Goal: Task Accomplishment & Management: Manage account settings

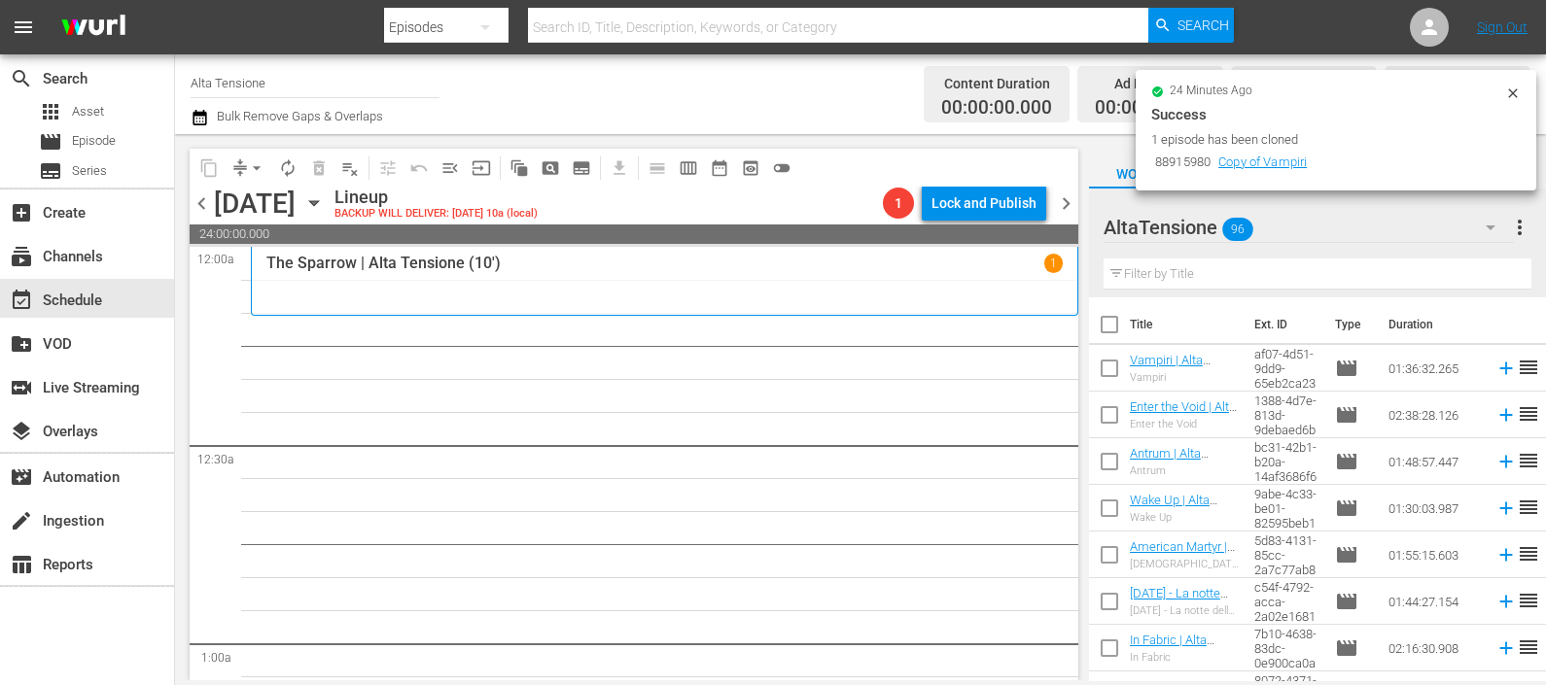
drag, startPoint x: 1185, startPoint y: 278, endPoint x: 1183, endPoint y: 267, distance: 10.9
click at [1185, 279] on input "text" at bounding box center [1318, 274] width 428 height 31
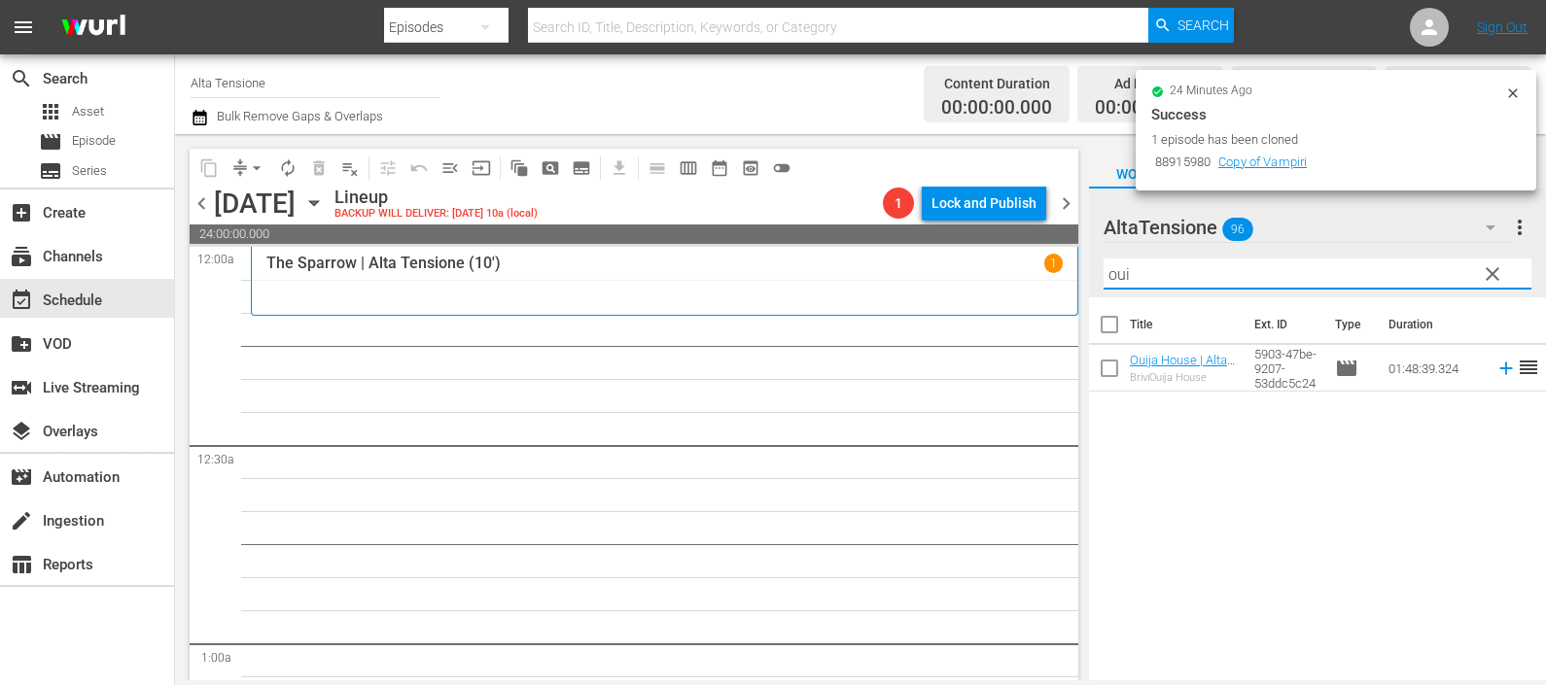
click at [1488, 379] on td at bounding box center [1502, 368] width 29 height 47
click at [1499, 369] on icon at bounding box center [1505, 369] width 13 height 13
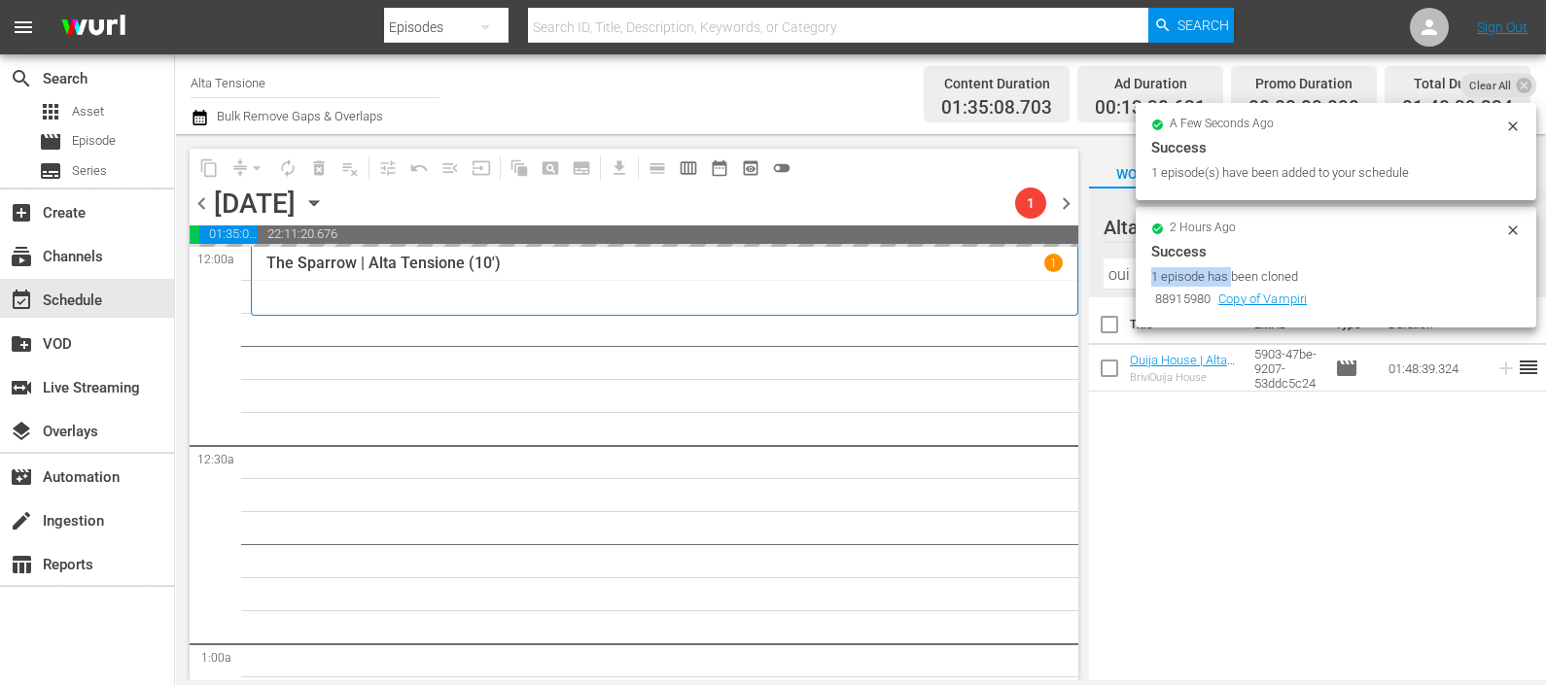
drag, startPoint x: 1206, startPoint y: 283, endPoint x: 1142, endPoint y: 283, distance: 63.2
click at [1142, 283] on div "2 hours ago Success 1 episode has been cloned 88915980 Copy of Vampiri" at bounding box center [1336, 267] width 401 height 121
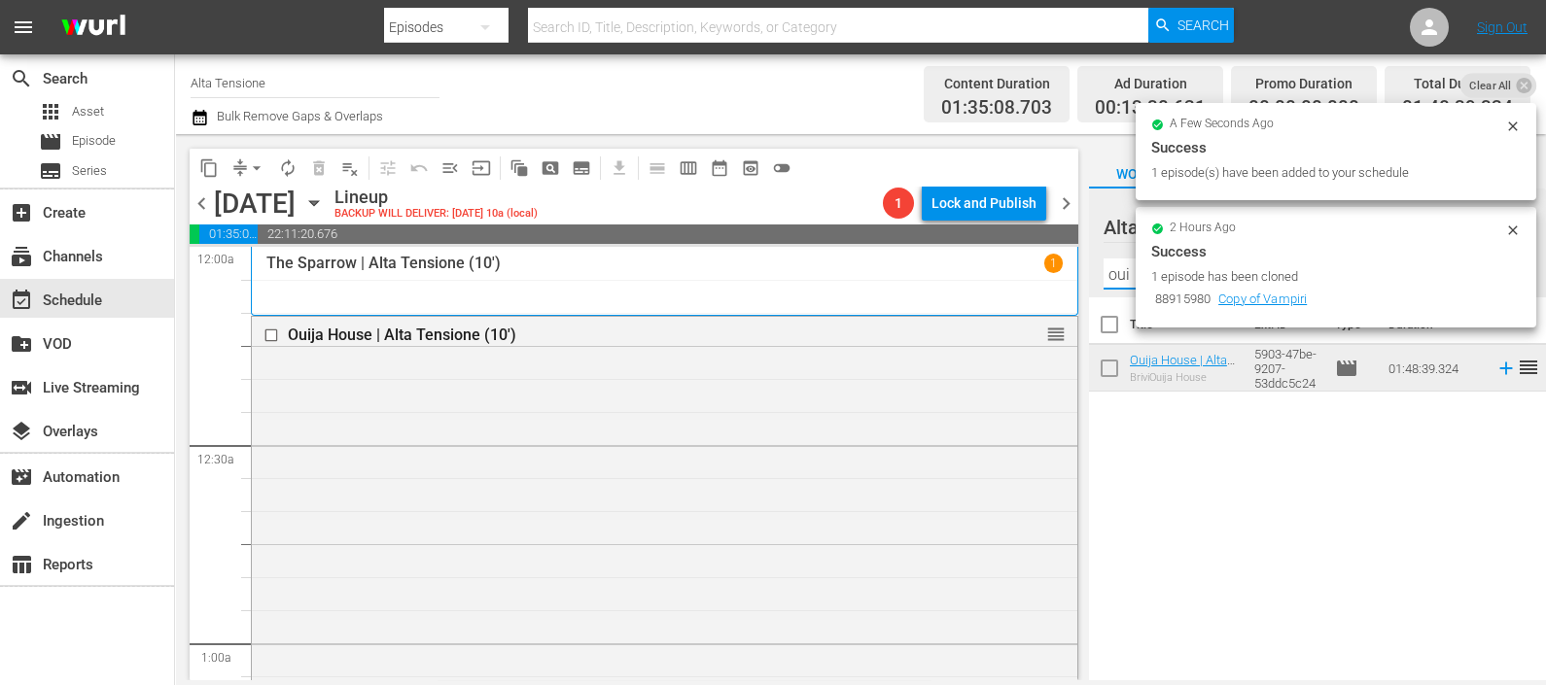
click at [1128, 271] on input "oui" at bounding box center [1318, 274] width 428 height 31
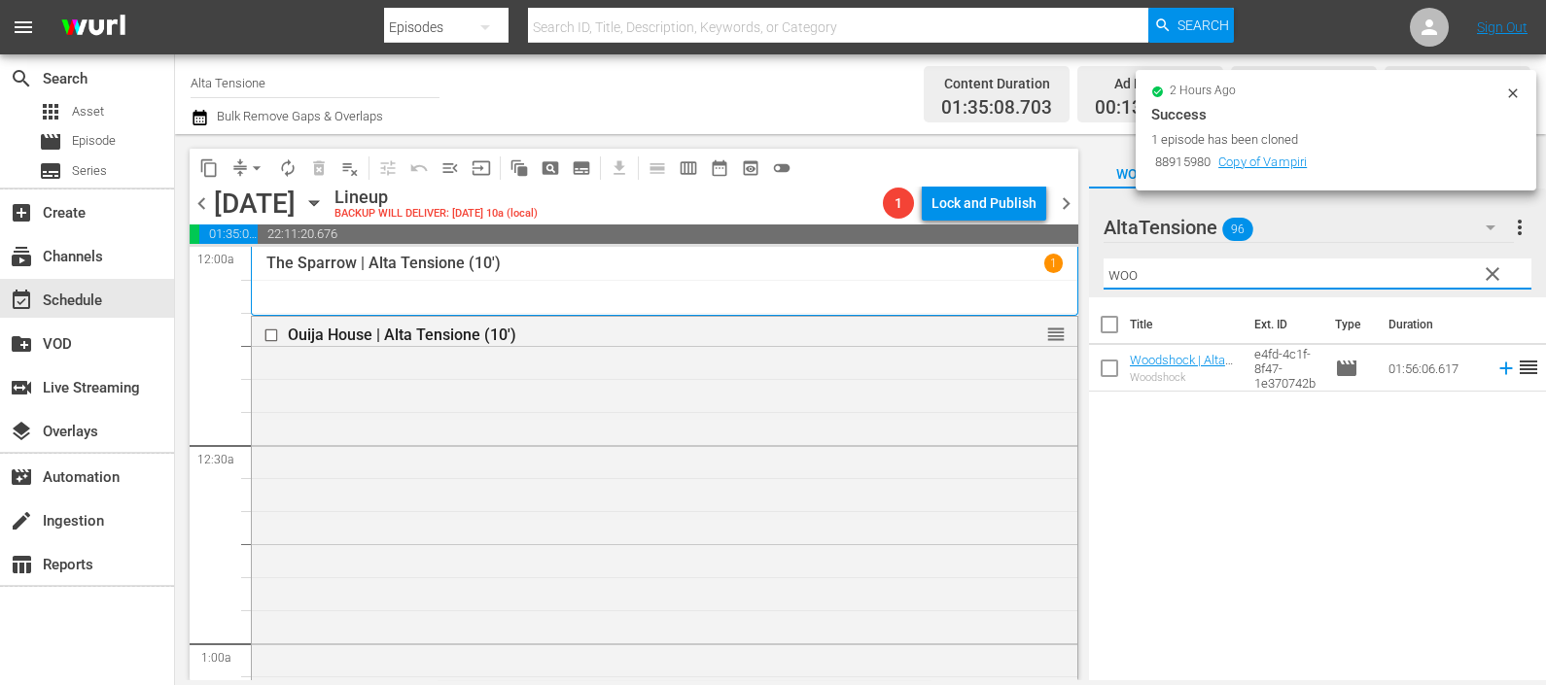
click at [1495, 364] on icon at bounding box center [1505, 368] width 21 height 21
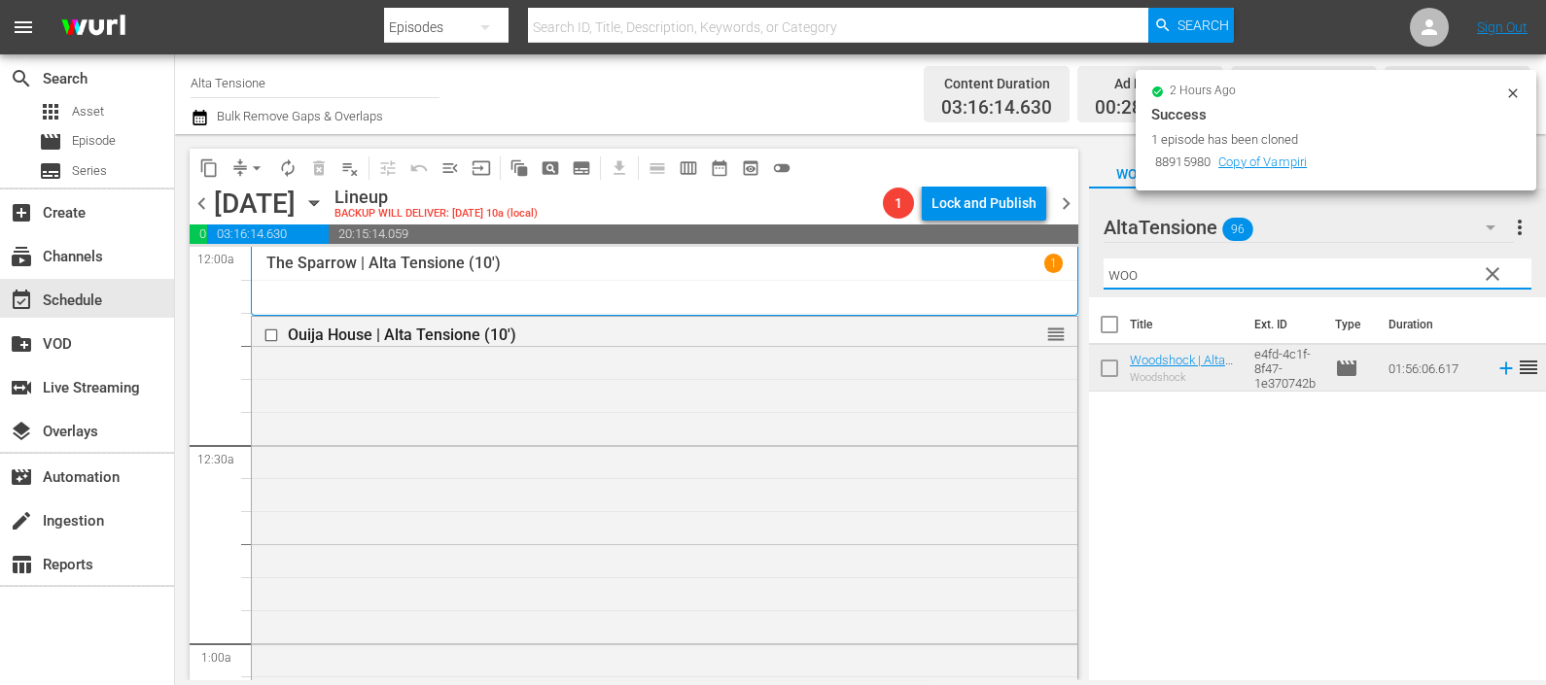
drag, startPoint x: 1138, startPoint y: 278, endPoint x: 1098, endPoint y: 274, distance: 40.1
click at [1098, 274] on div "AltaTensione 96 AltaTensione more_vert clear Filter by Title woo" at bounding box center [1317, 243] width 457 height 109
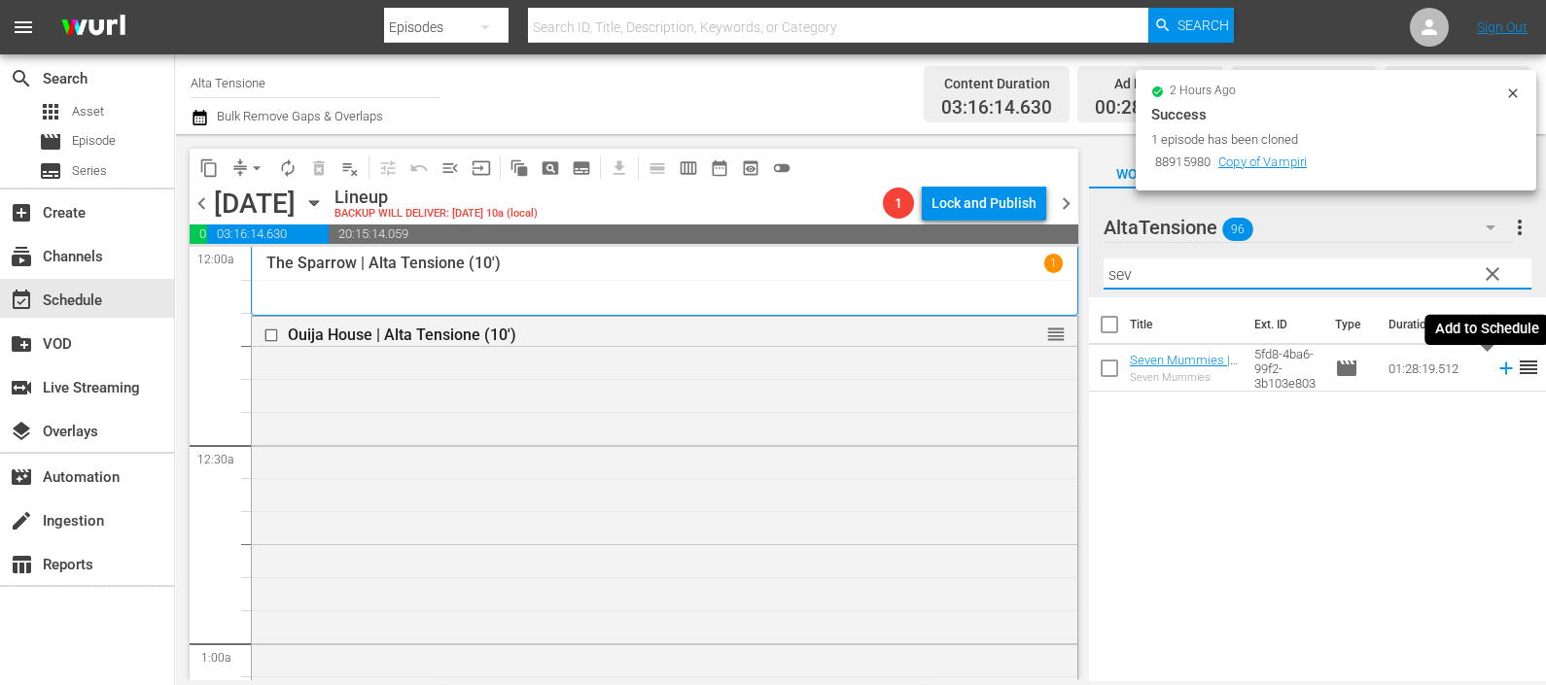
click at [1499, 369] on icon at bounding box center [1505, 369] width 13 height 13
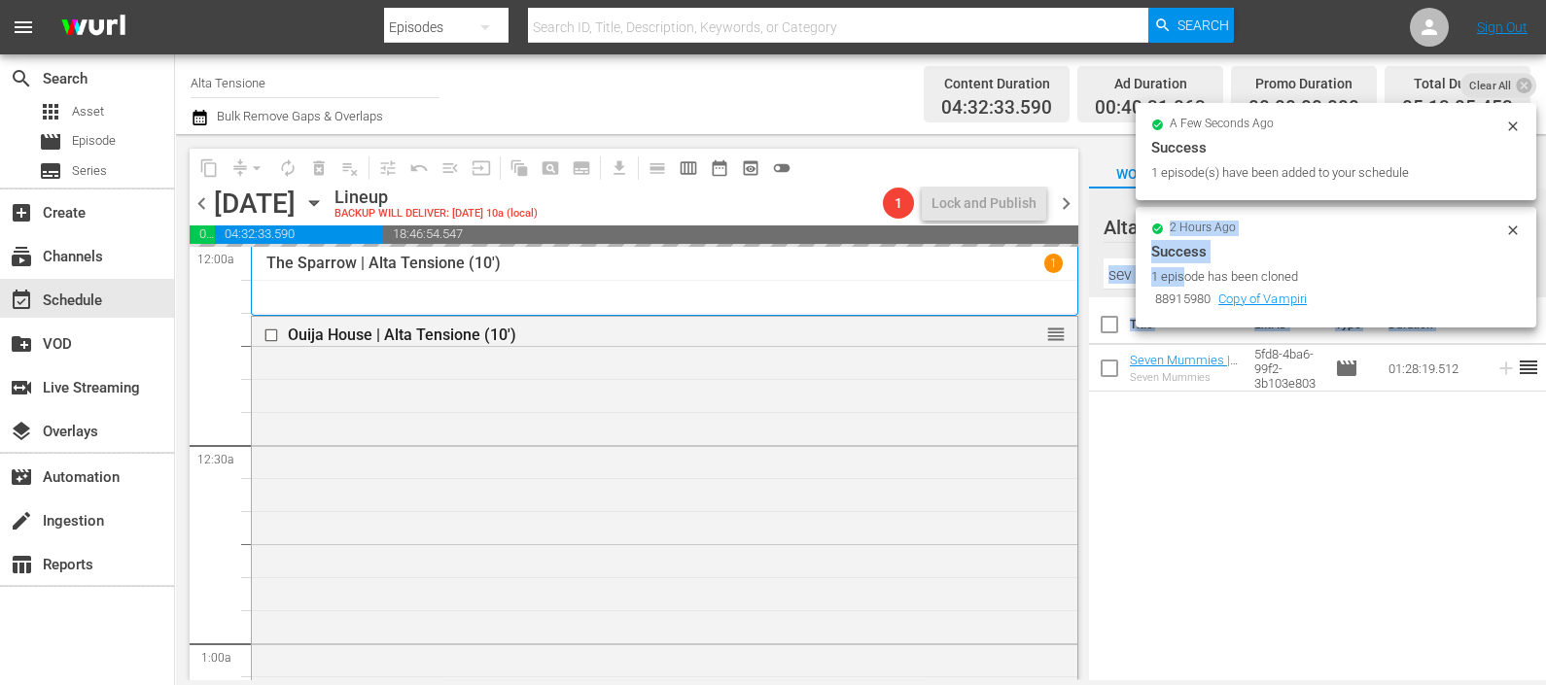
click at [1093, 0] on div "search Search apps Asset movie Episode subtitles Series add_box Create subscrip…" at bounding box center [860, 0] width 1371 height 0
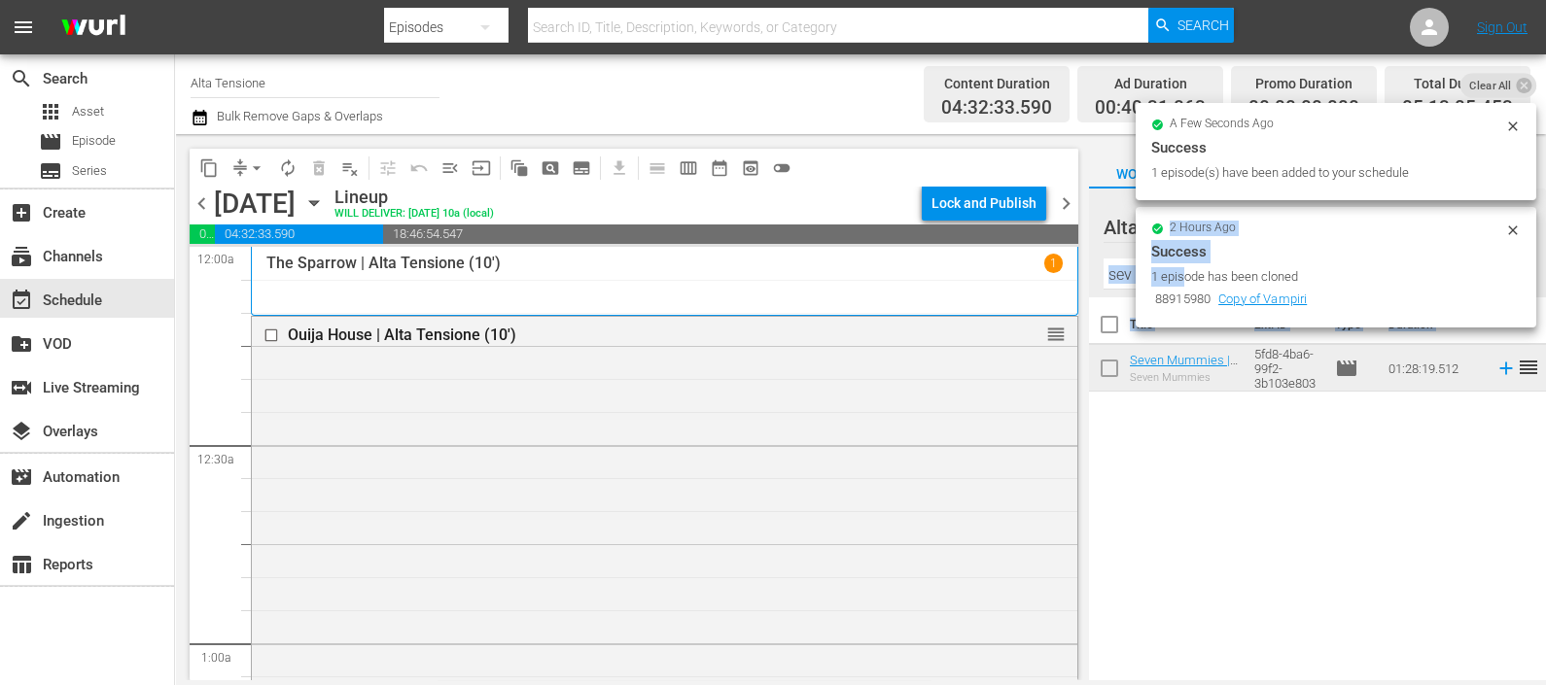
click at [1124, 282] on input "sev" at bounding box center [1318, 274] width 428 height 31
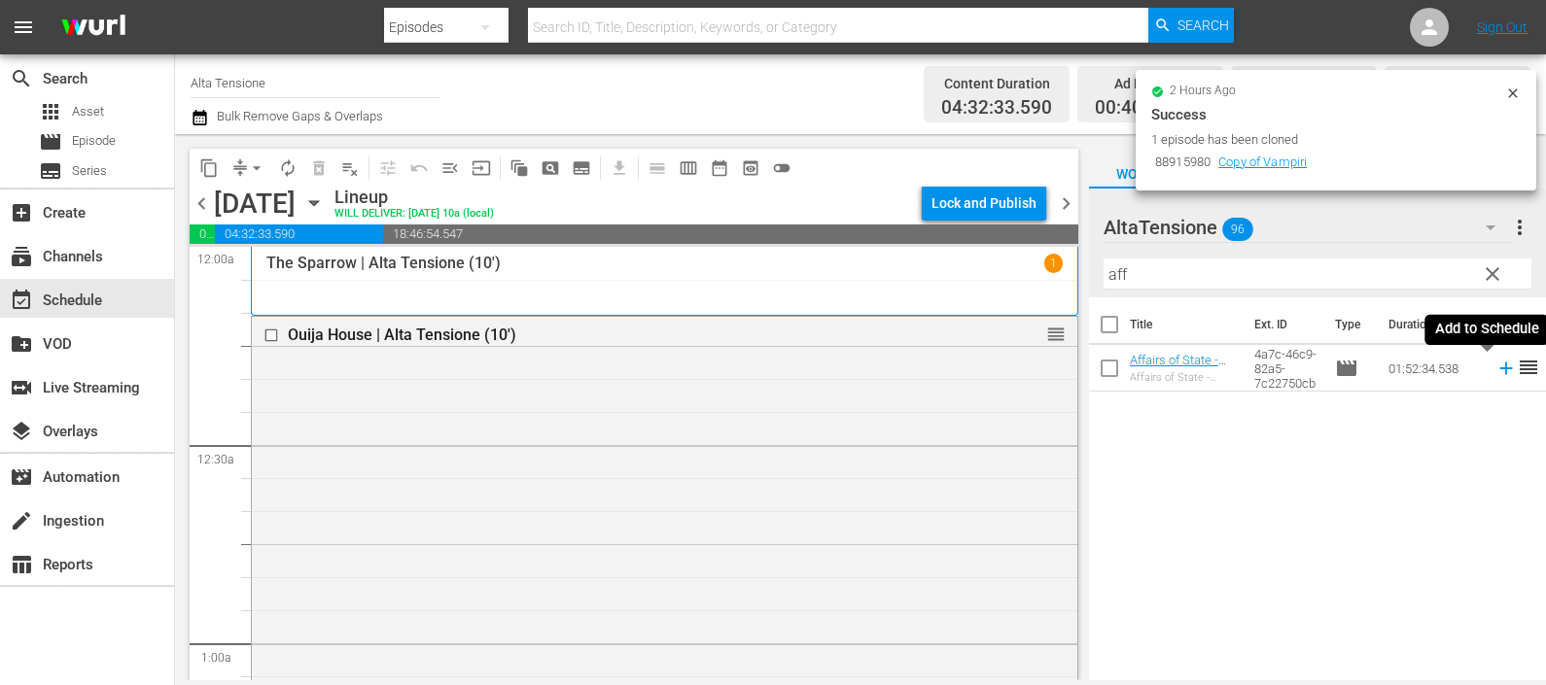
click at [1495, 362] on icon at bounding box center [1505, 368] width 21 height 21
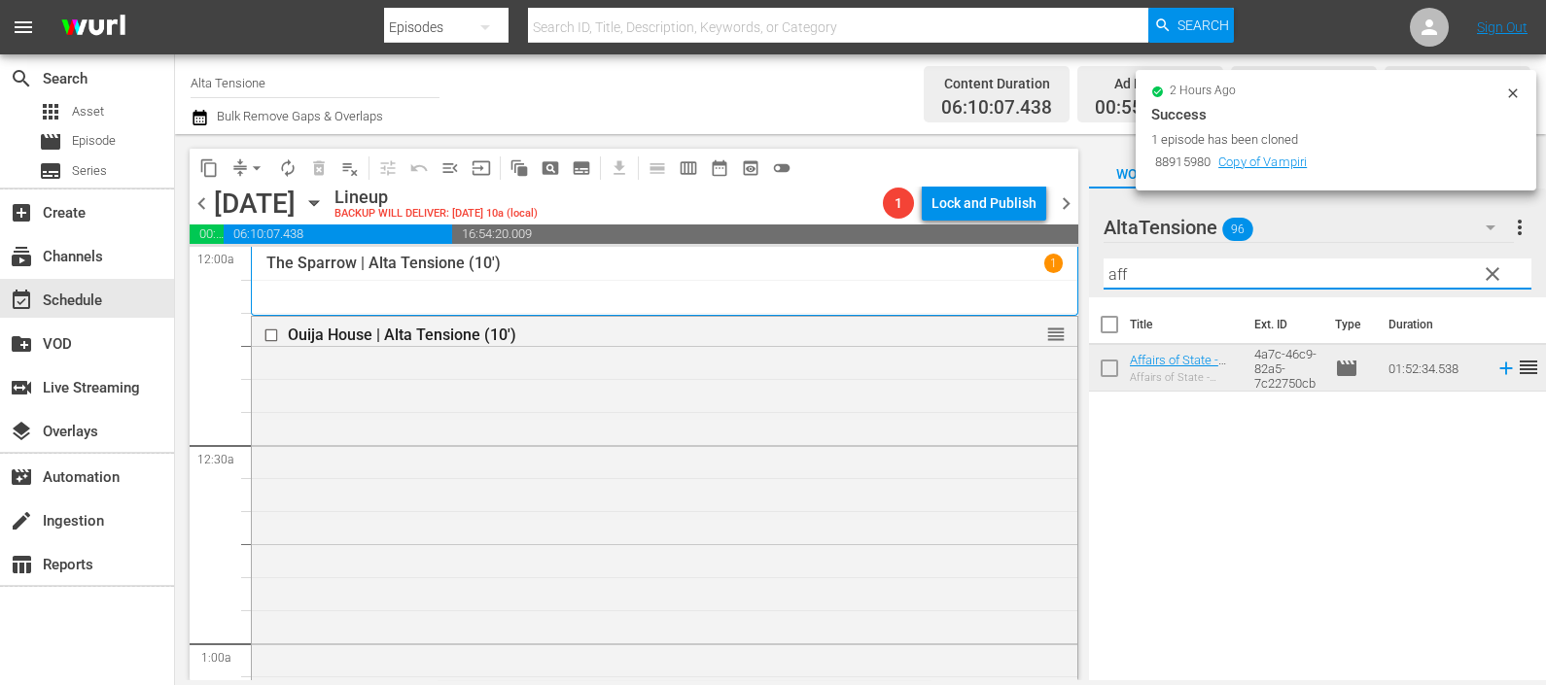
drag, startPoint x: 1139, startPoint y: 269, endPoint x: 1099, endPoint y: 270, distance: 39.9
click at [1099, 270] on div "AltaTensione 96 AltaTensione more_vert clear Filter by Title aff" at bounding box center [1317, 243] width 457 height 109
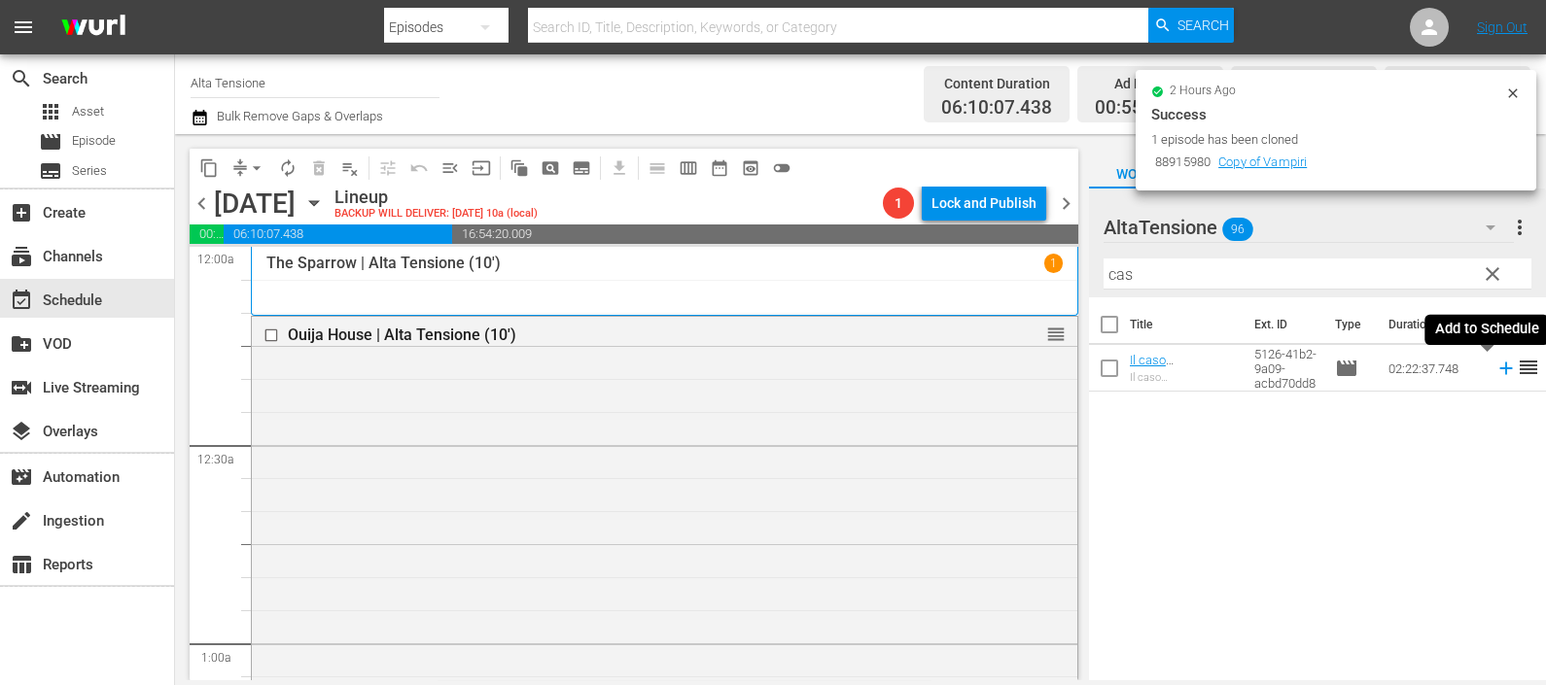
click at [1495, 366] on icon at bounding box center [1505, 368] width 21 height 21
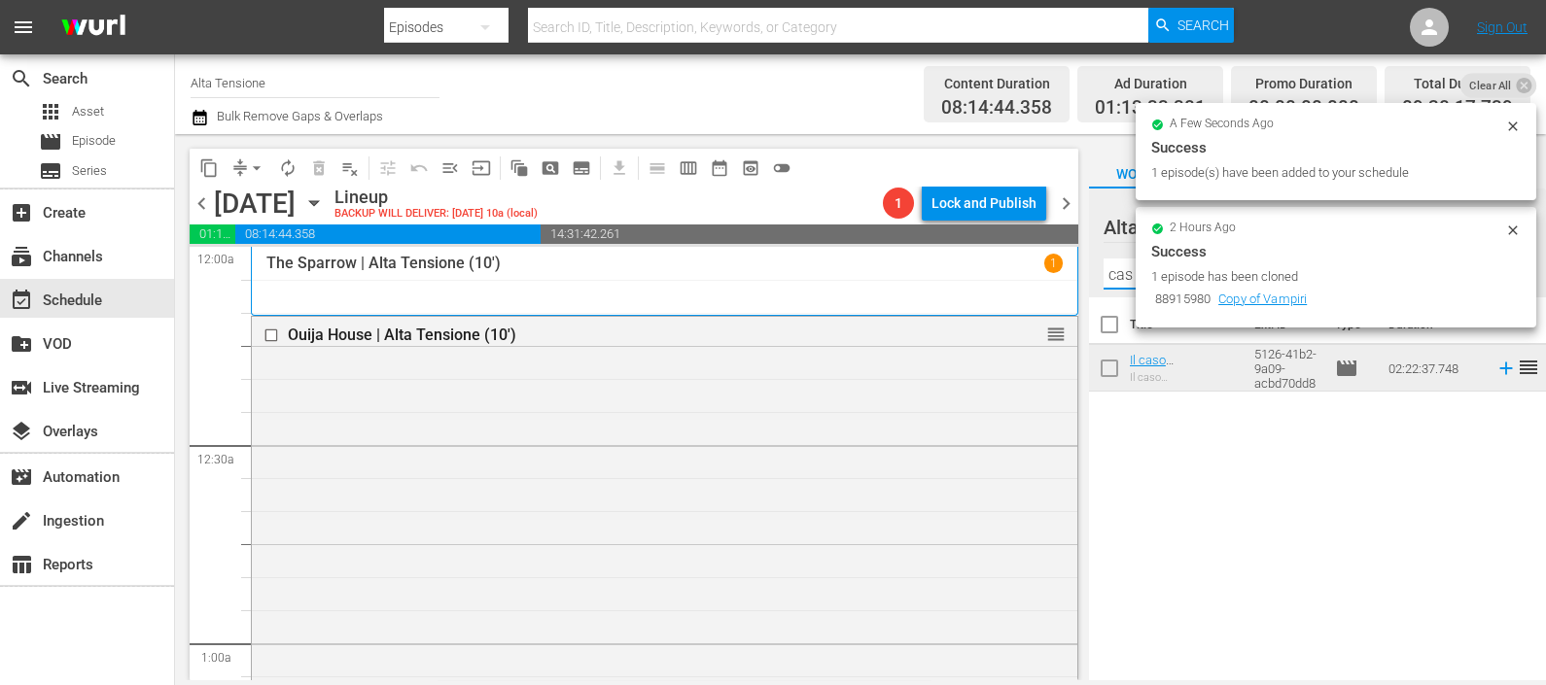
drag, startPoint x: 1111, startPoint y: 277, endPoint x: 1131, endPoint y: 278, distance: 19.5
click at [1131, 278] on input "cas" at bounding box center [1318, 274] width 428 height 31
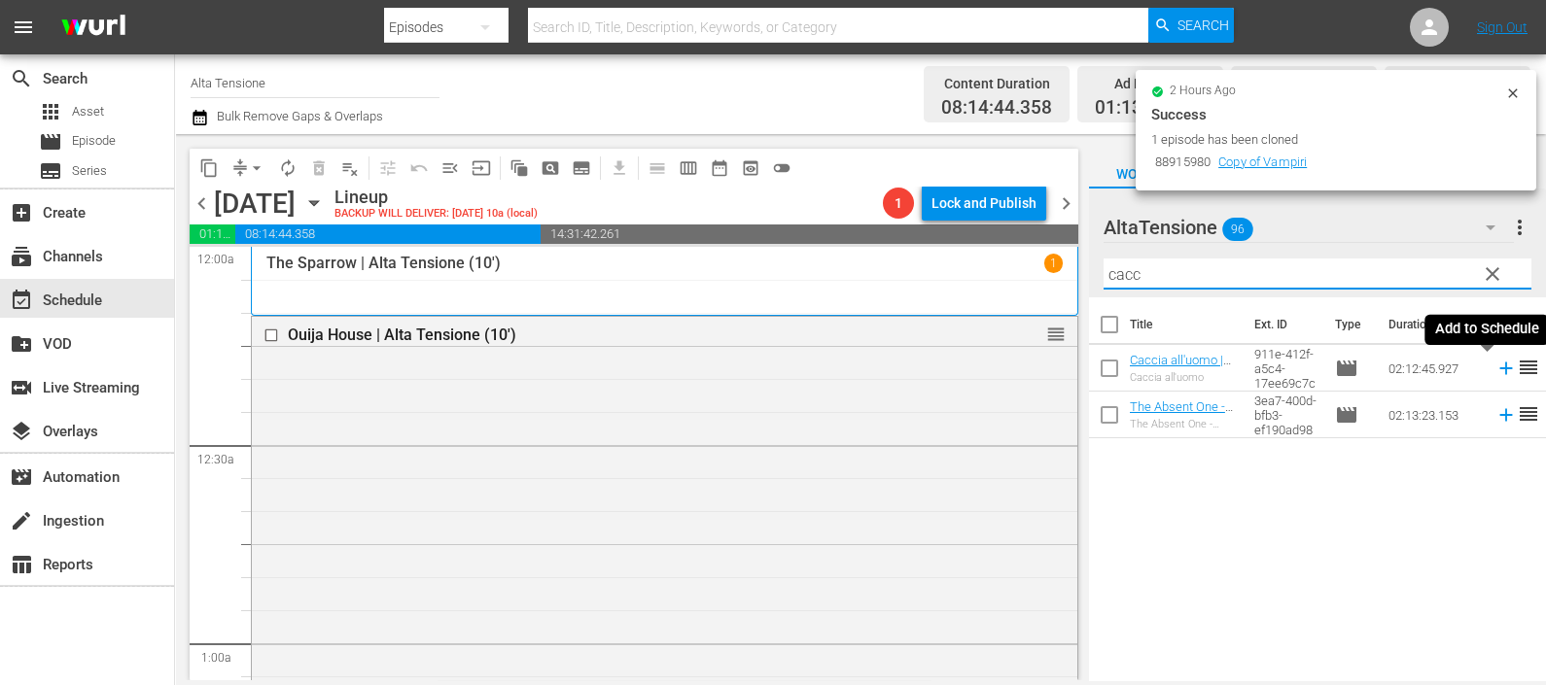
click at [1495, 366] on icon at bounding box center [1505, 368] width 21 height 21
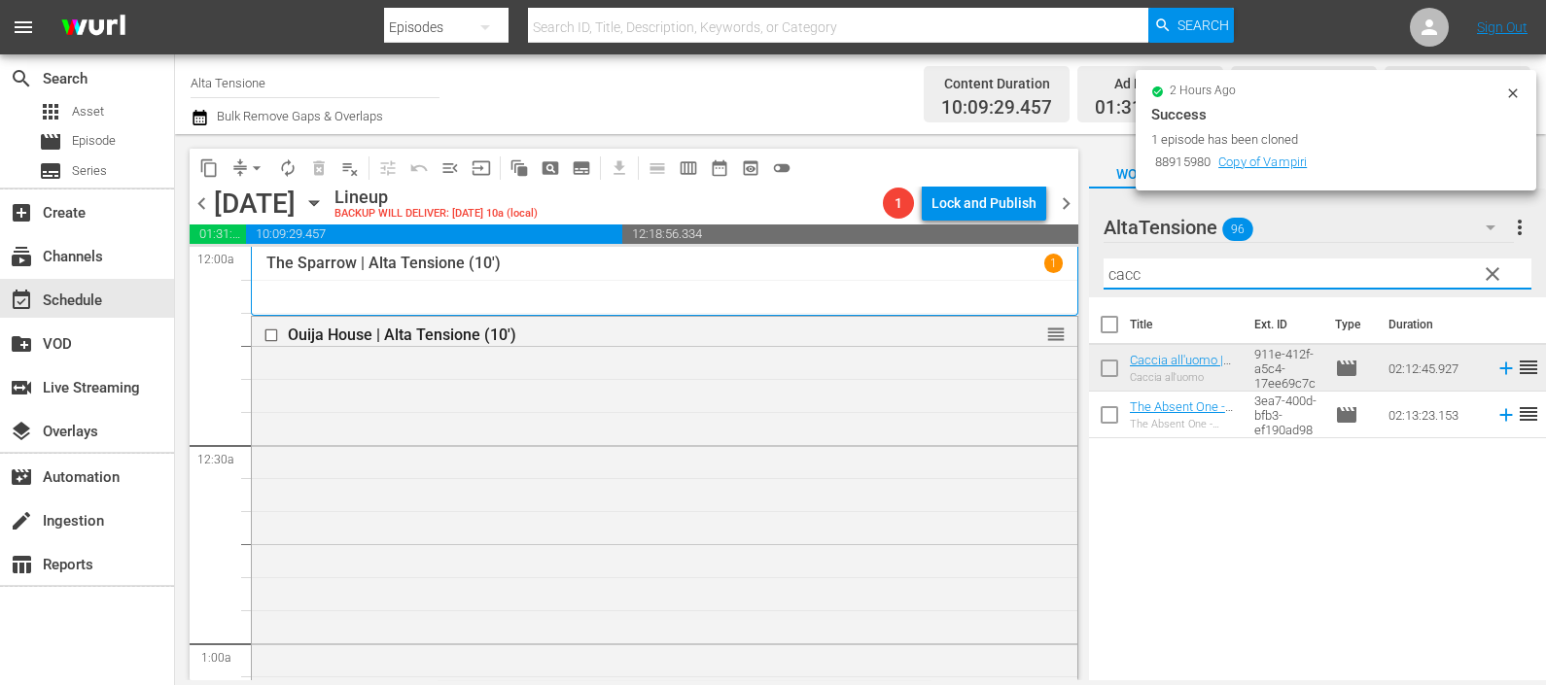
drag, startPoint x: 1123, startPoint y: 274, endPoint x: 1074, endPoint y: 272, distance: 48.7
click at [1074, 272] on div "content_copy compress arrow_drop_down autorenew_outlined delete_forever_outline…" at bounding box center [860, 407] width 1371 height 546
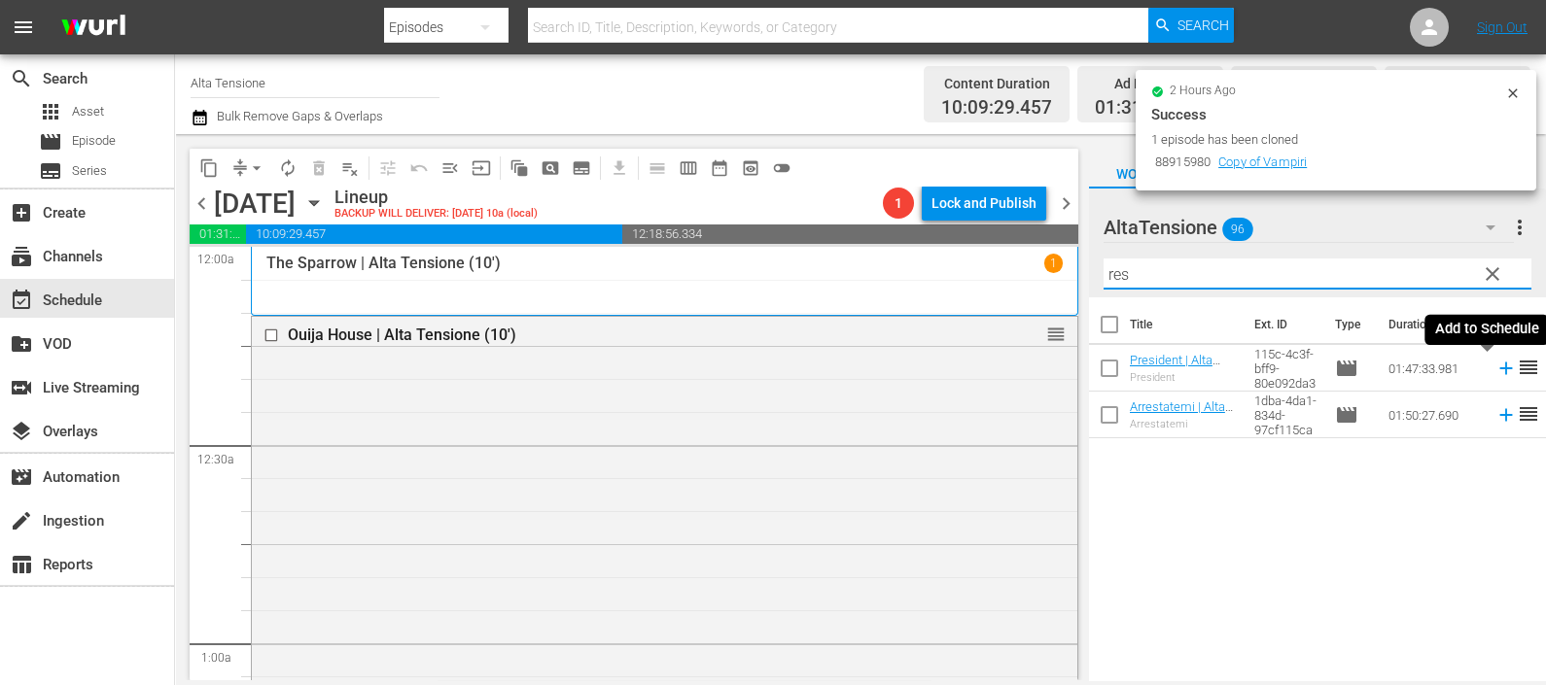
click at [1495, 372] on icon at bounding box center [1505, 368] width 21 height 21
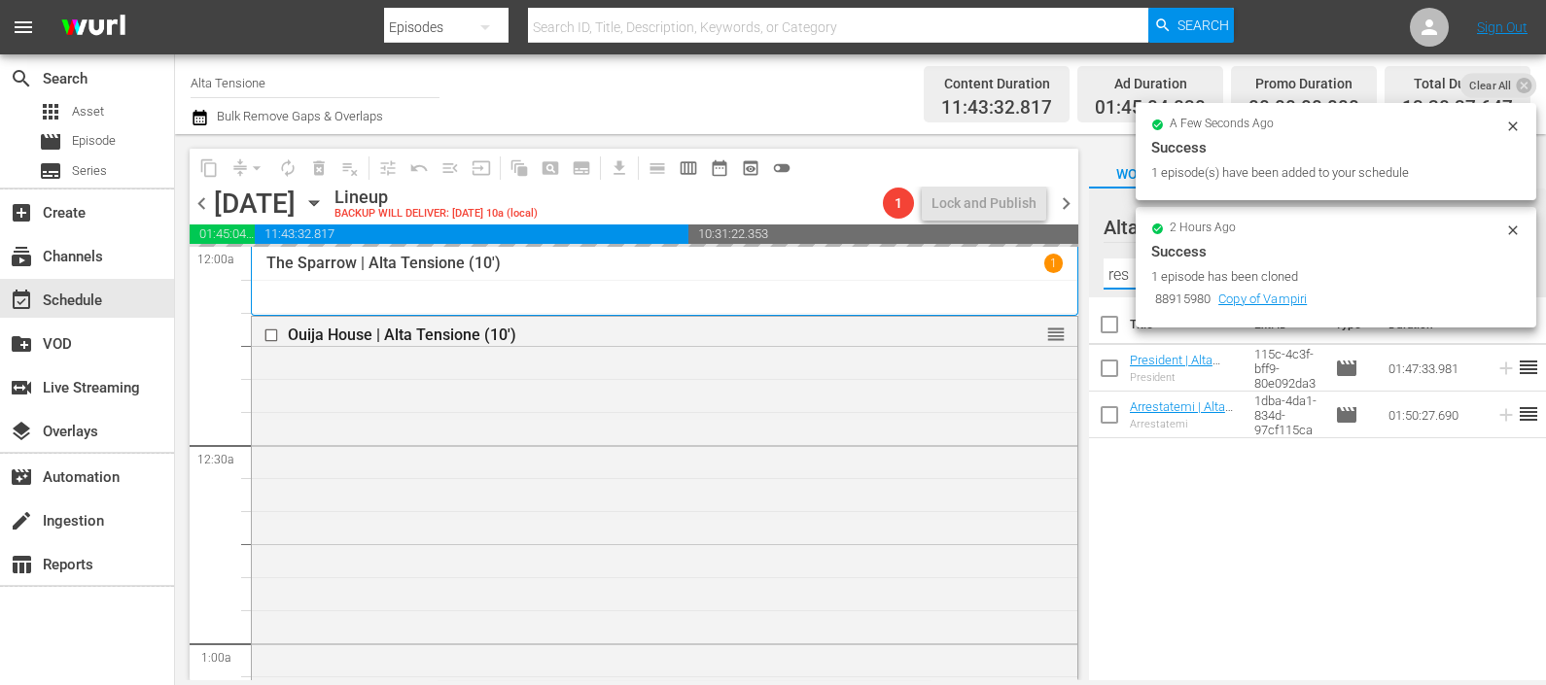
drag, startPoint x: 1125, startPoint y: 281, endPoint x: 1099, endPoint y: 278, distance: 26.4
click at [1099, 278] on div "AltaTensione 96 AltaTensione more_vert clear Filter by Title res" at bounding box center [1317, 243] width 457 height 109
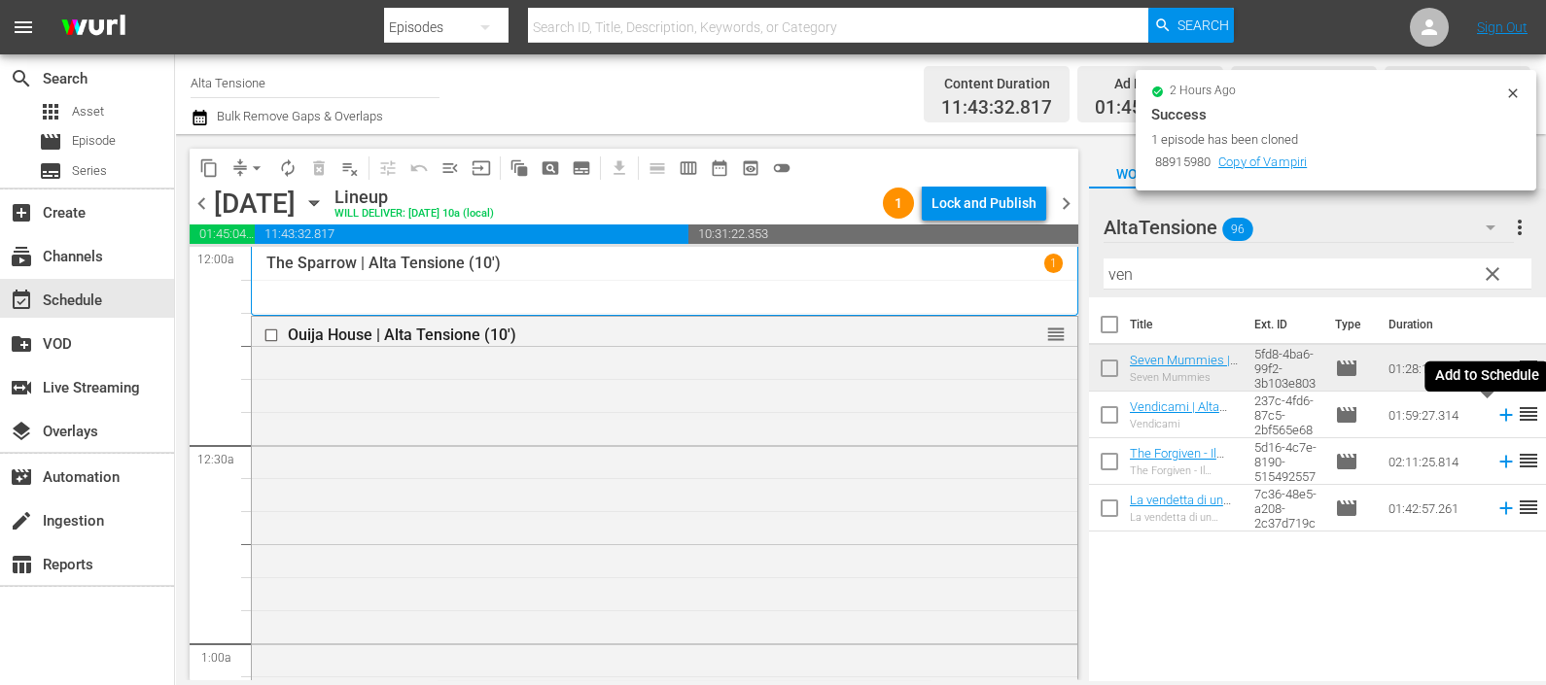
drag, startPoint x: 1490, startPoint y: 414, endPoint x: 1476, endPoint y: 416, distance: 13.8
click at [1499, 415] on icon at bounding box center [1505, 415] width 13 height 13
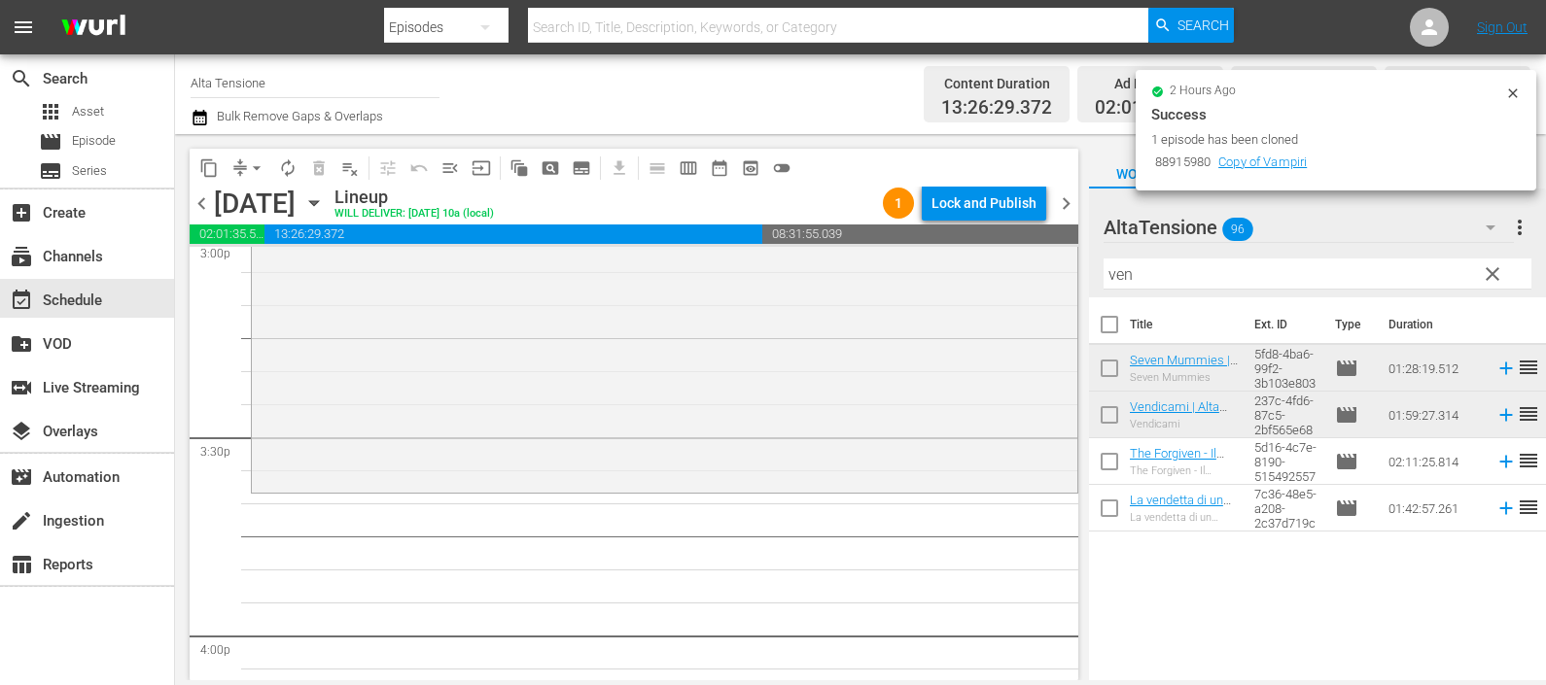
scroll to position [5955, 0]
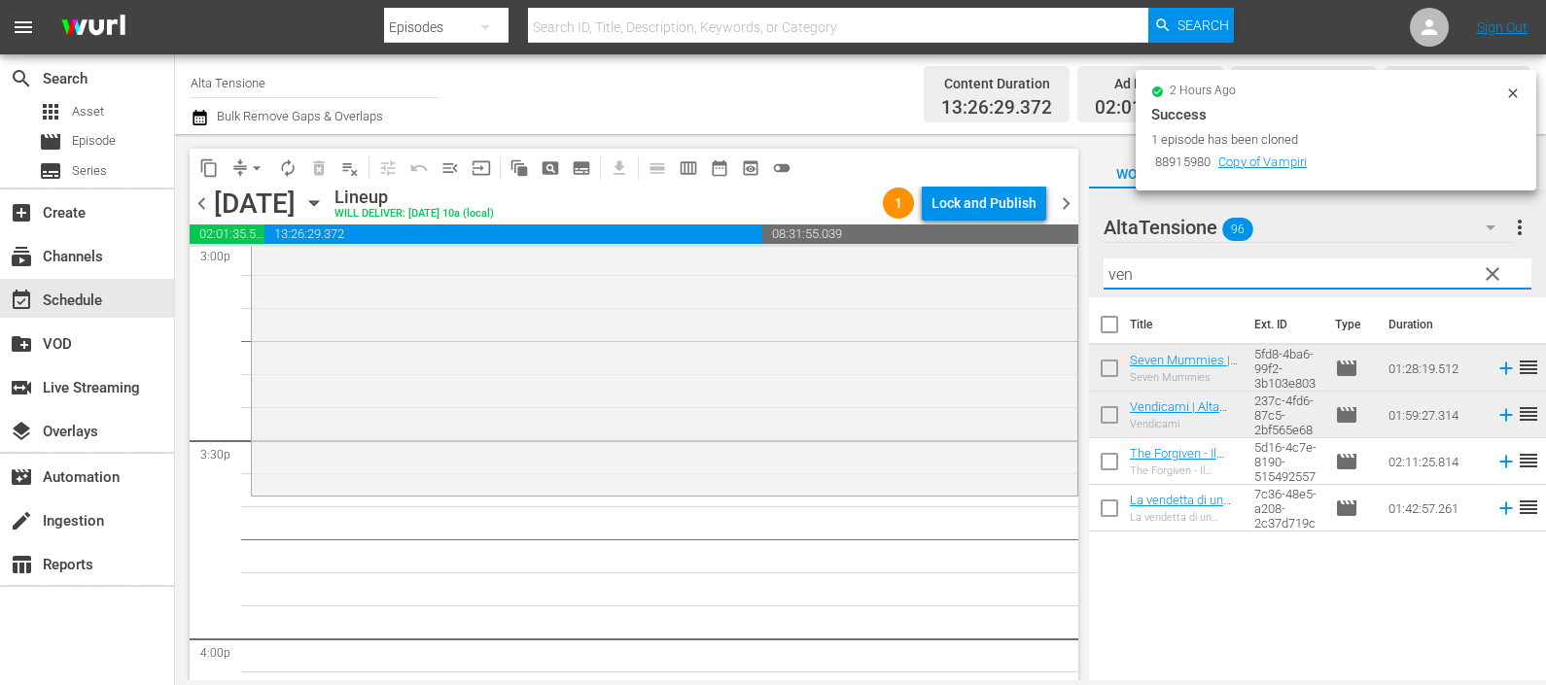
click at [1149, 282] on input "ven" at bounding box center [1318, 274] width 428 height 31
drag, startPoint x: 1486, startPoint y: 508, endPoint x: 1445, endPoint y: 492, distance: 43.7
click at [1495, 508] on icon at bounding box center [1505, 508] width 21 height 21
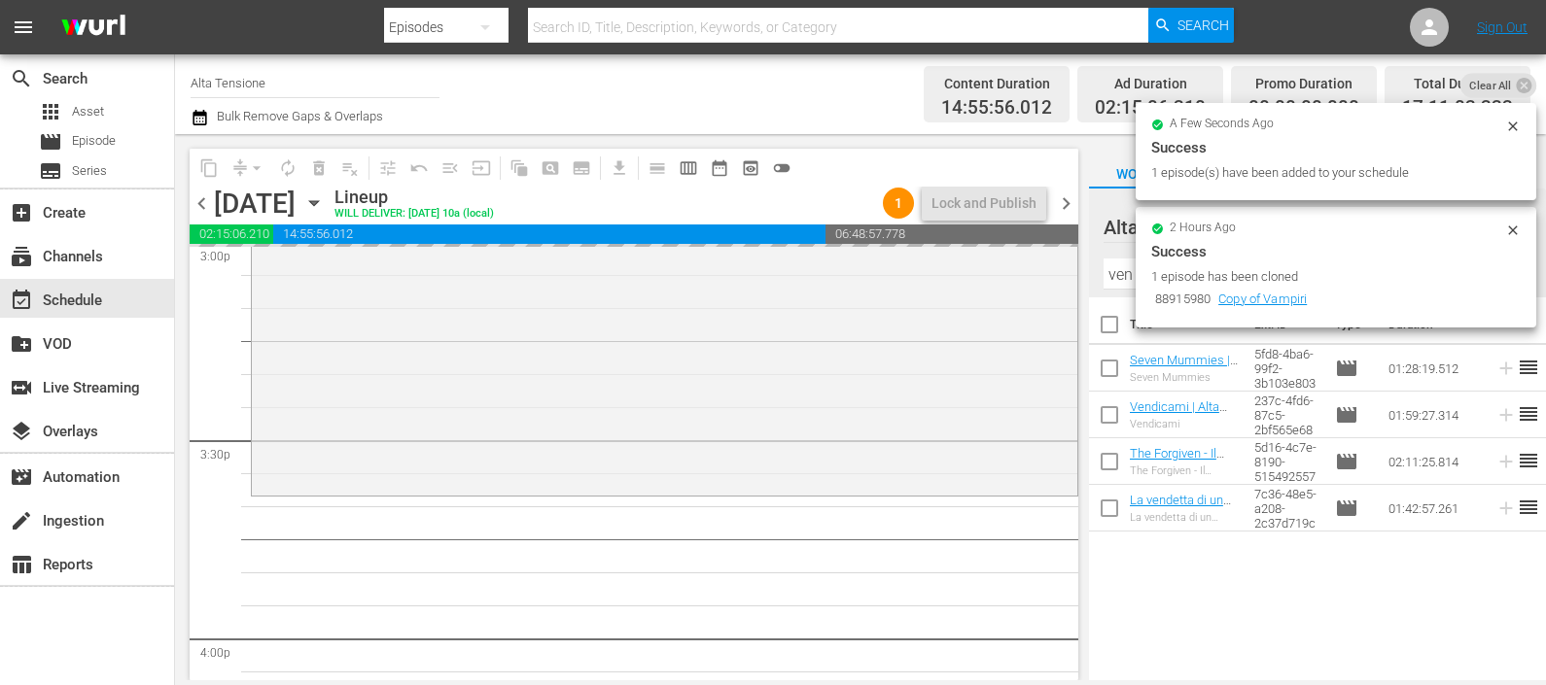
click at [1123, 273] on input "ven" at bounding box center [1318, 274] width 428 height 31
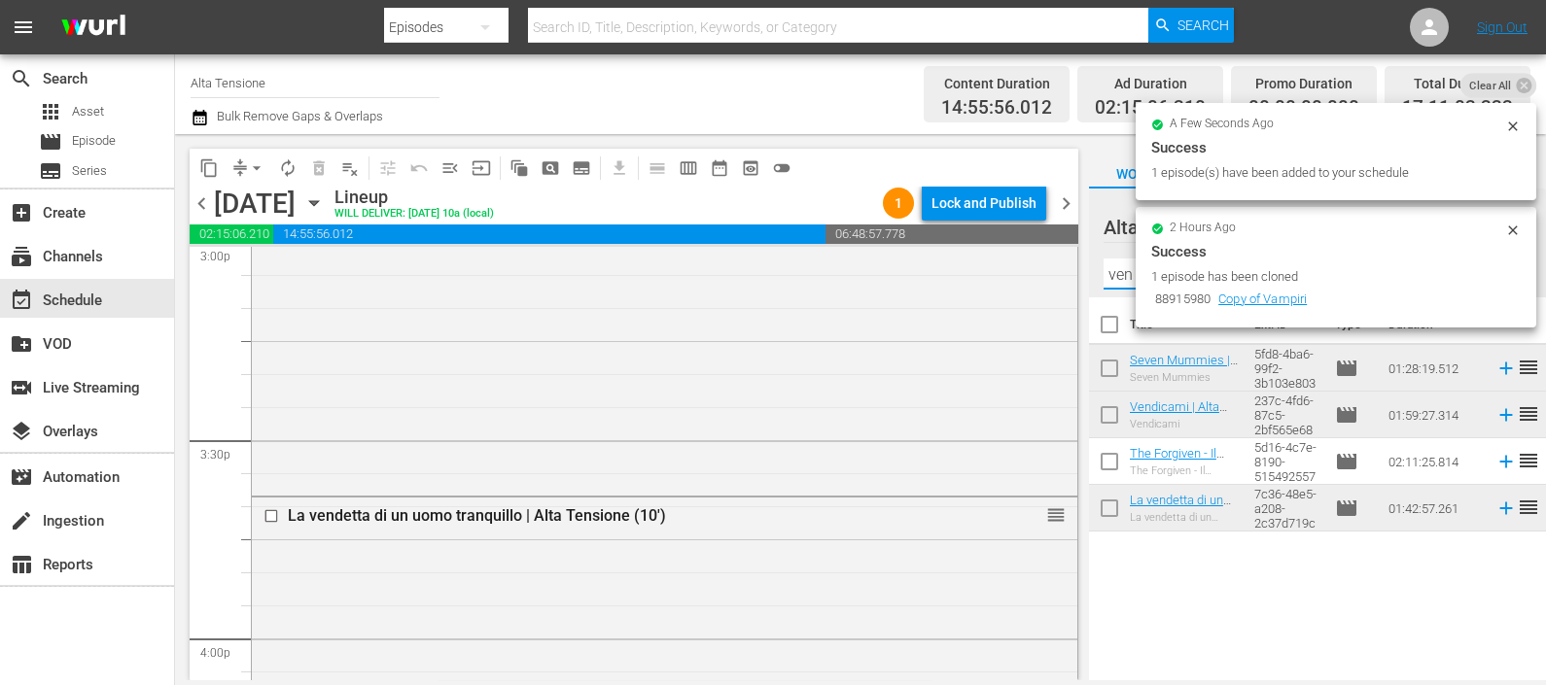
click at [1123, 274] on input "ven" at bounding box center [1318, 274] width 428 height 31
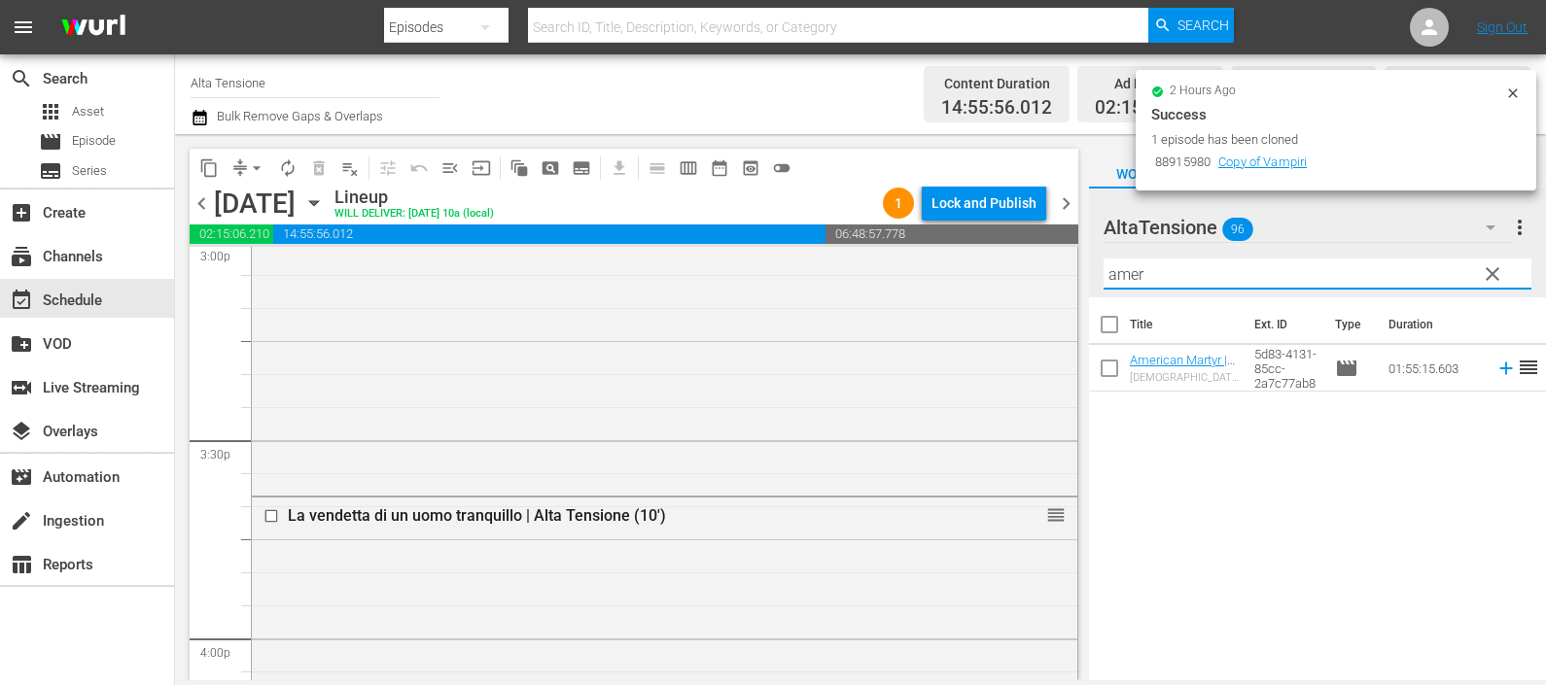
drag, startPoint x: 1488, startPoint y: 370, endPoint x: 1473, endPoint y: 367, distance: 15.1
click at [1499, 370] on icon at bounding box center [1505, 369] width 13 height 13
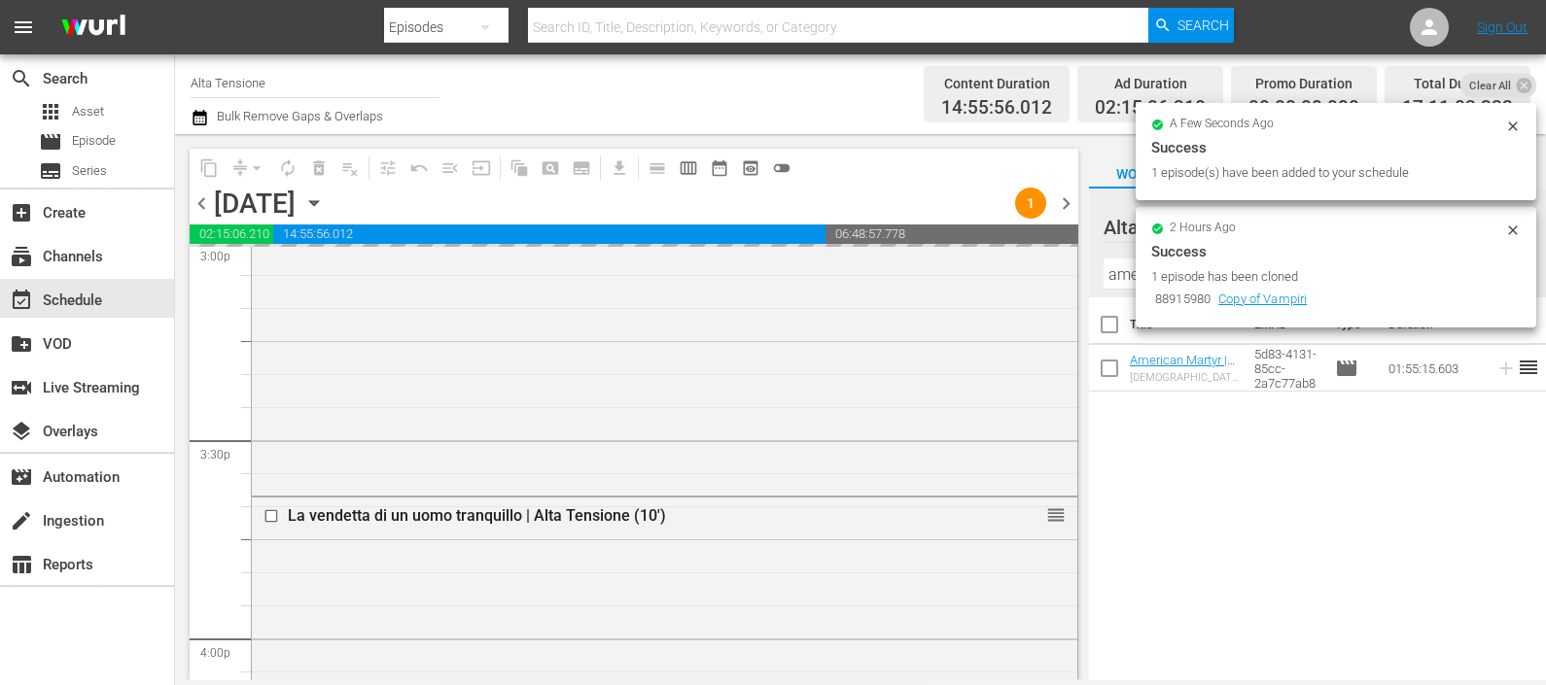
scroll to position [7413, 0]
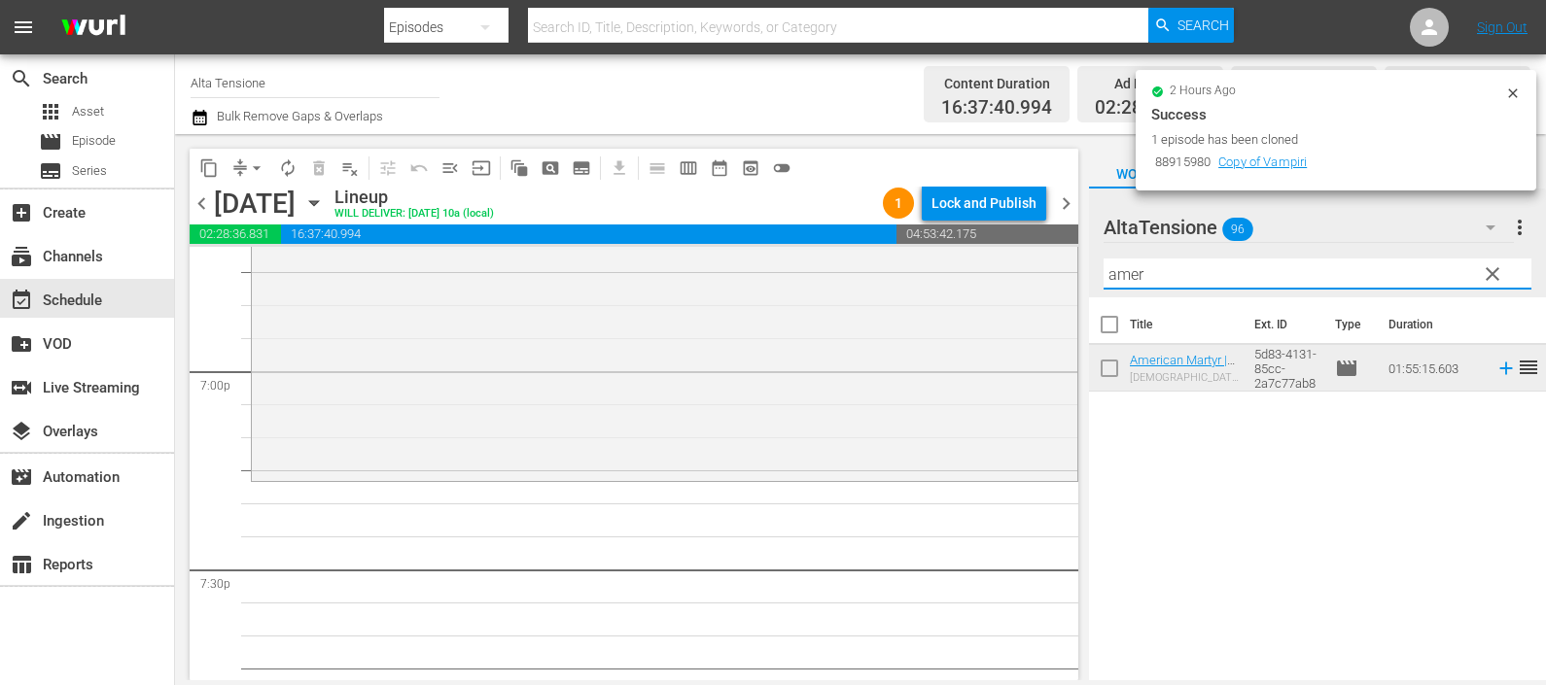
drag, startPoint x: 1153, startPoint y: 278, endPoint x: 1100, endPoint y: 276, distance: 53.5
click at [1100, 275] on div "AltaTensione 96 AltaTensione more_vert clear Filter by Title amer" at bounding box center [1317, 243] width 457 height 109
type input "arr"
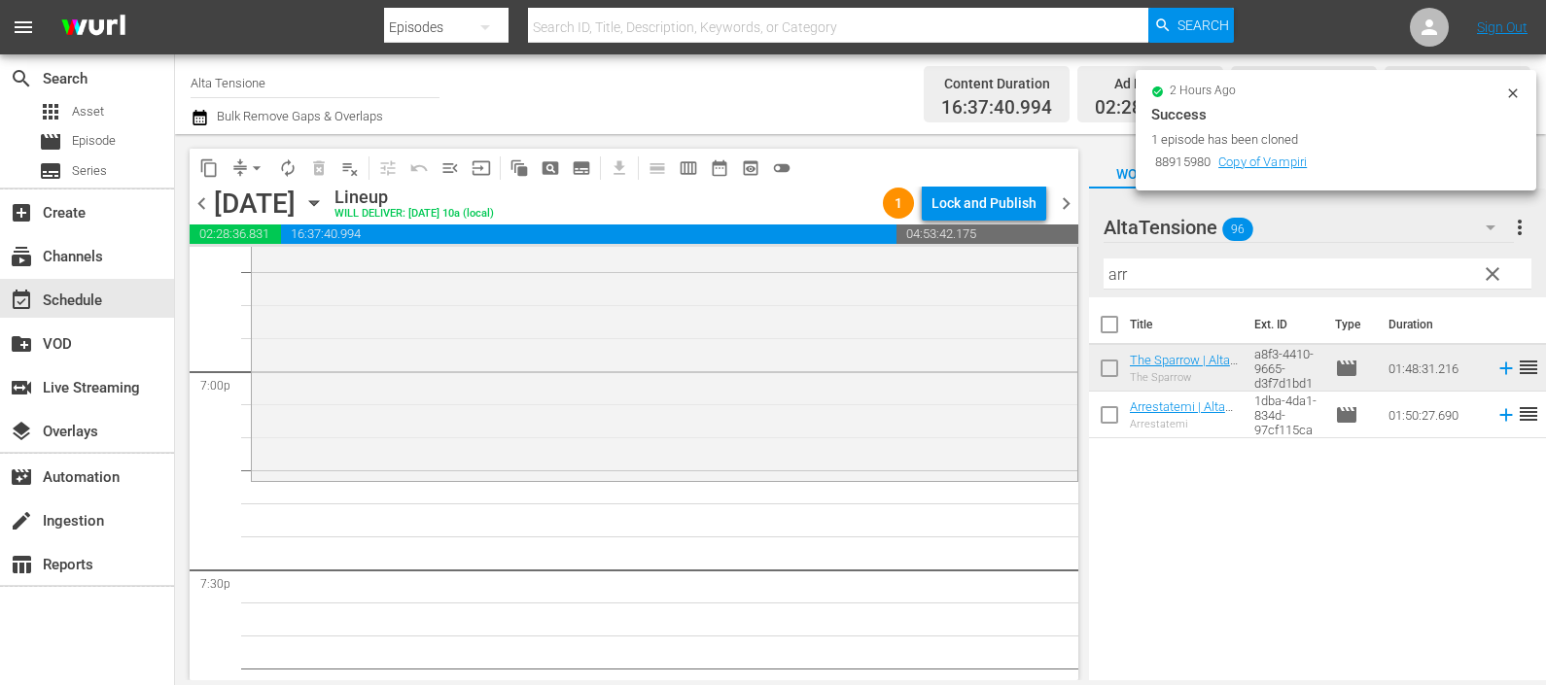
click at [1495, 413] on icon at bounding box center [1505, 414] width 21 height 21
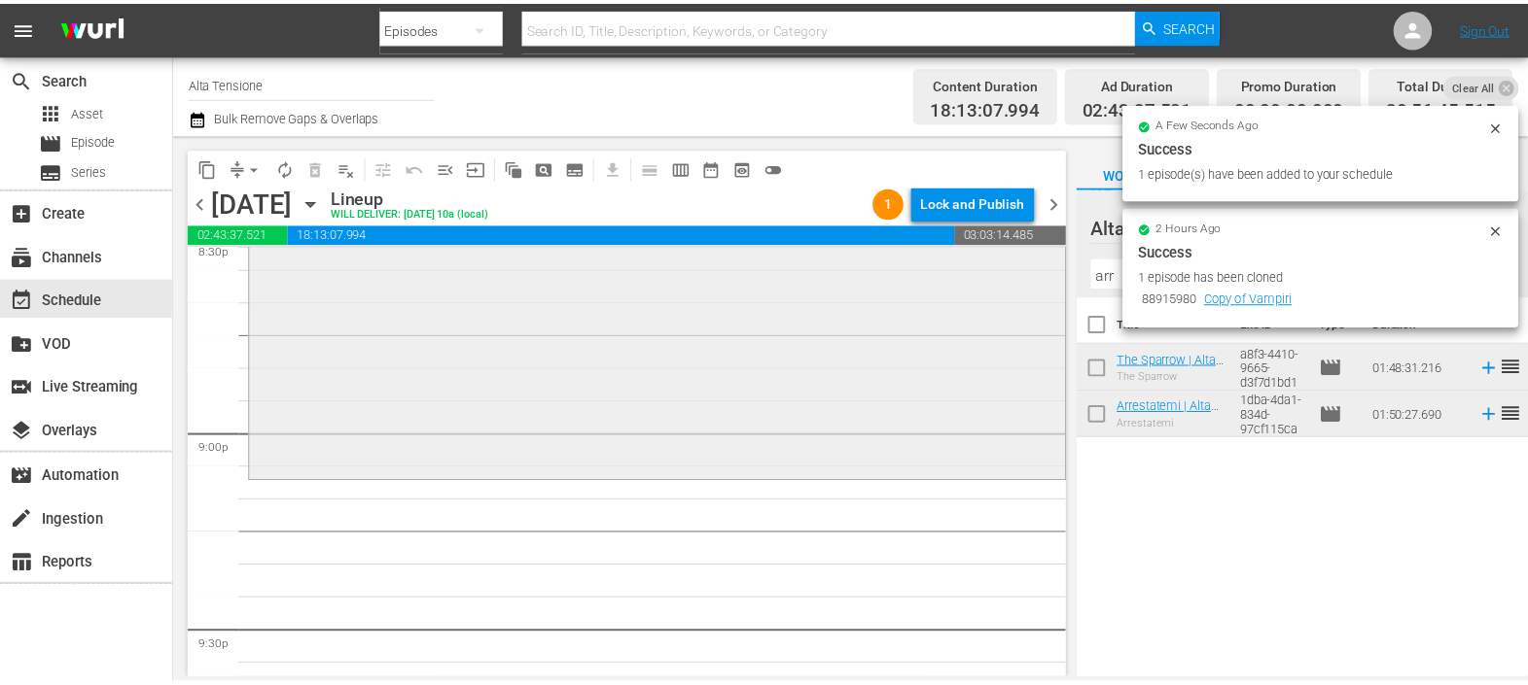
scroll to position [8265, 0]
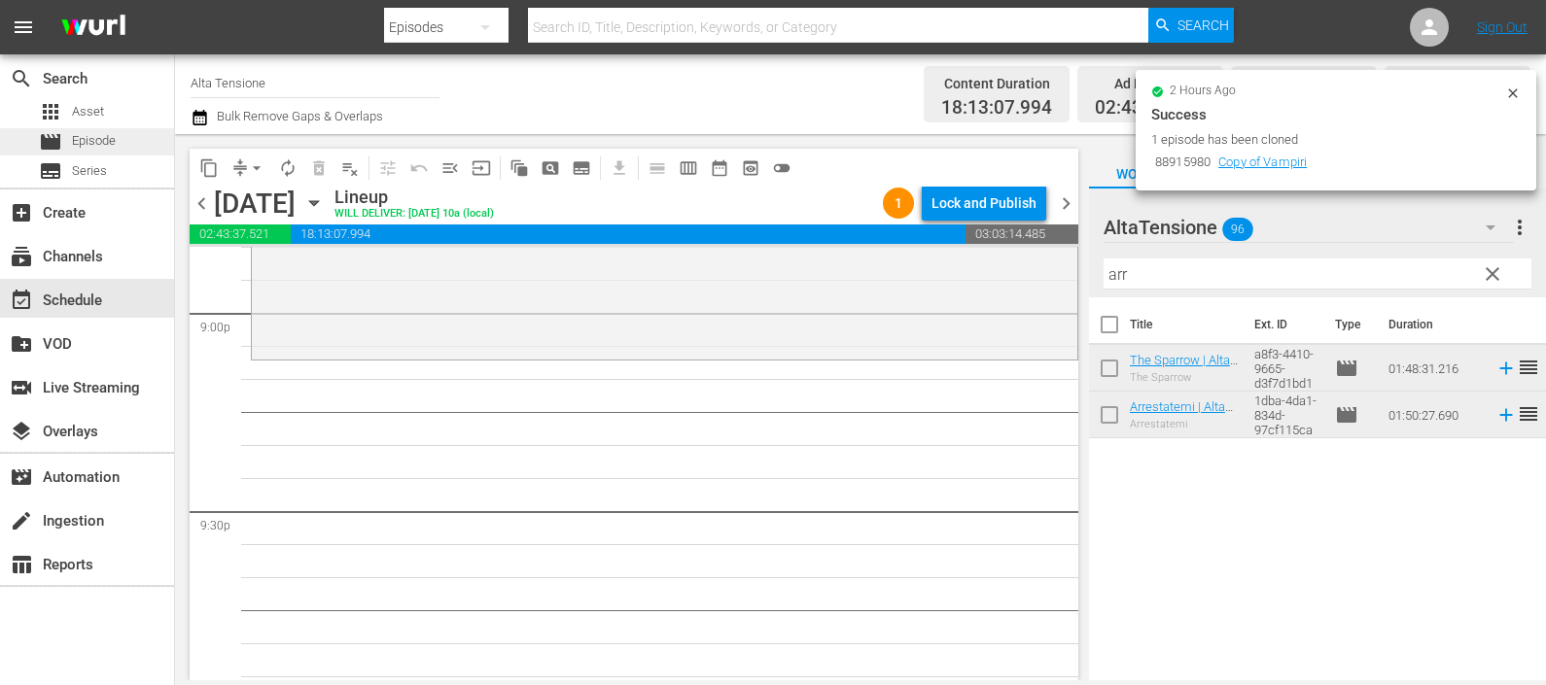
click at [131, 138] on div "movie Episode" at bounding box center [87, 141] width 174 height 27
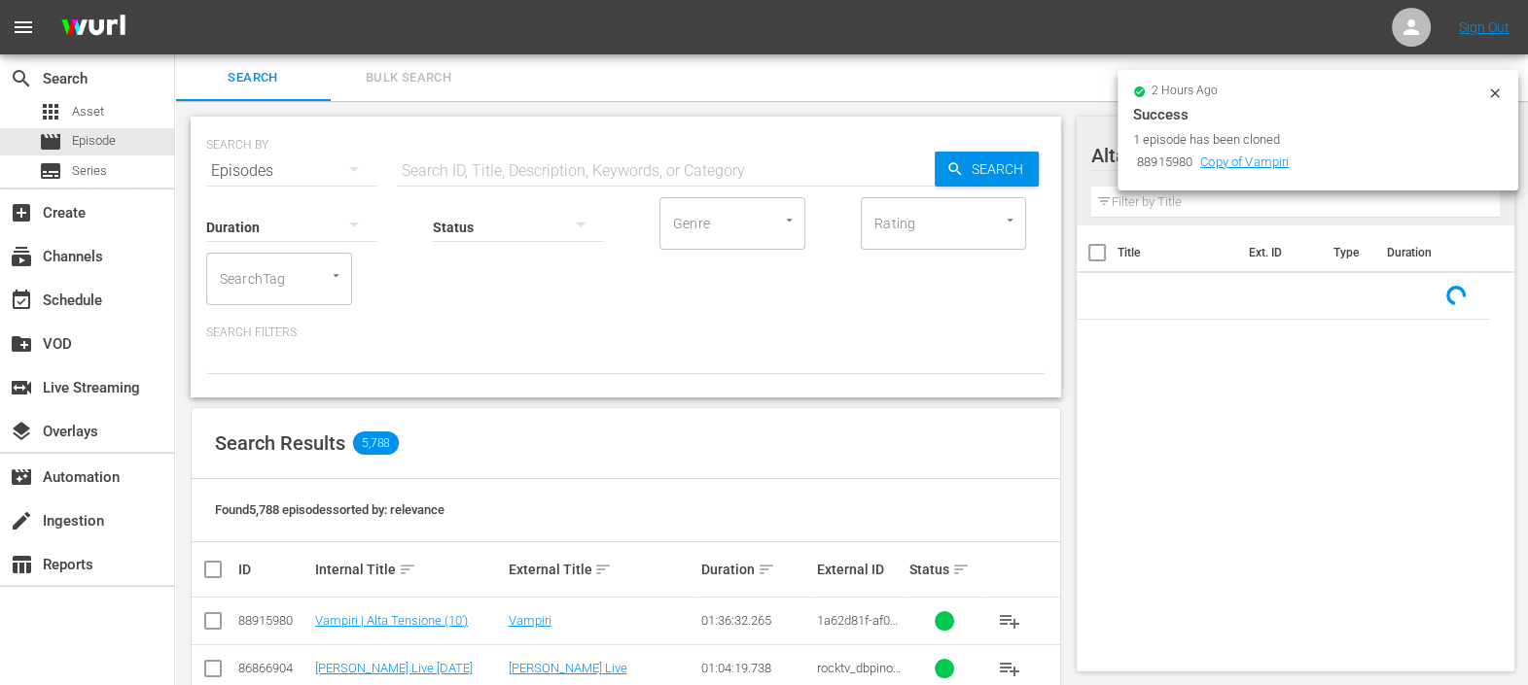
click at [497, 168] on input "text" at bounding box center [666, 171] width 538 height 47
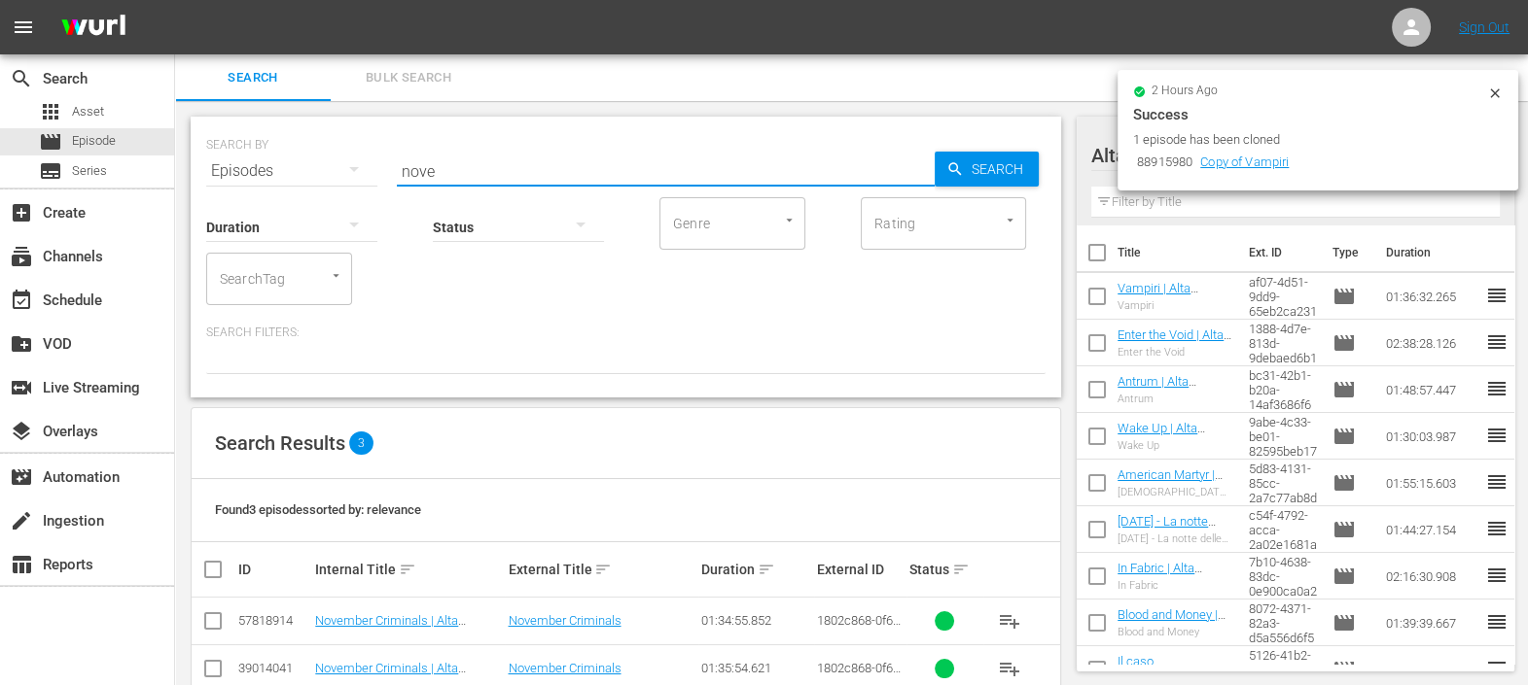
scroll to position [89, 0]
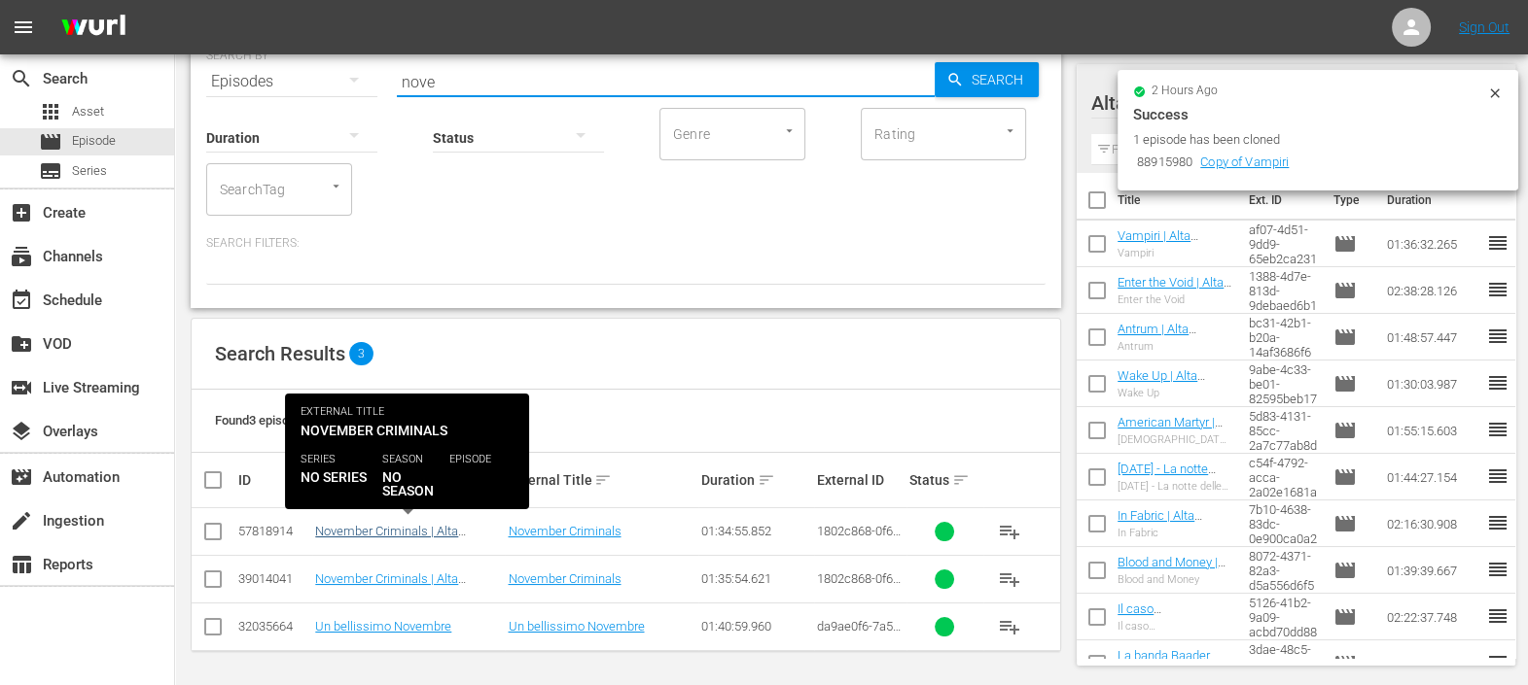
type input "nove"
click at [436, 527] on link "November Criminals | Alta Tensione (10') - Promo Evento WeShort" at bounding box center [398, 546] width 166 height 44
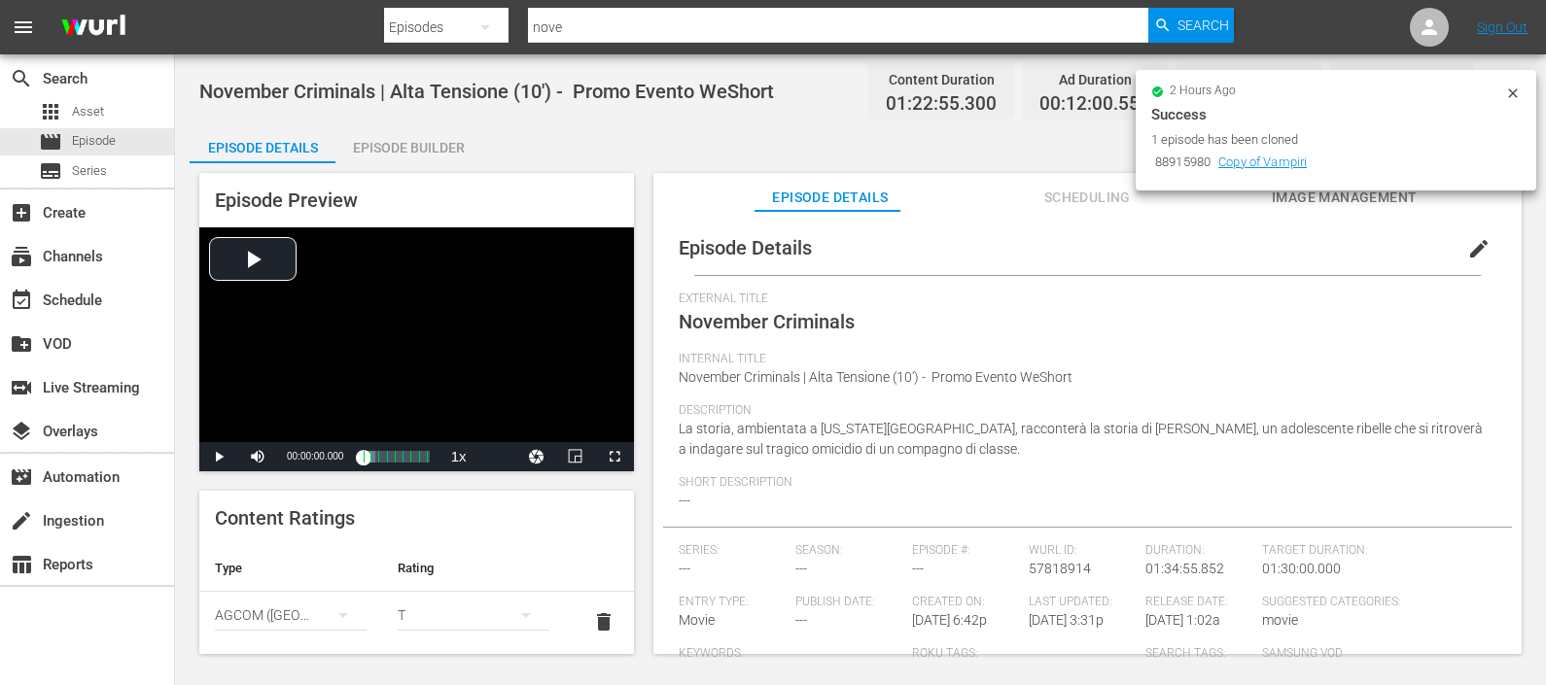
click at [397, 139] on div "Episode Builder" at bounding box center [408, 147] width 146 height 47
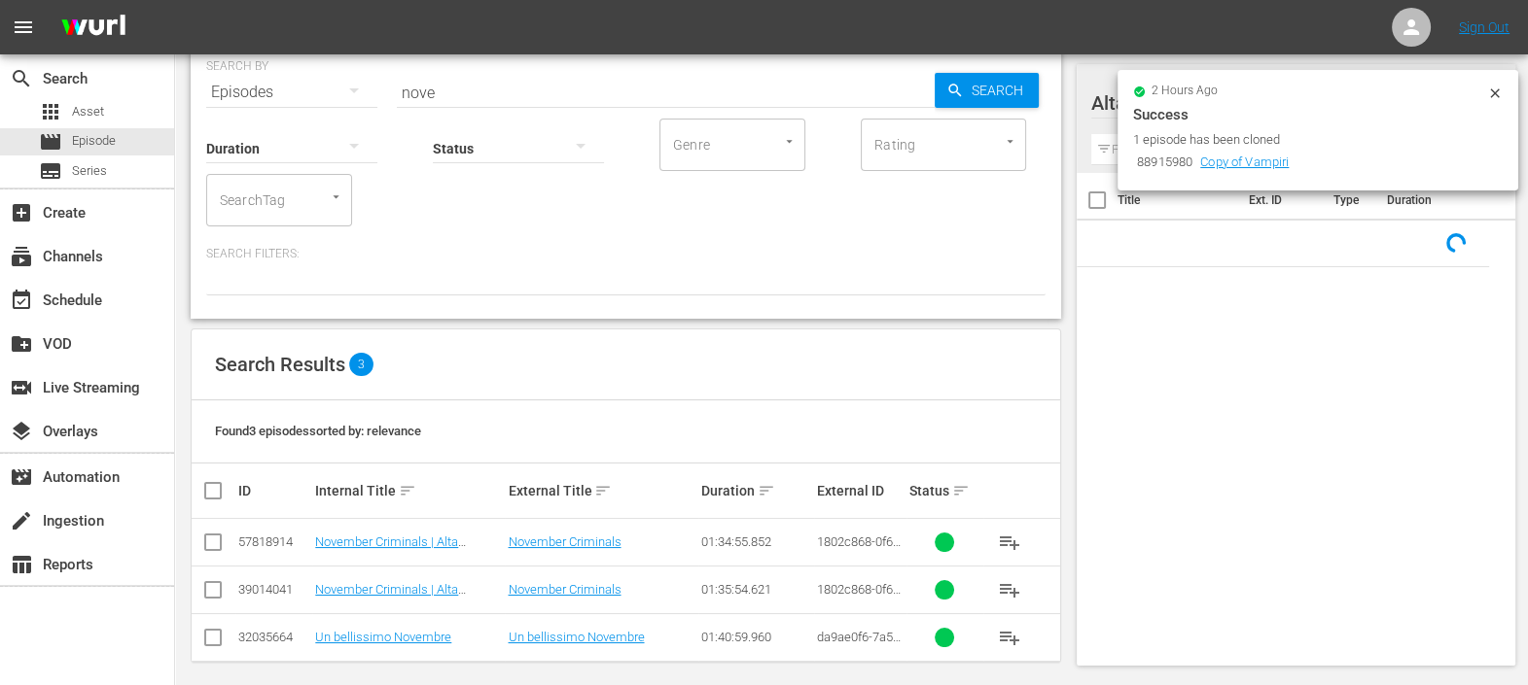
scroll to position [89, 0]
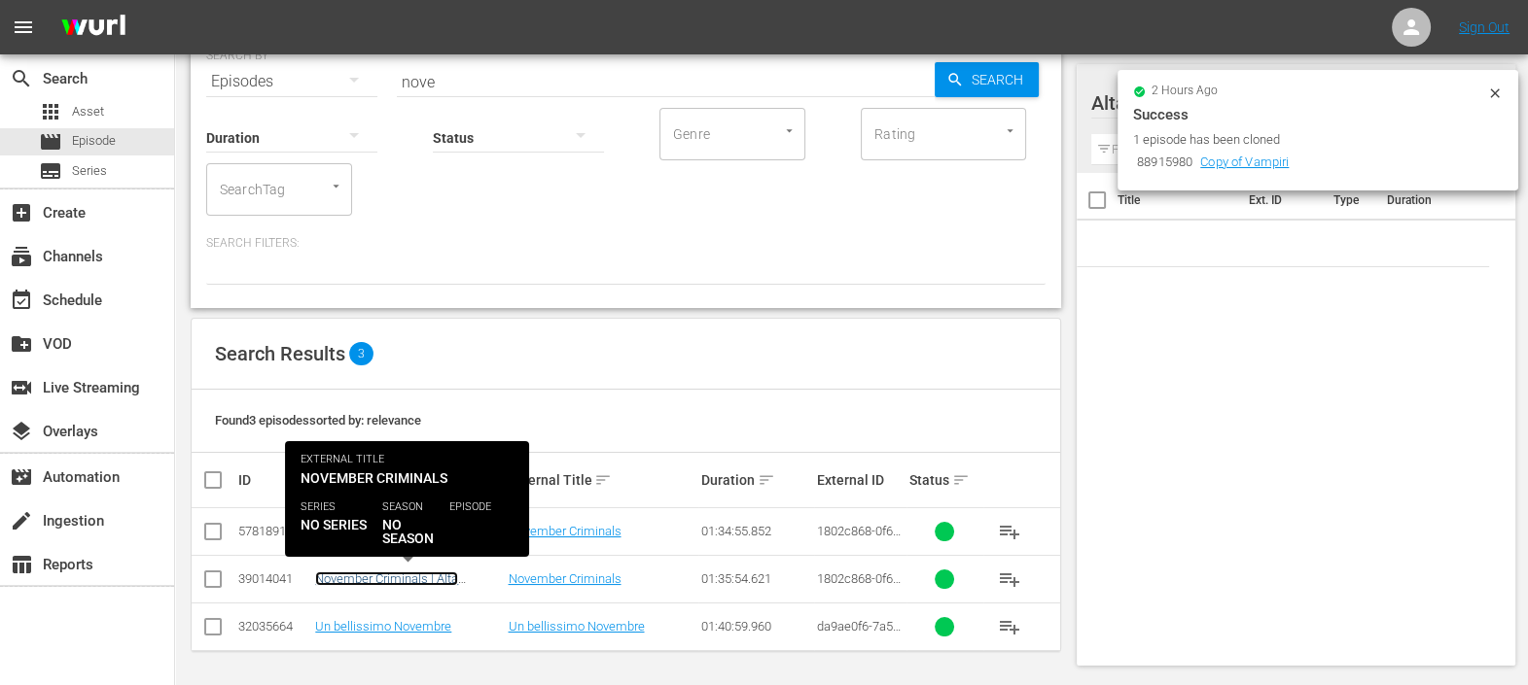
click at [375, 580] on link "November Criminals | Alta Tensione (10')" at bounding box center [386, 586] width 143 height 29
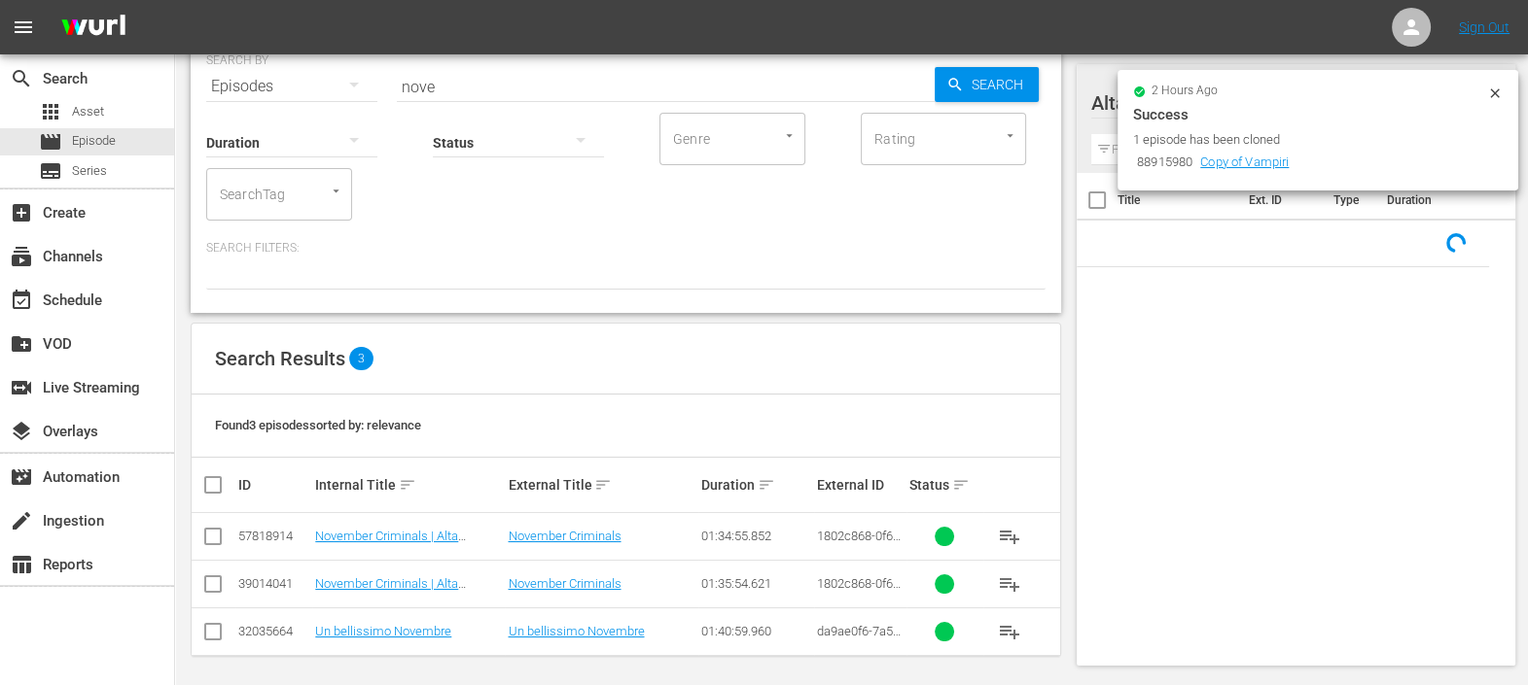
scroll to position [89, 0]
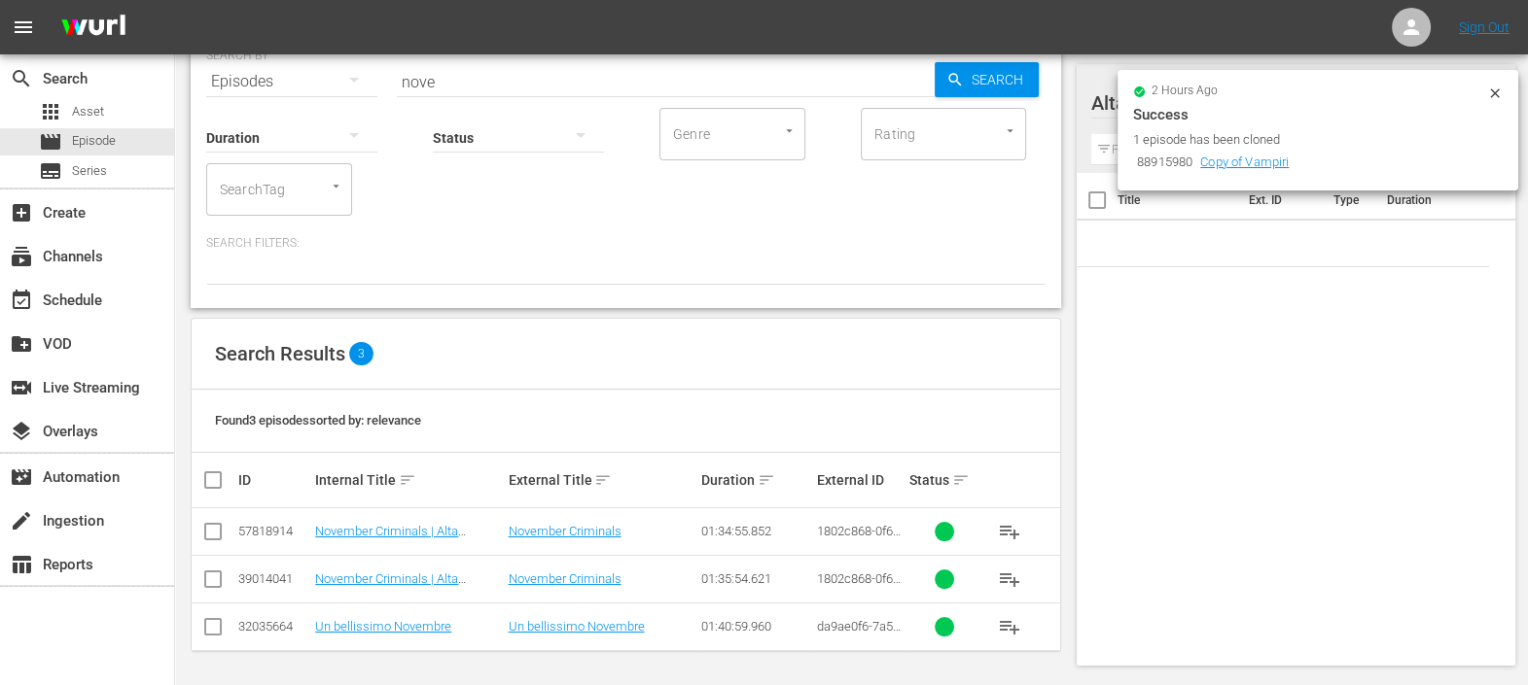
click at [1008, 577] on span "playlist_add" at bounding box center [1009, 579] width 23 height 23
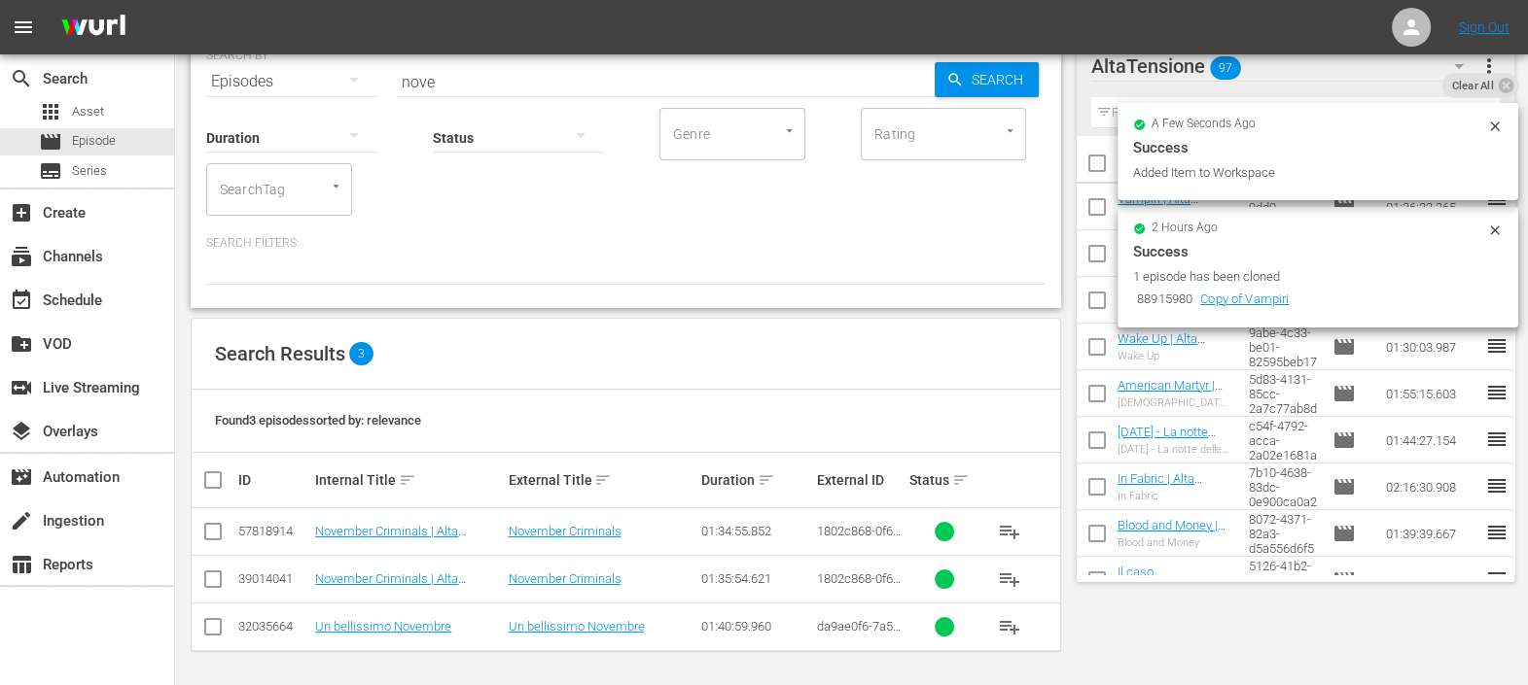
scroll to position [0, 0]
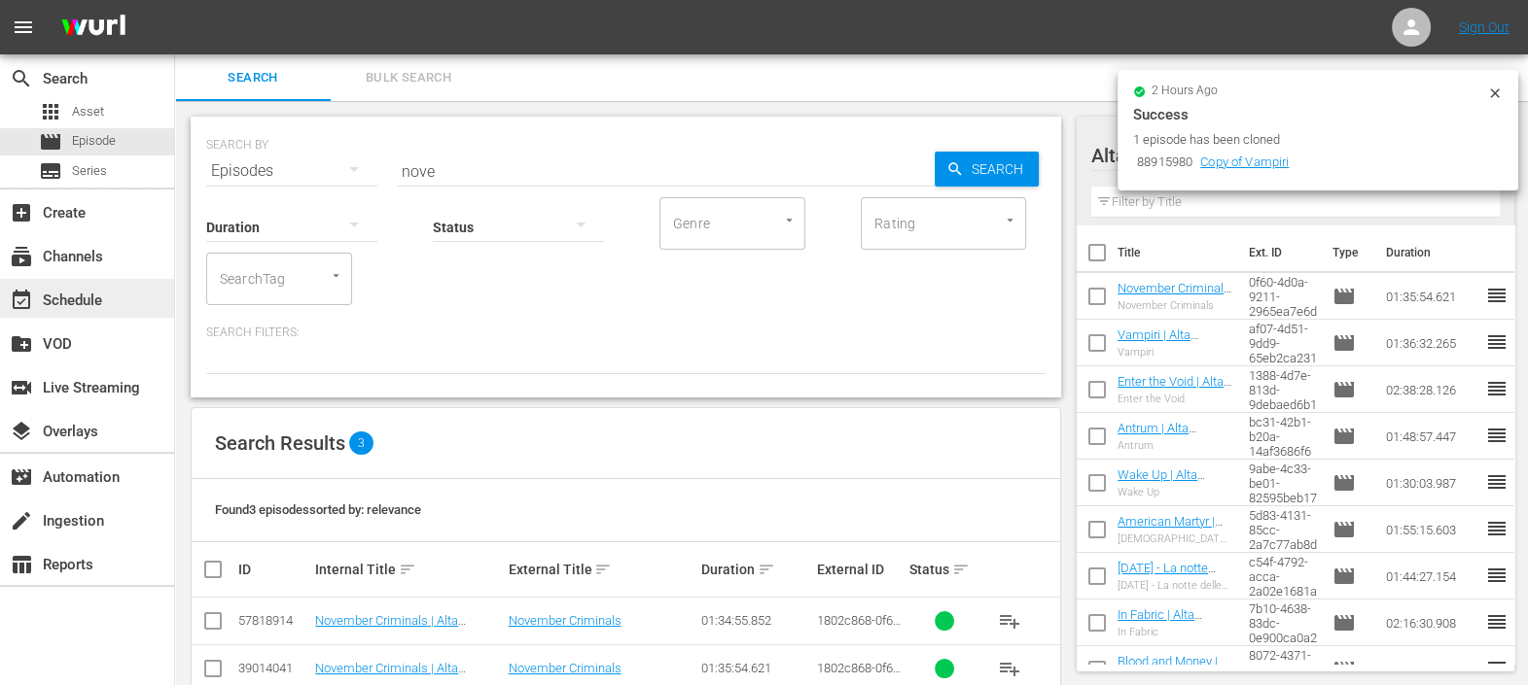
click at [88, 293] on div "event_available Schedule" at bounding box center [54, 298] width 109 height 18
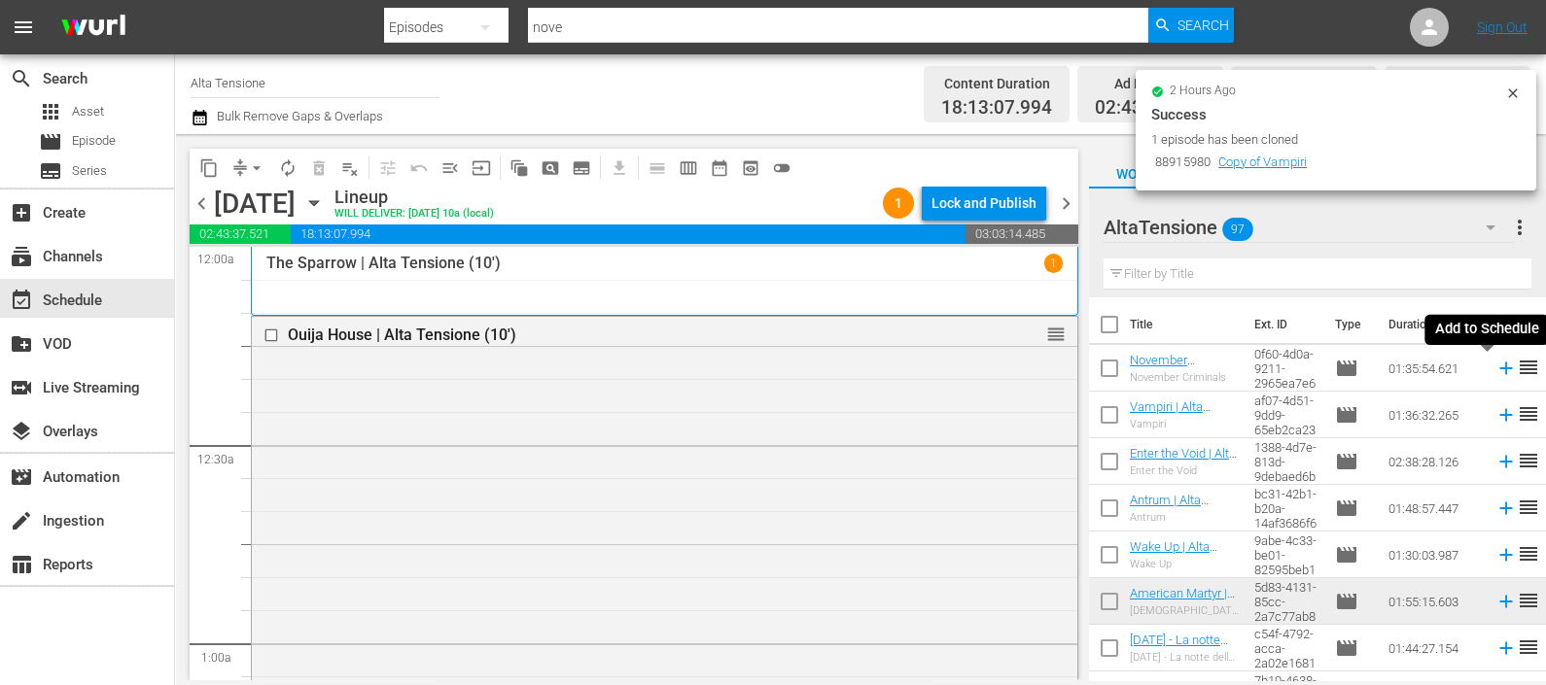
click at [1495, 367] on icon at bounding box center [1505, 368] width 21 height 21
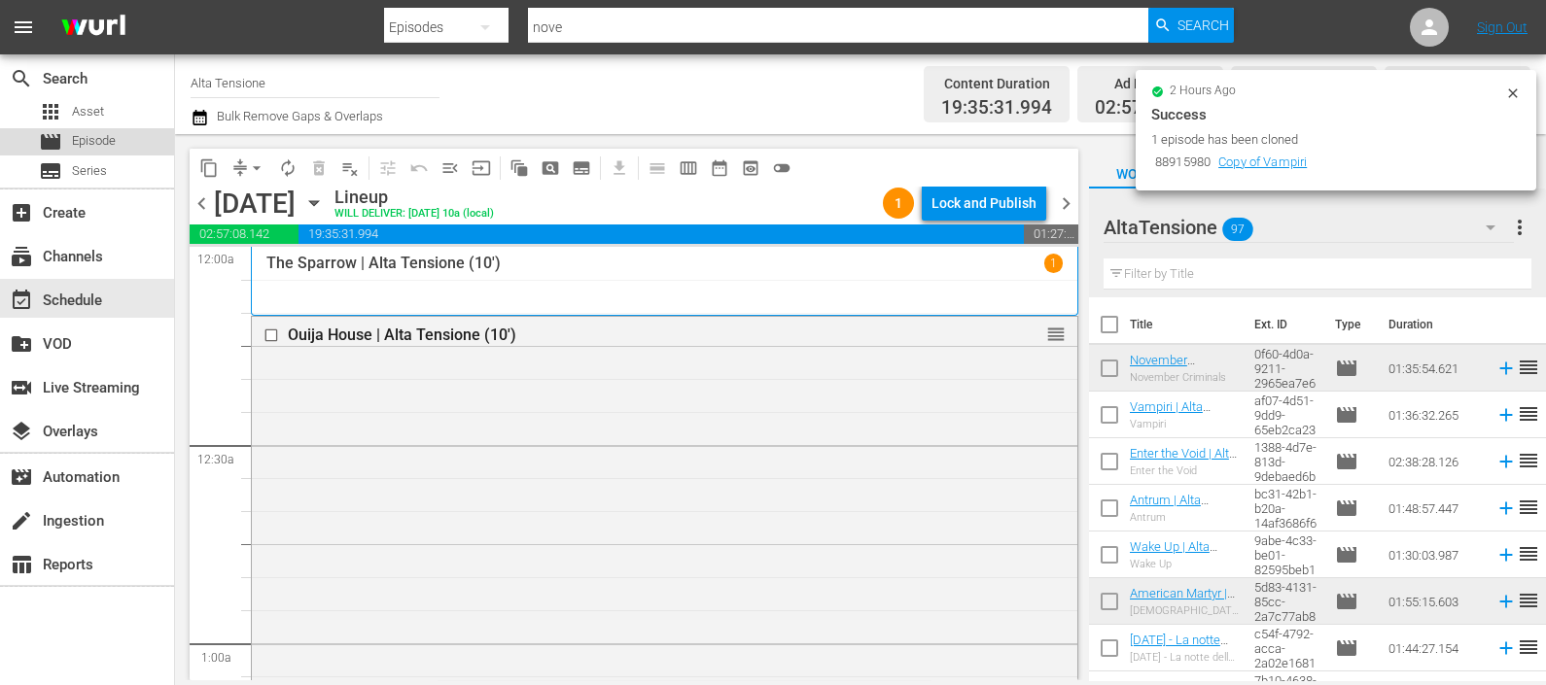
click at [91, 146] on span "Episode" at bounding box center [94, 140] width 44 height 19
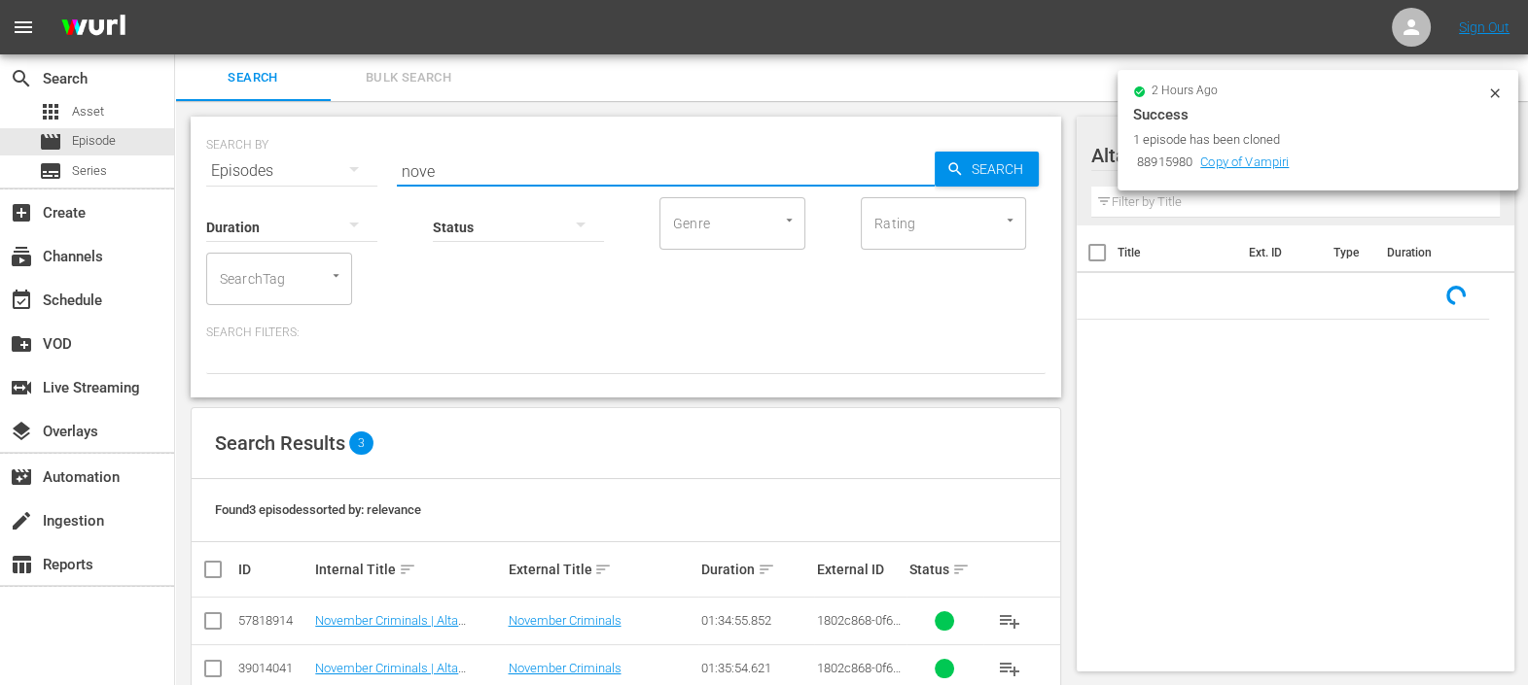
drag, startPoint x: 466, startPoint y: 167, endPoint x: 375, endPoint y: 159, distance: 90.8
click at [375, 159] on div "SEARCH BY Search By Episodes Search ID, Title, Description, Keywords, or Catego…" at bounding box center [625, 159] width 839 height 70
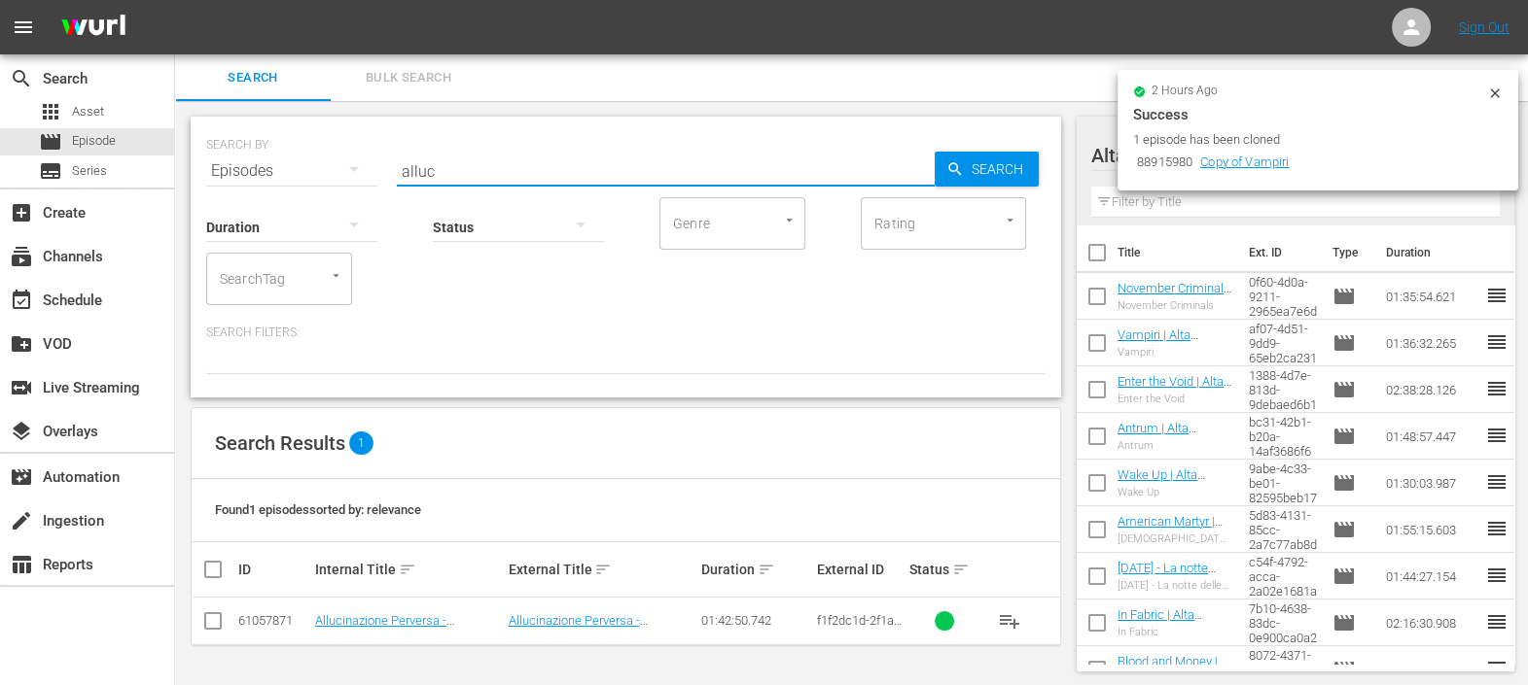
scroll to position [1, 0]
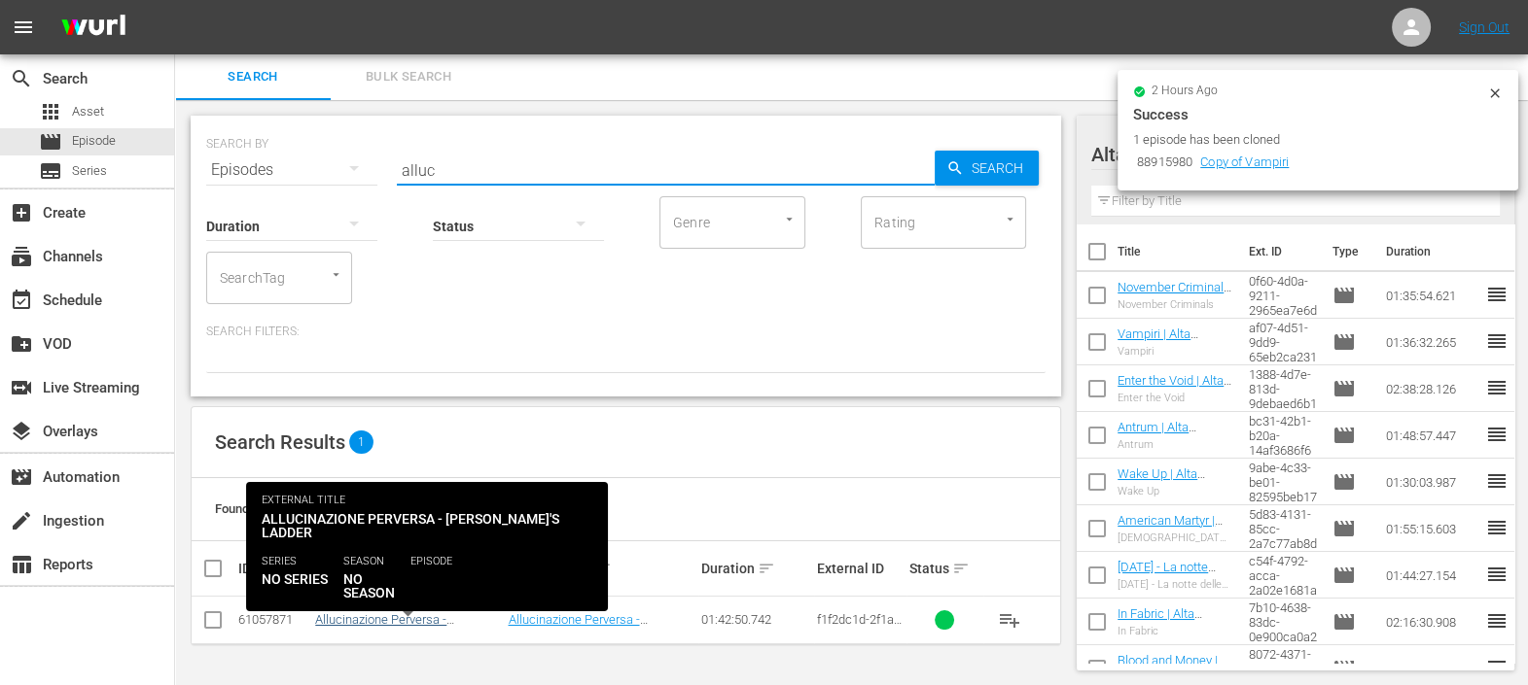
type input "alluc"
click at [433, 624] on link "Allucinazione Perversa - [PERSON_NAME]'s Ladder (10')" at bounding box center [399, 627] width 168 height 29
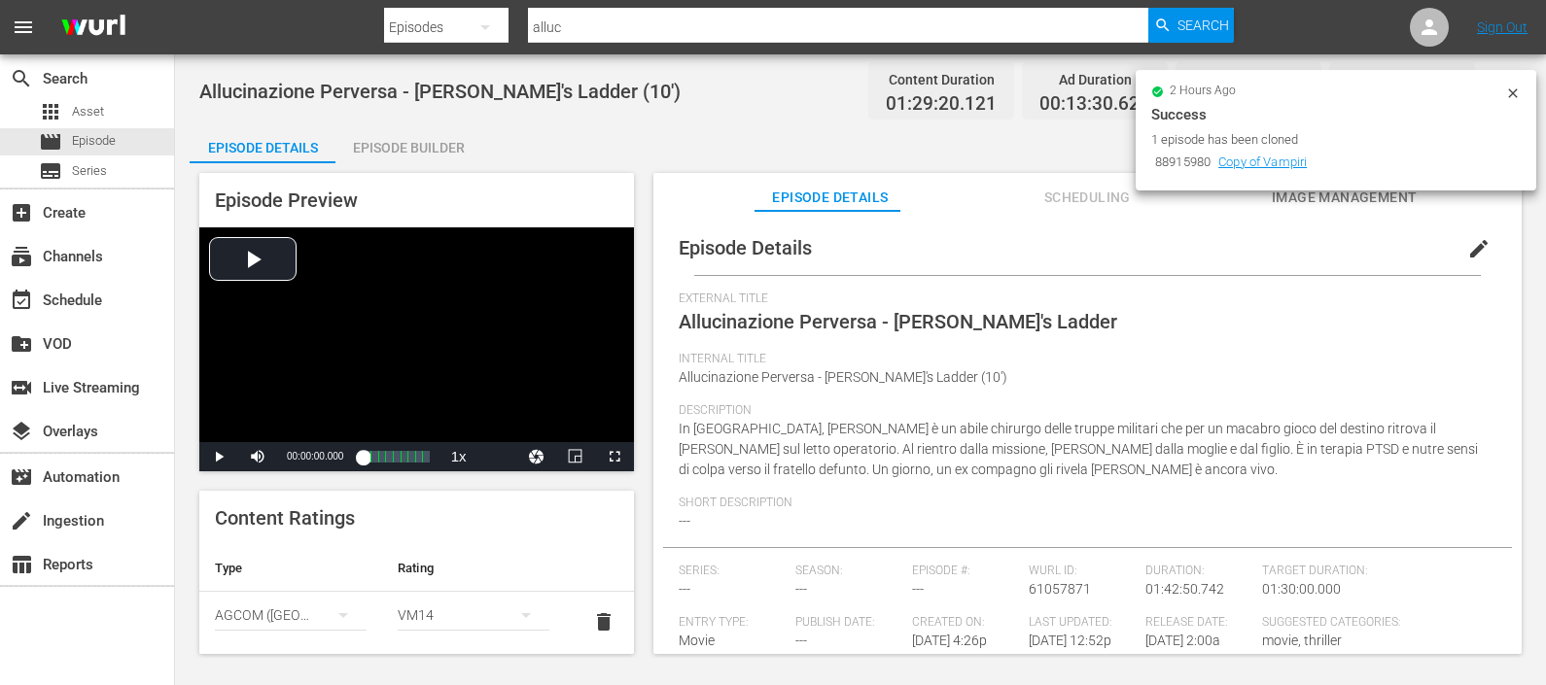
click at [374, 151] on div "Episode Builder" at bounding box center [408, 147] width 146 height 47
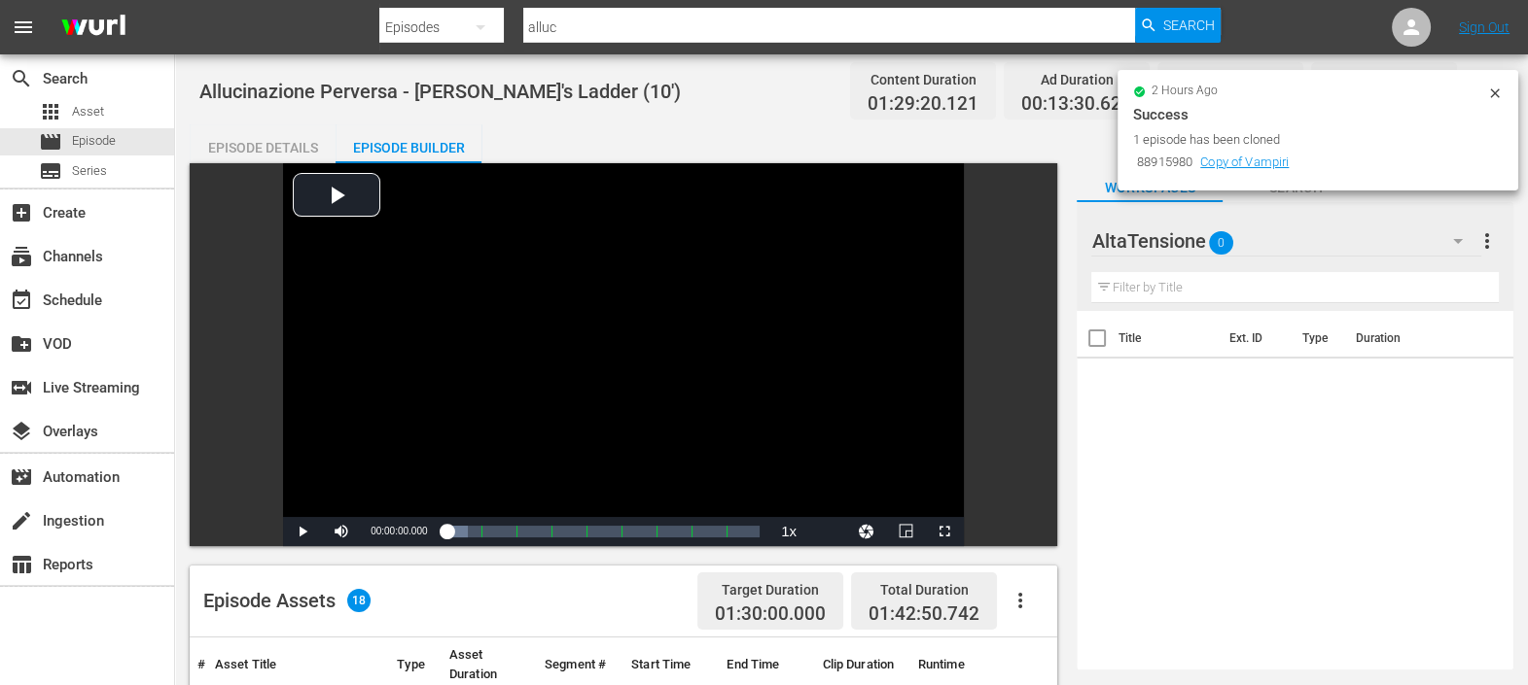
click at [282, 135] on div "Episode Details" at bounding box center [263, 147] width 146 height 47
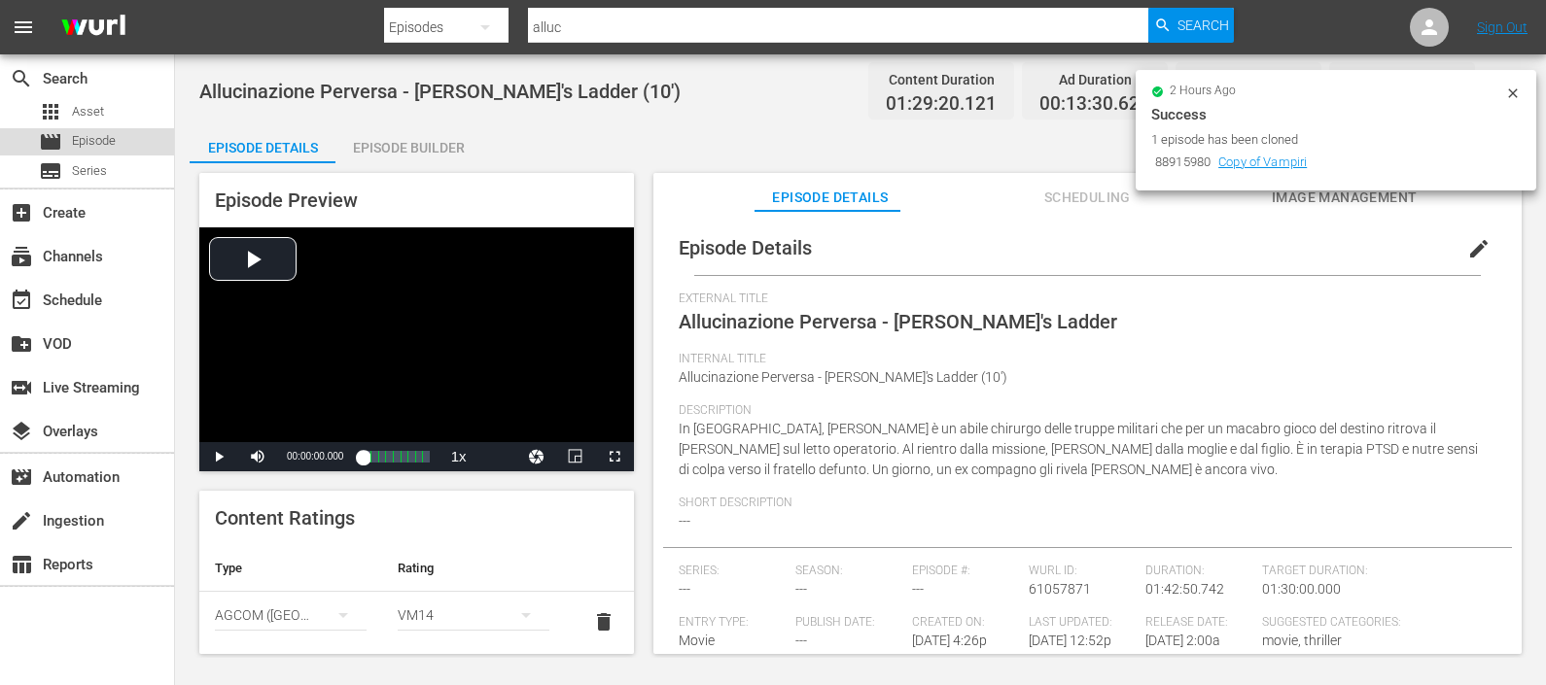
click at [112, 141] on span "Episode" at bounding box center [94, 140] width 44 height 19
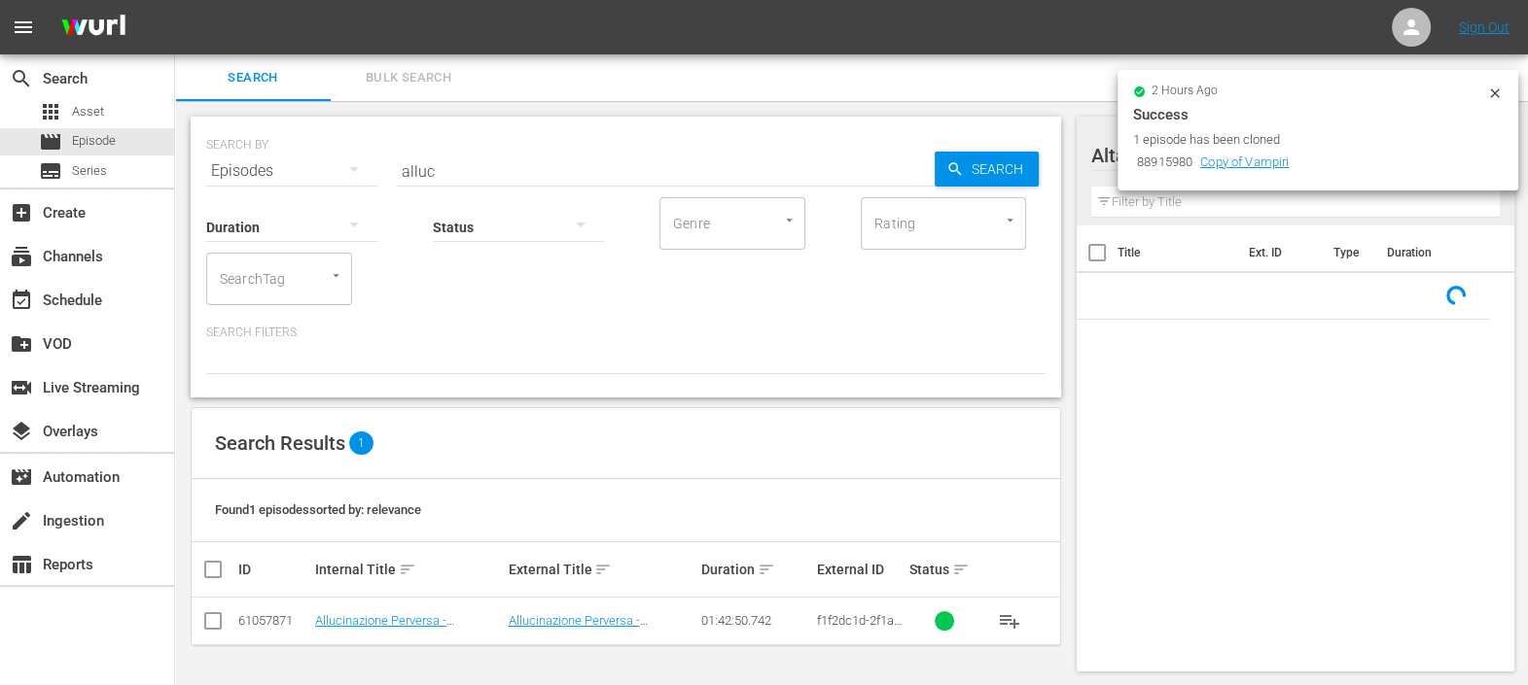
scroll to position [1, 0]
drag, startPoint x: 452, startPoint y: 175, endPoint x: 390, endPoint y: 161, distance: 63.7
click at [374, 160] on div "SEARCH BY Search By Episodes Search ID, Title, Description, Keywords, or Catego…" at bounding box center [625, 158] width 839 height 70
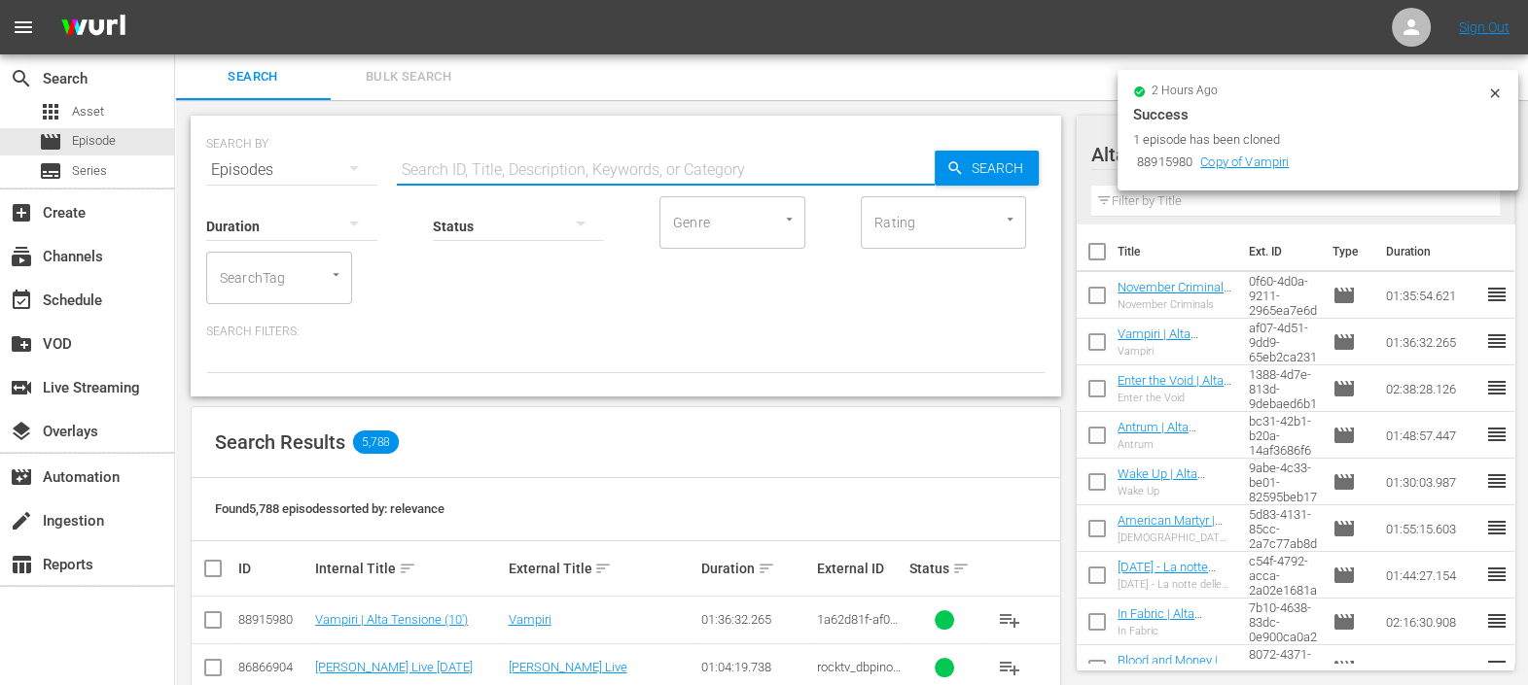
scroll to position [123, 0]
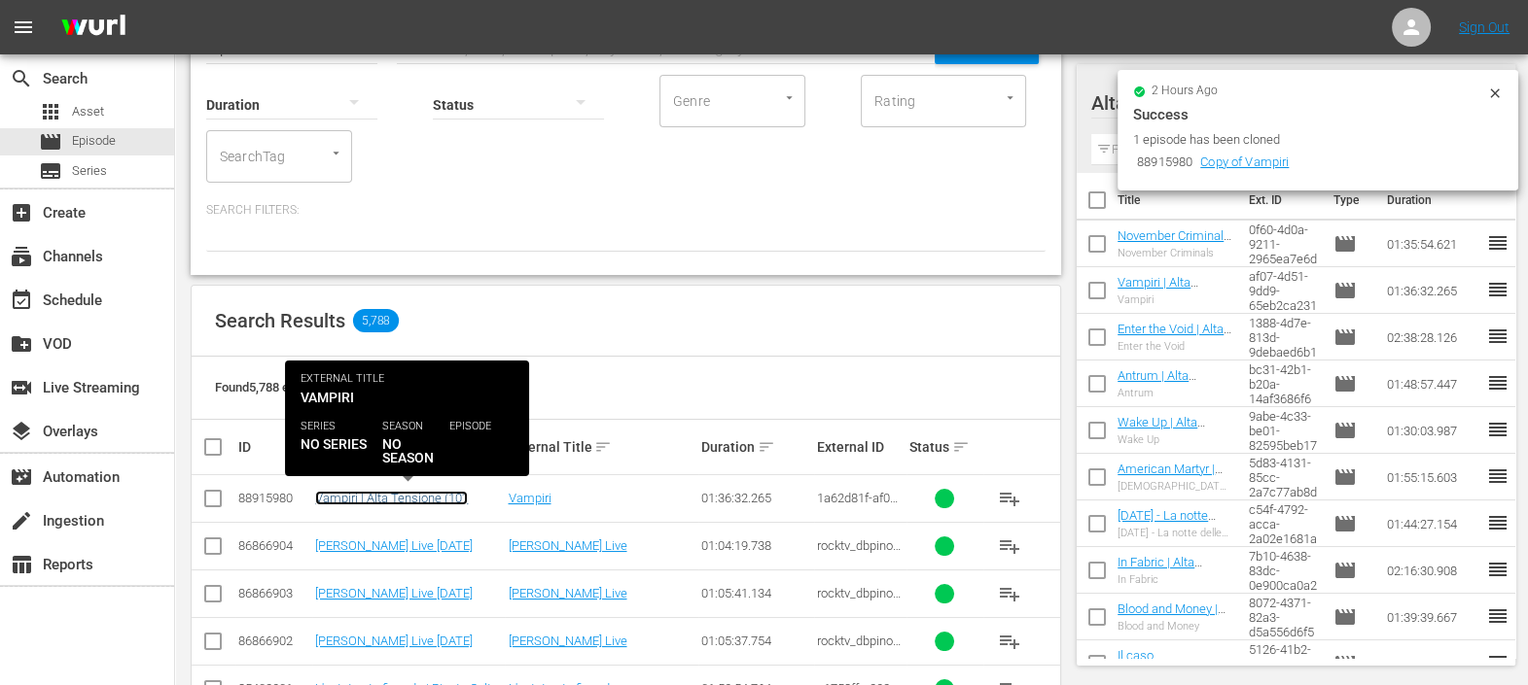
click at [431, 501] on link "Vampiri | Alta Tensione (10')" at bounding box center [391, 498] width 153 height 15
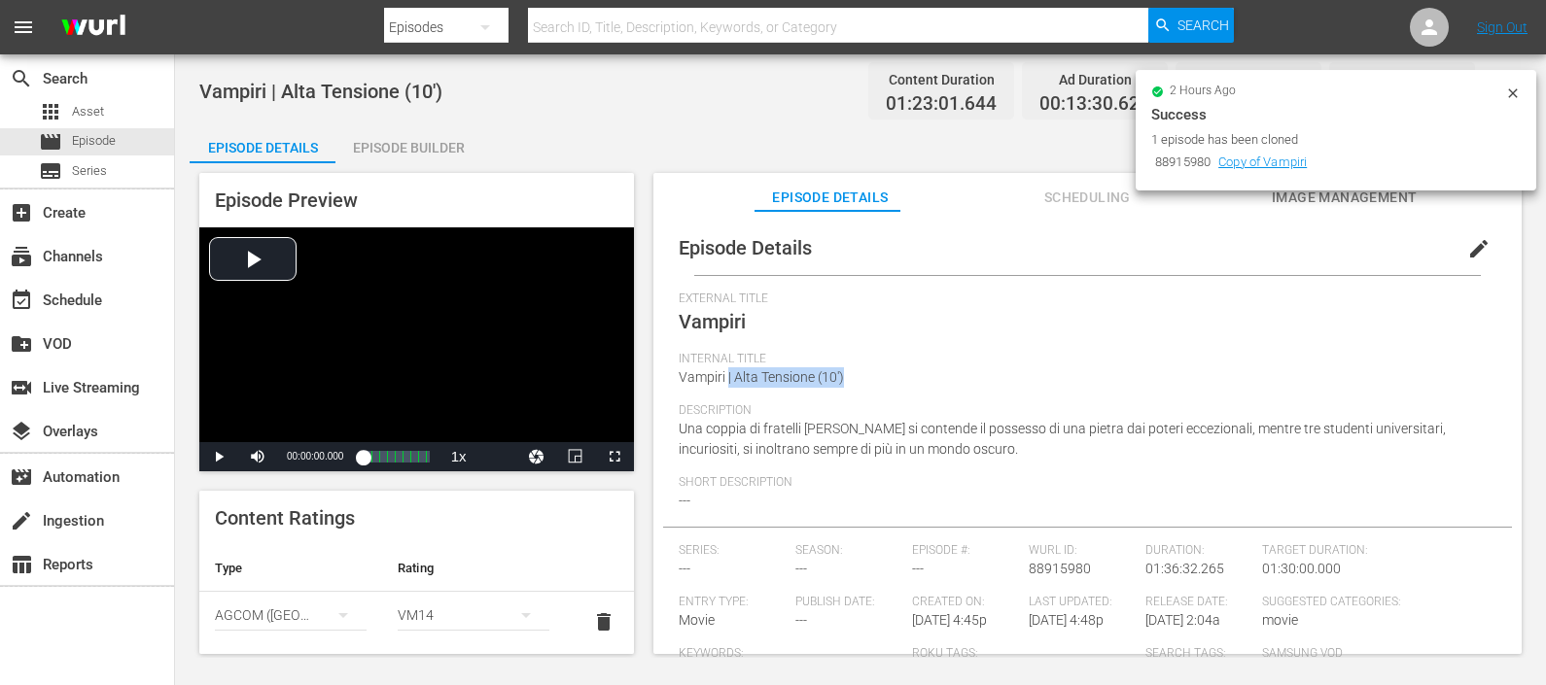
drag, startPoint x: 861, startPoint y: 382, endPoint x: 726, endPoint y: 374, distance: 135.4
click at [726, 374] on div "Internal Title Vampiri | Alta Tensione (10')" at bounding box center [1088, 378] width 818 height 52
copy span "| Alta Tensione (10')"
click at [92, 138] on span "Episode" at bounding box center [94, 140] width 44 height 19
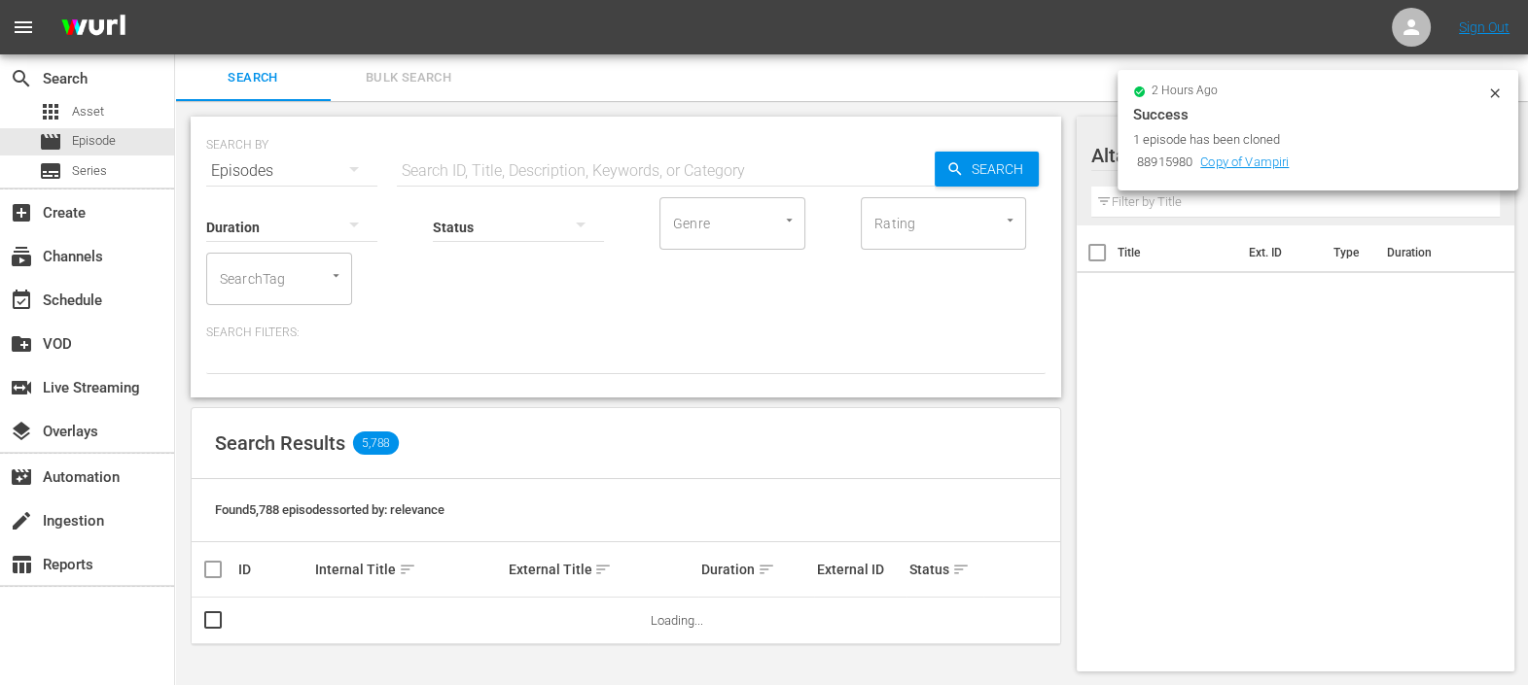
click at [456, 170] on input "text" at bounding box center [666, 171] width 538 height 47
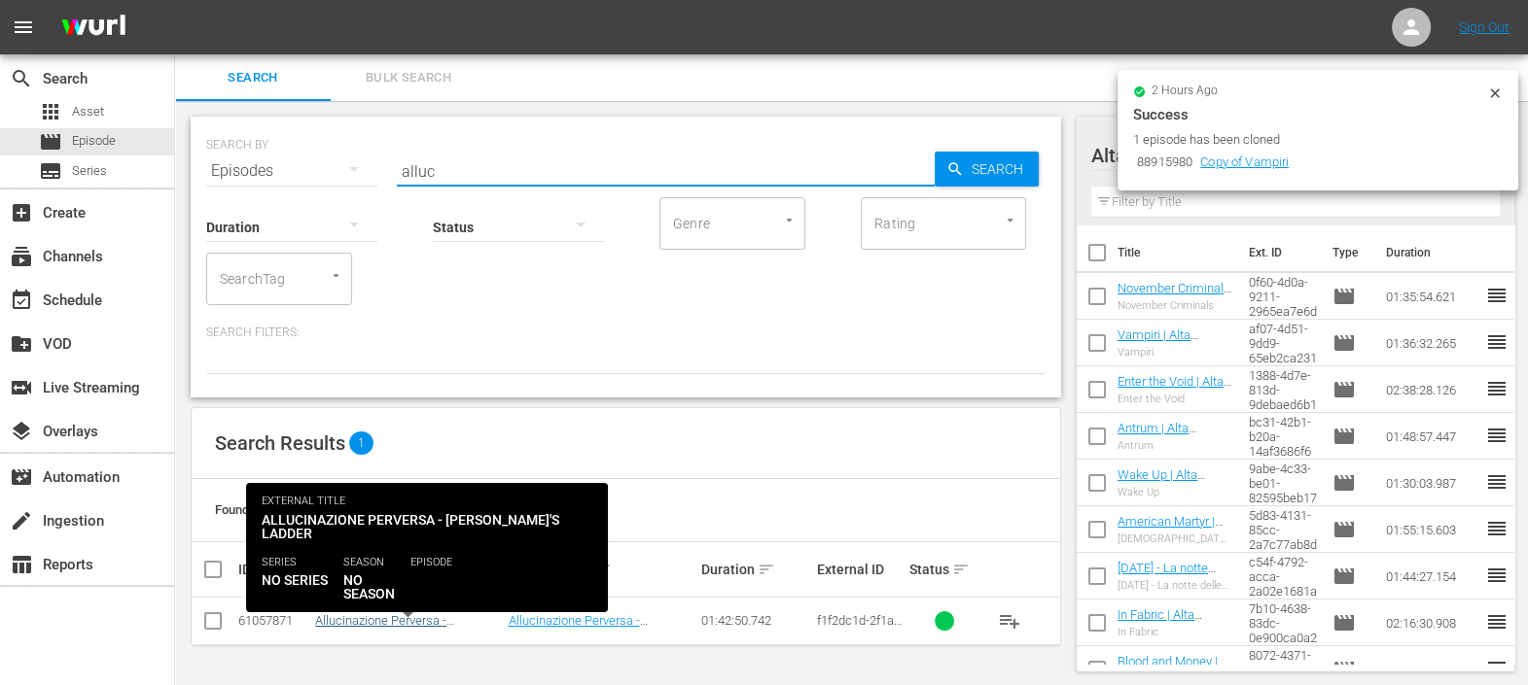
type input "alluc"
click at [379, 625] on link "Allucinazione Perversa - [PERSON_NAME]'s Ladder (10')" at bounding box center [399, 628] width 168 height 29
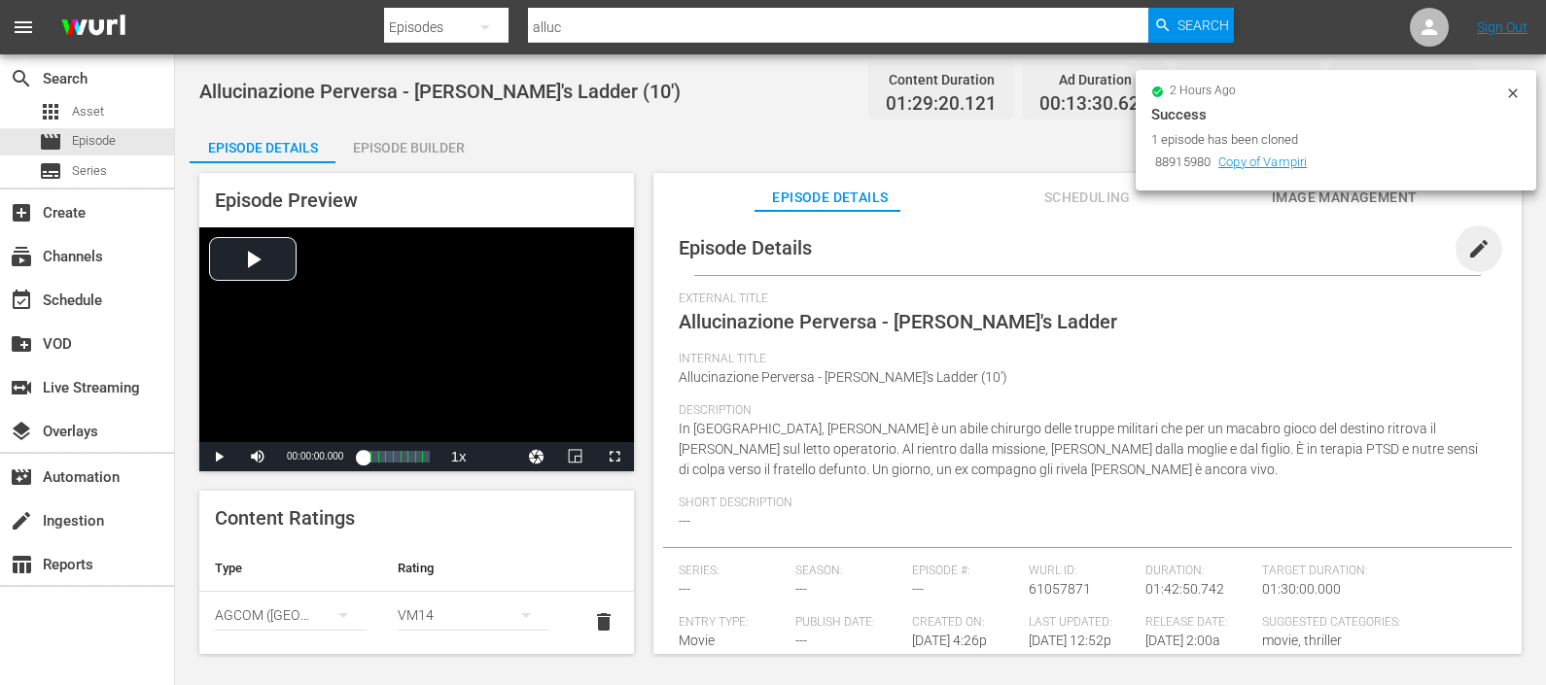
click at [1467, 247] on span "edit" at bounding box center [1478, 248] width 23 height 23
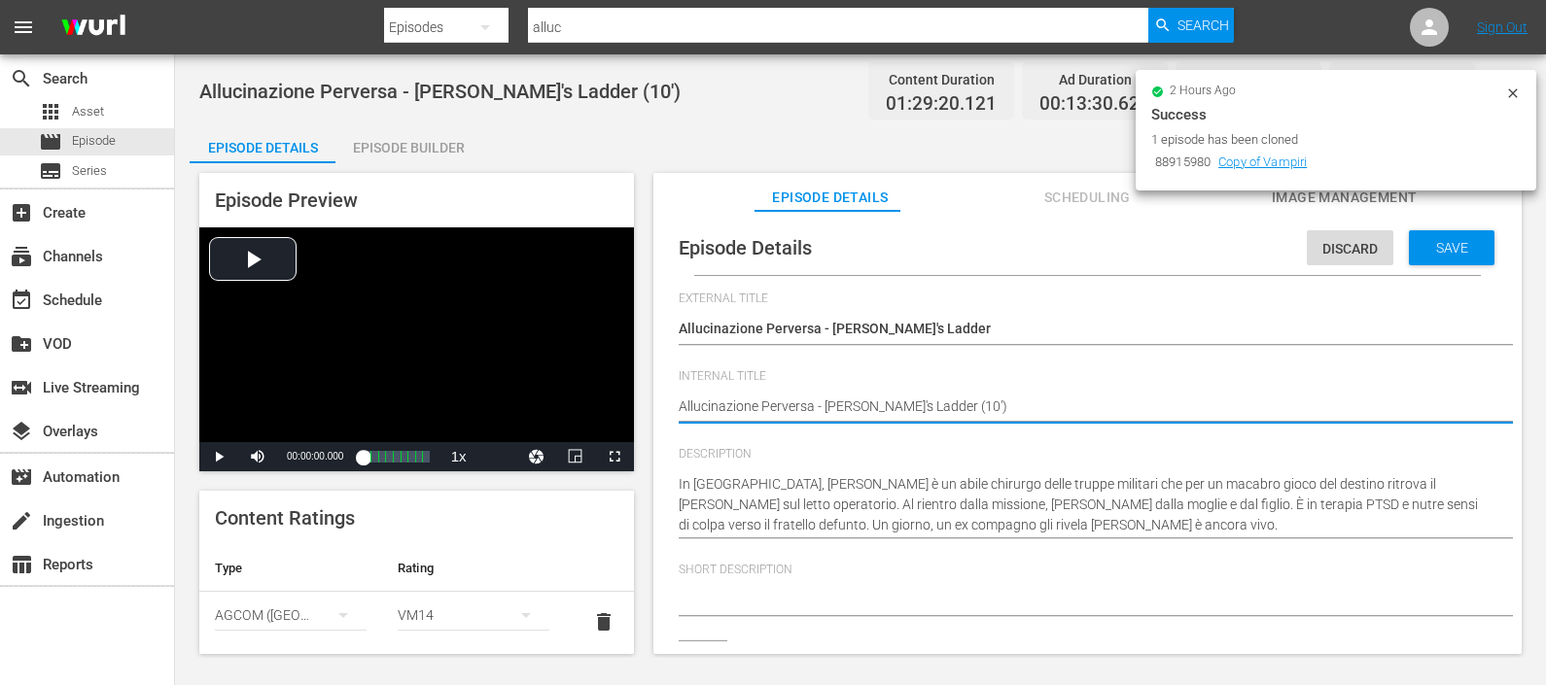
paste textarea "| Alta Tensione (10')"
type textarea "Allucinazione Perversa - [PERSON_NAME]'s Ladder | Alta Tensione (10')(10')"
type textarea "Allucinazione Perversa - [PERSON_NAME]'s Ladder | Alta Tensione (10'(10')"
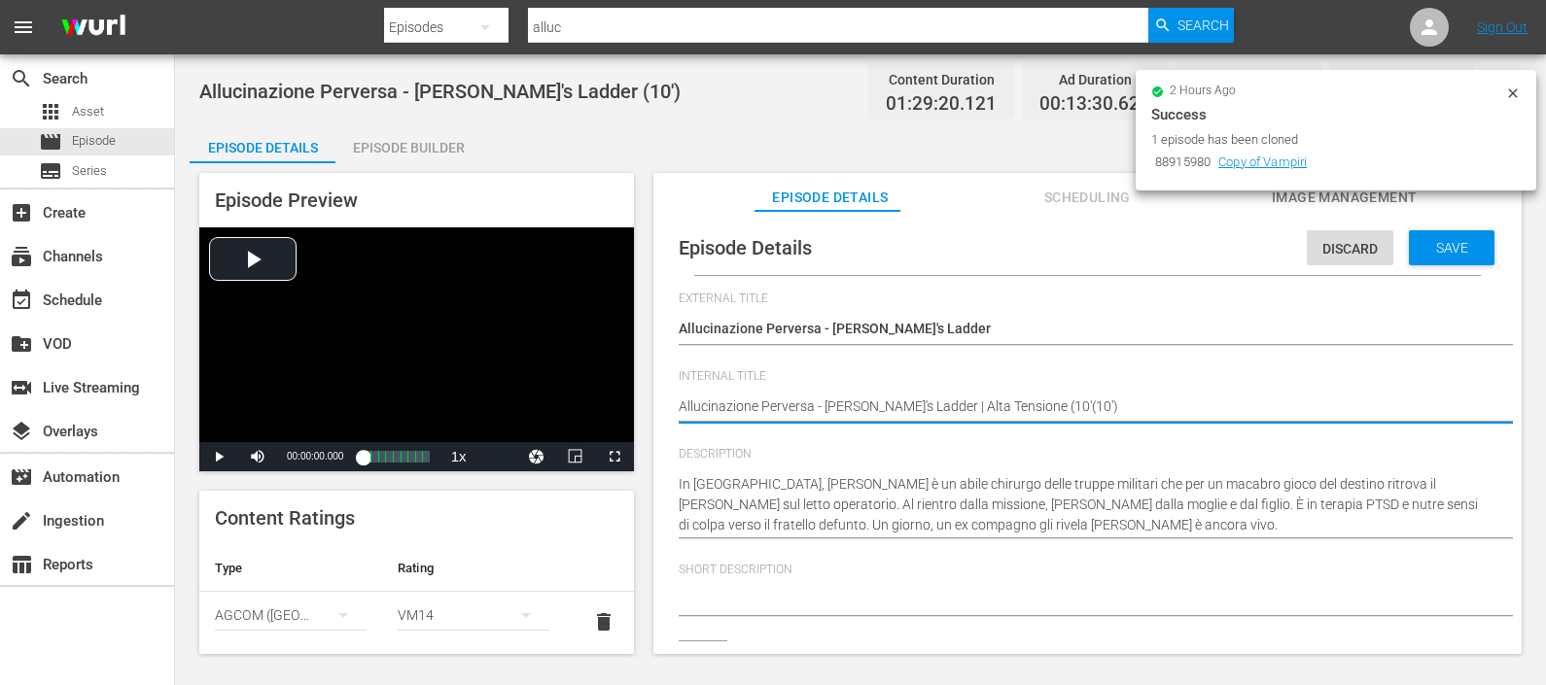
type textarea "Allucinazione Perversa - [PERSON_NAME]'s Ladder | Alta Tensione (10(10')"
type textarea "Allucinazione Perversa - [PERSON_NAME]'s Ladder | Alta Tensione (1(10')"
type textarea "Allucinazione Perversa - [PERSON_NAME]'s Ladder | Alta Tensione ((10')"
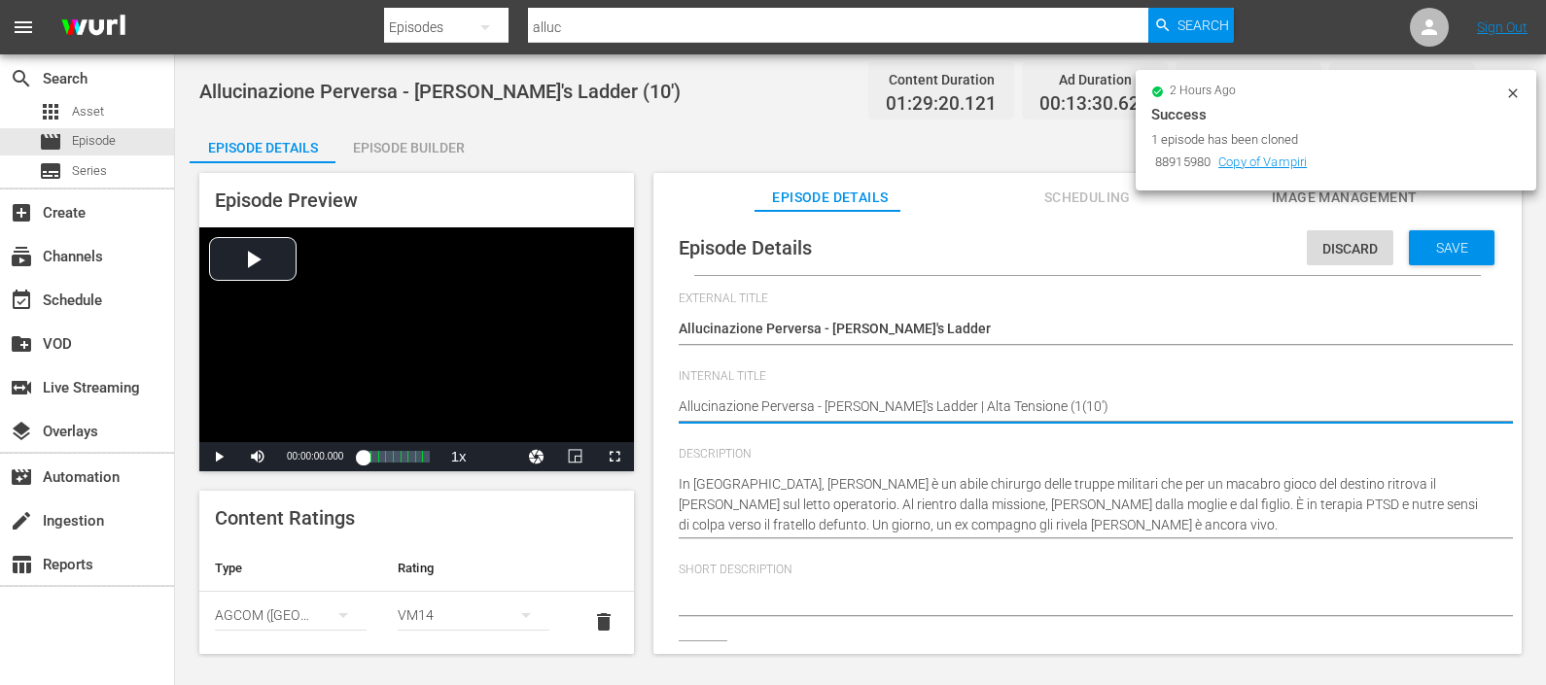
type textarea "Allucinazione Perversa - [PERSON_NAME]'s Ladder | Alta Tensione ((10')"
type textarea "Allucinazione Perversa - [PERSON_NAME]'s Ladder | Alta Tensione (10')"
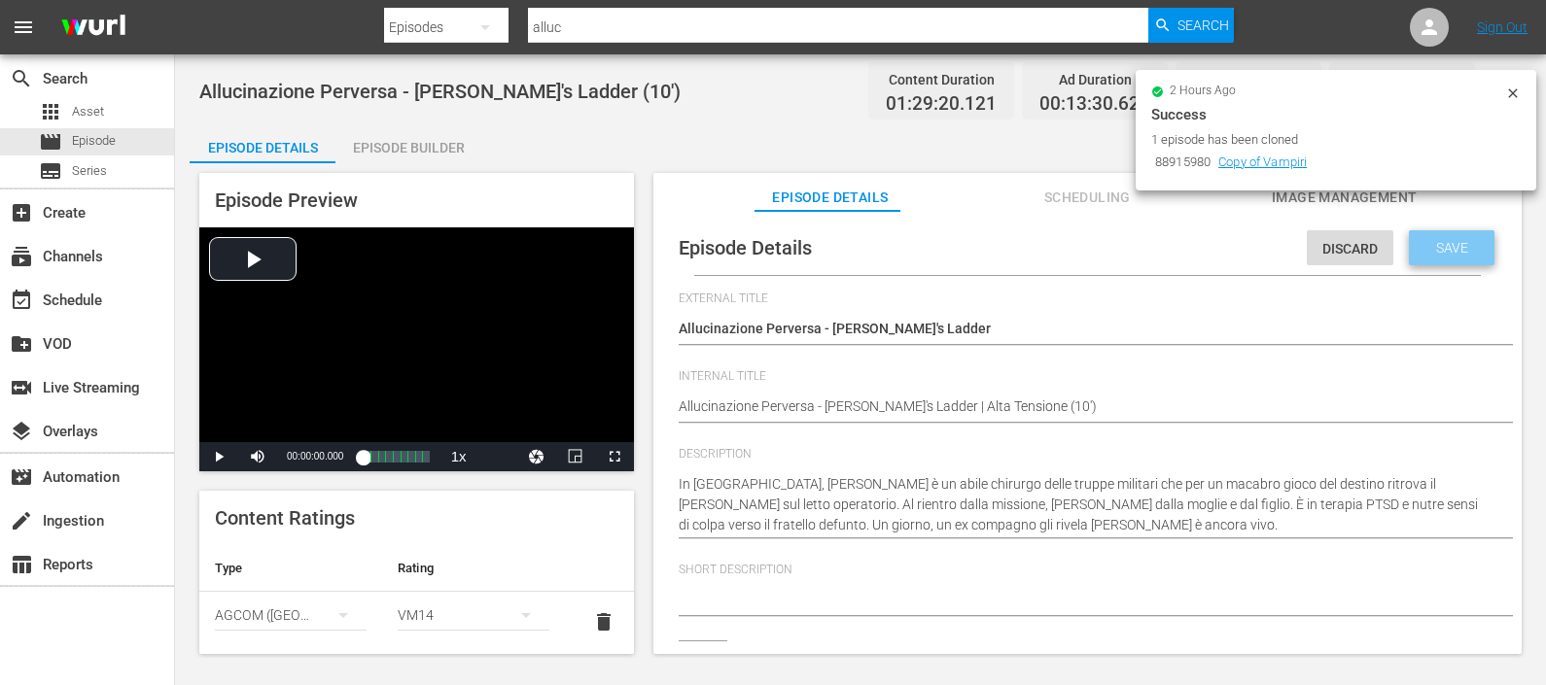
click at [1414, 256] on div "Save" at bounding box center [1452, 247] width 86 height 35
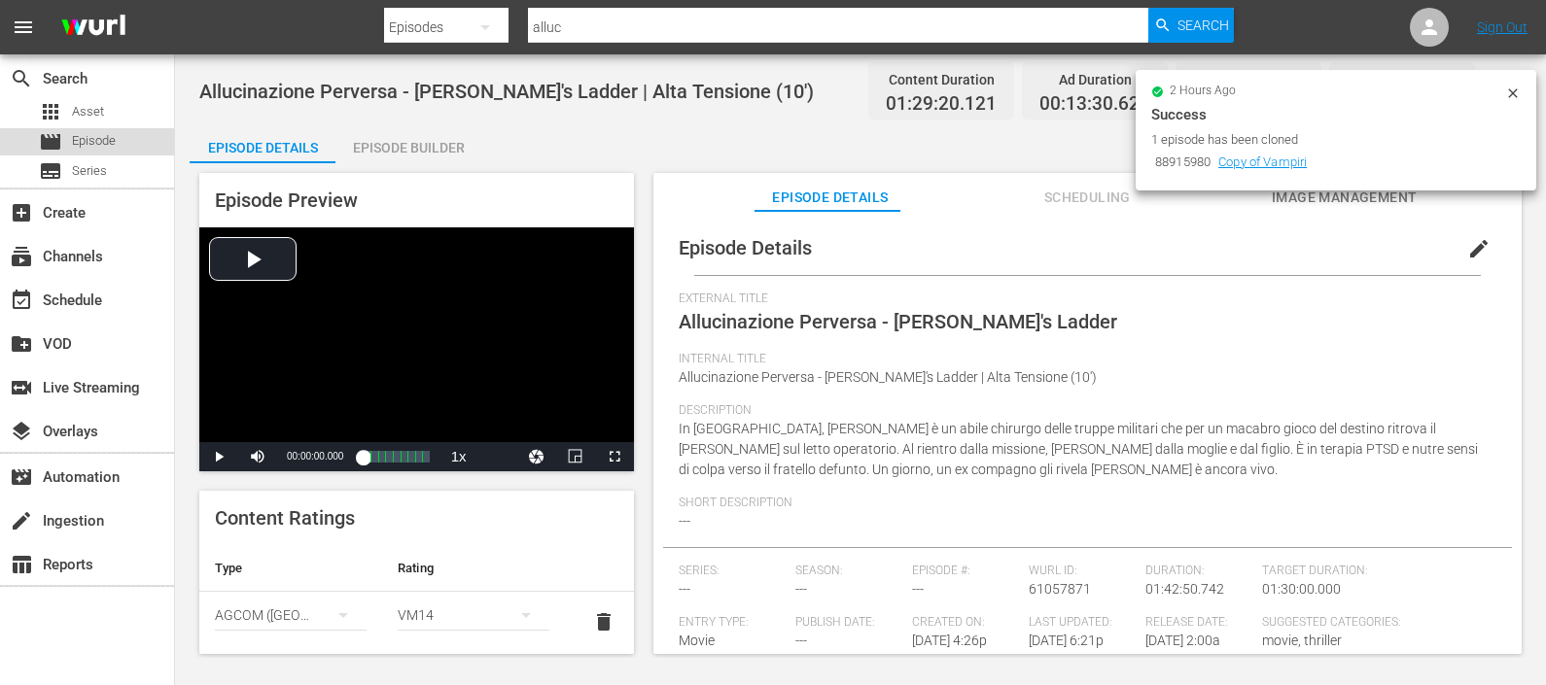
click at [136, 138] on div "movie Episode" at bounding box center [87, 141] width 174 height 27
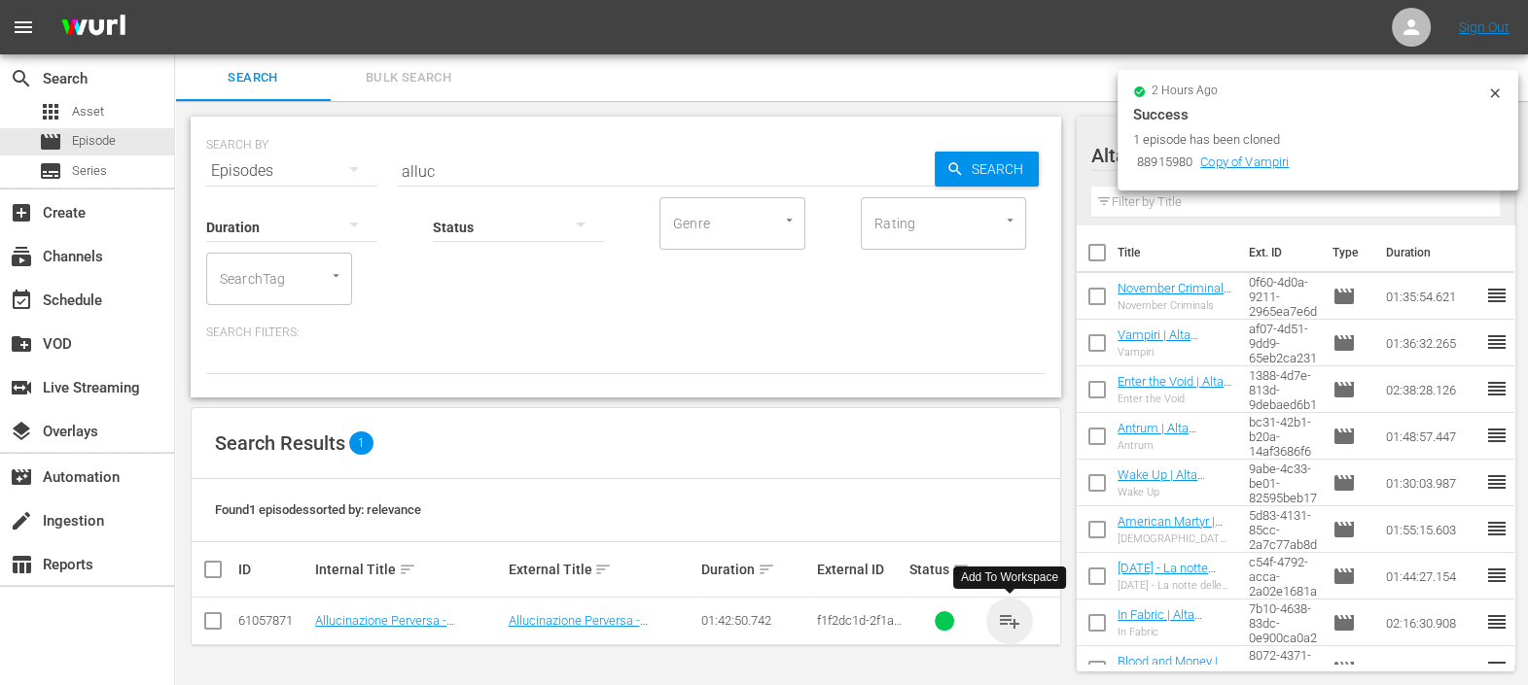
click at [1014, 620] on span "playlist_add" at bounding box center [1009, 621] width 23 height 23
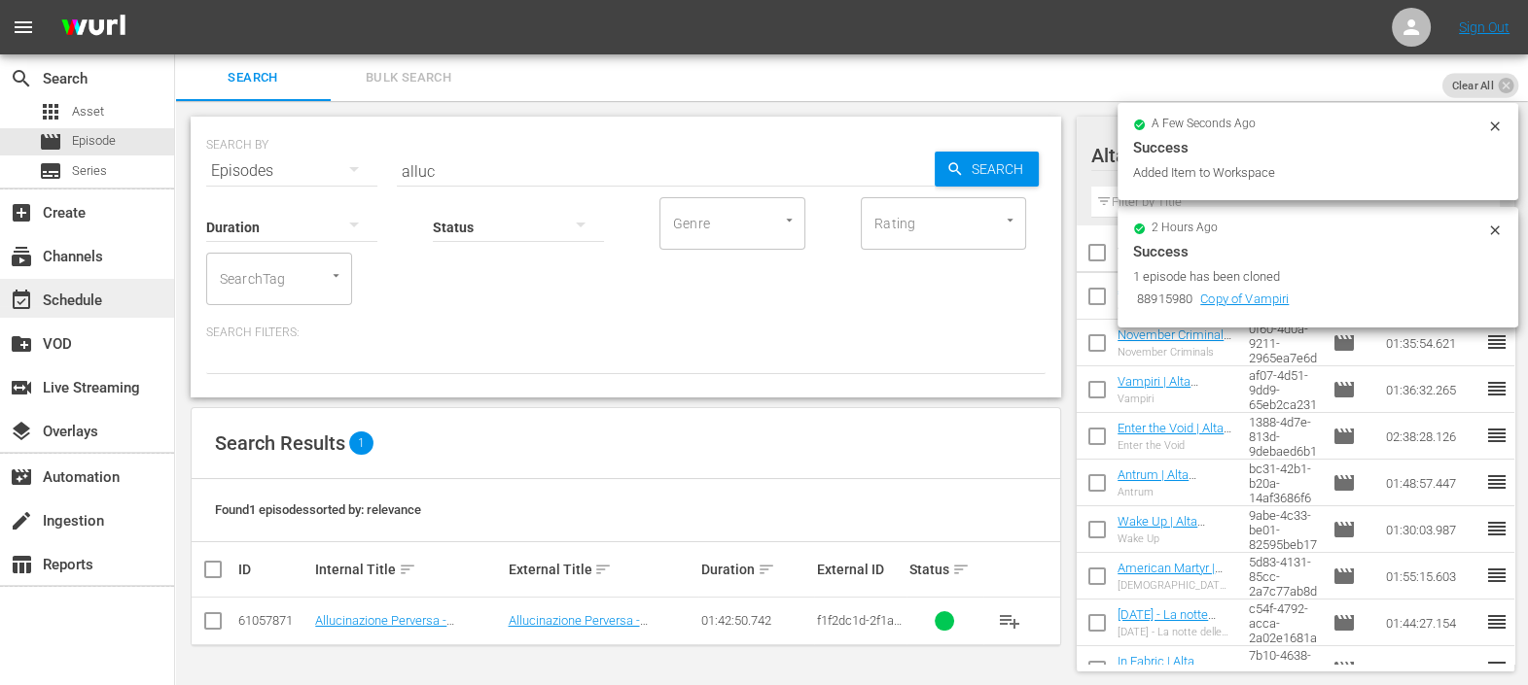
click at [60, 293] on div "event_available Schedule" at bounding box center [54, 298] width 109 height 18
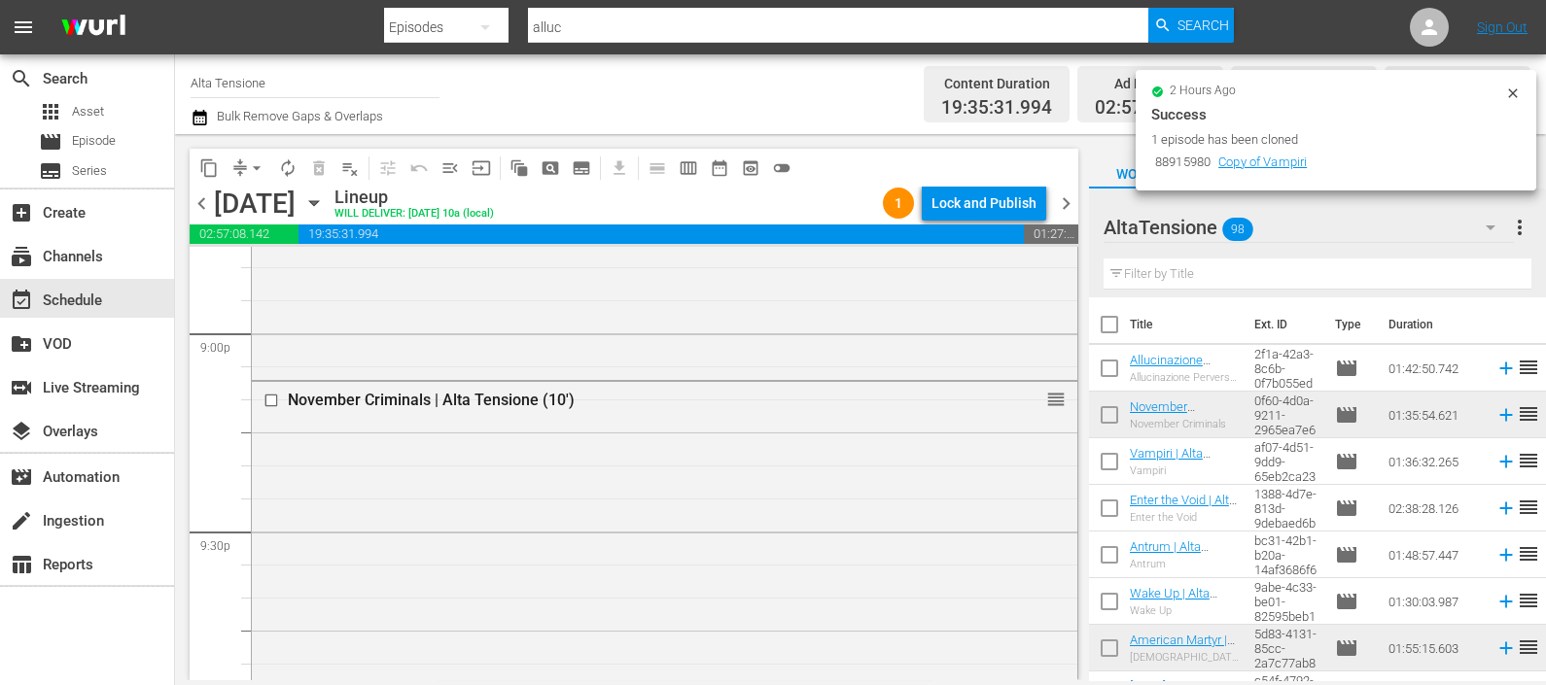
scroll to position [8236, 0]
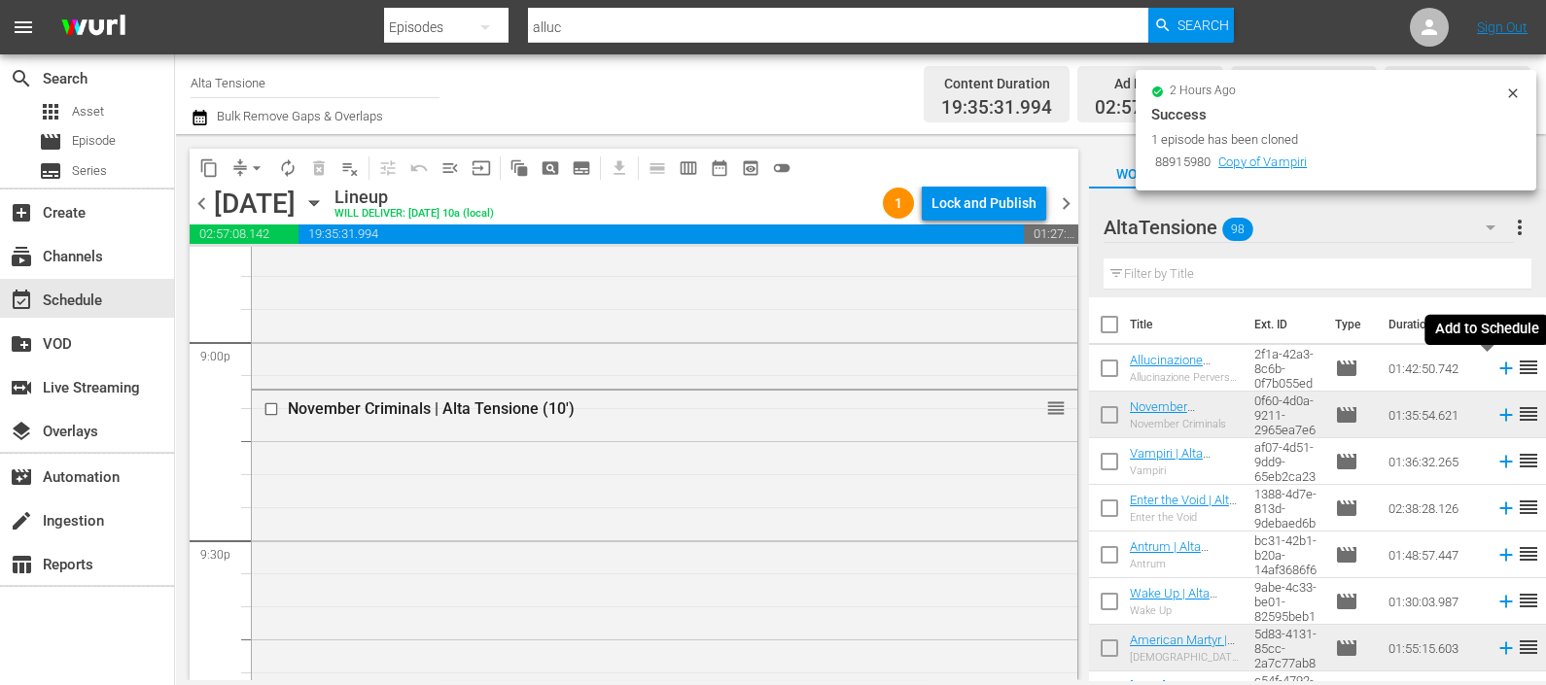
click at [1495, 374] on icon at bounding box center [1505, 368] width 21 height 21
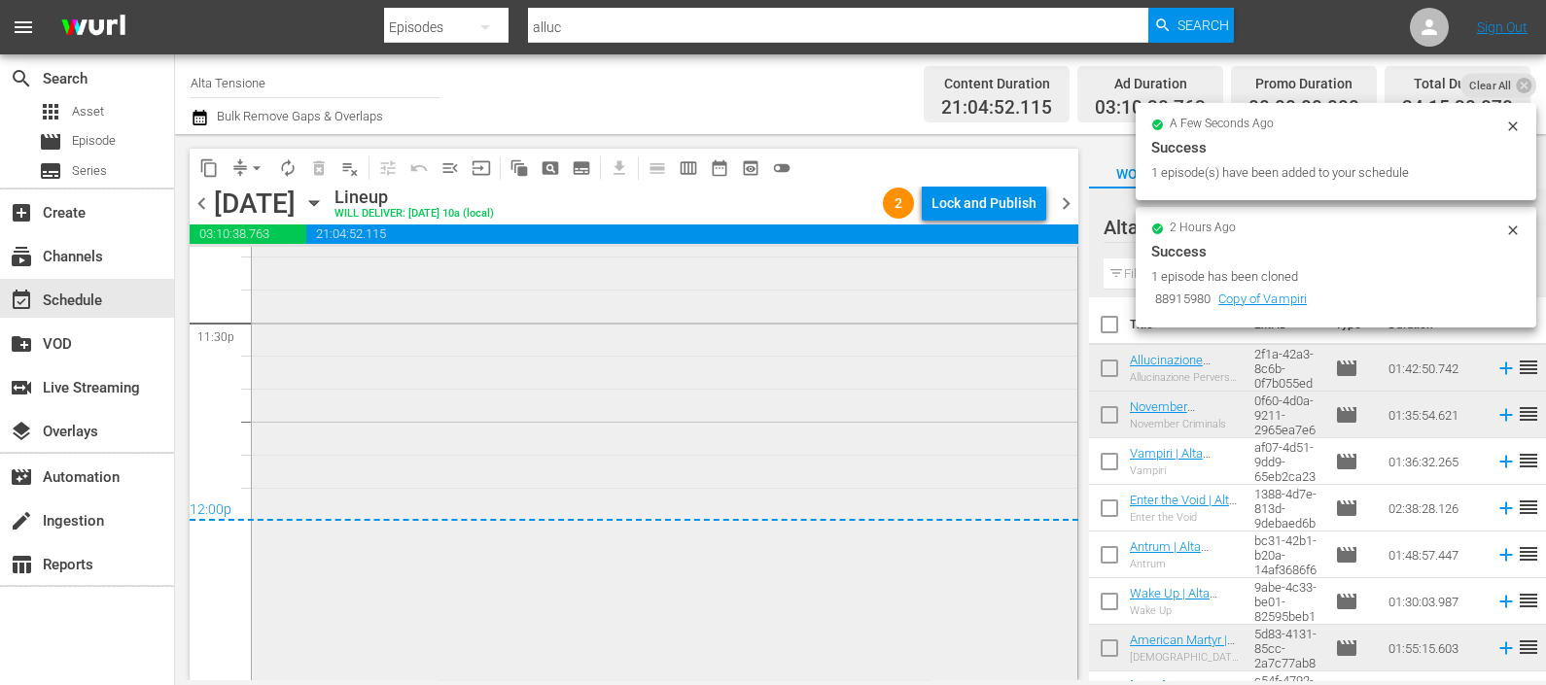
scroll to position [9258, 0]
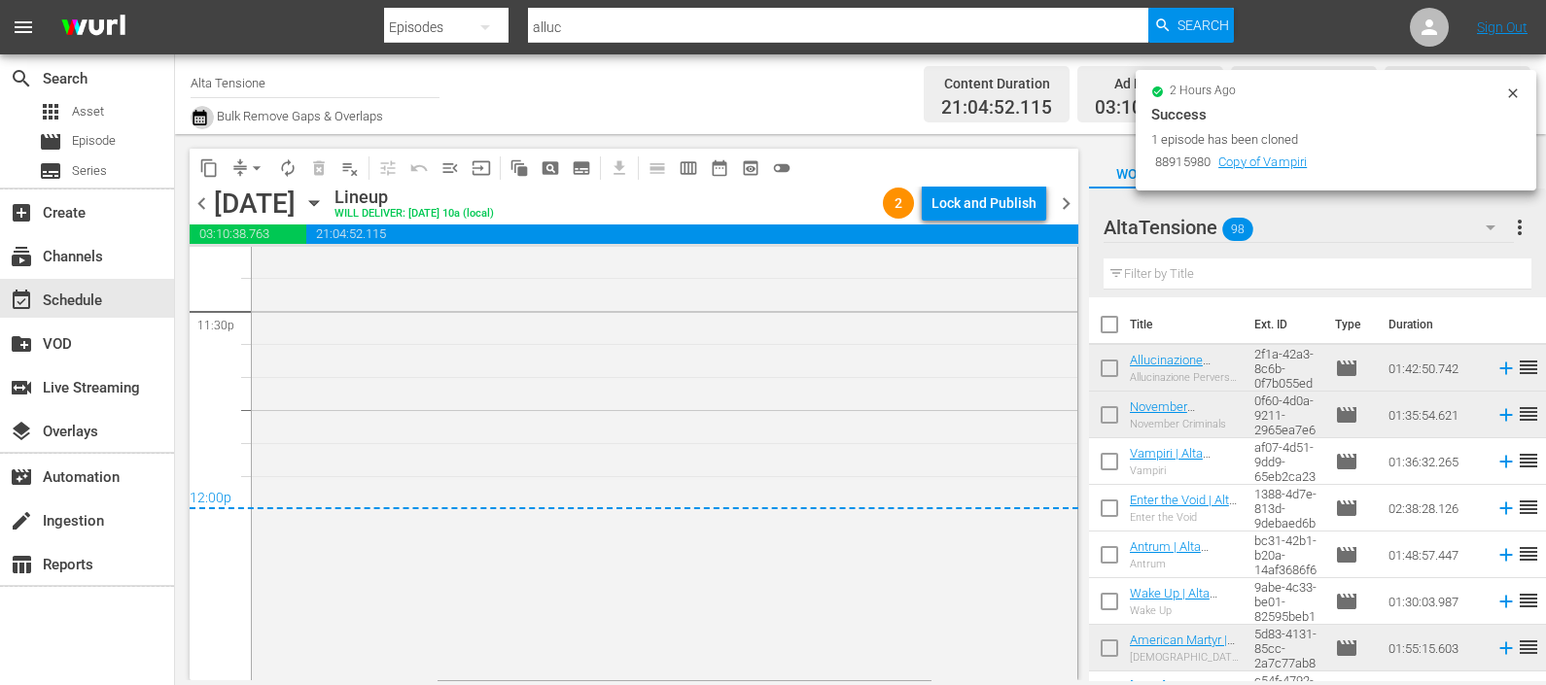
click at [195, 110] on icon "button" at bounding box center [200, 118] width 14 height 16
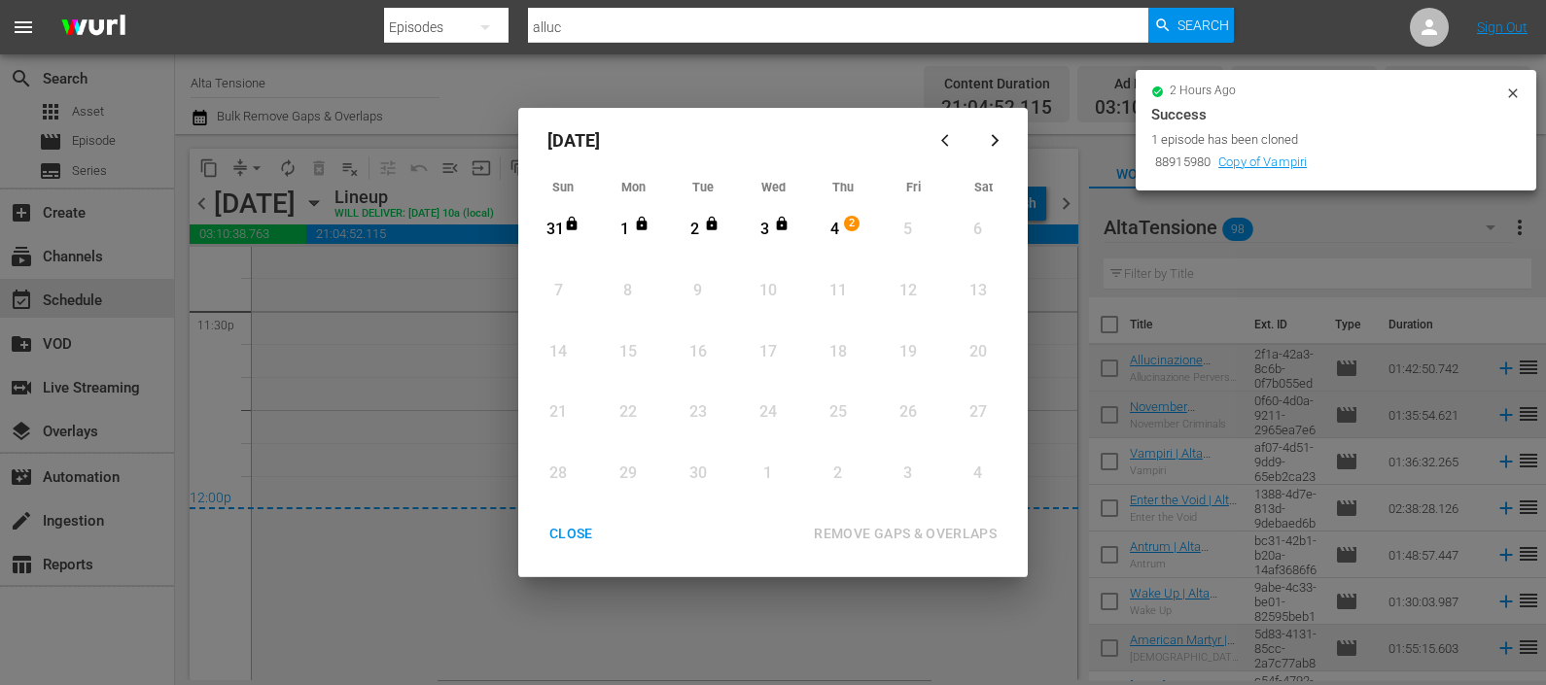
click at [1031, 375] on div "[DATE] Sun Mon Tue Wed Thu Fri Sat 31 View Lineup 1 View Lineup 2 View Lineup 3…" at bounding box center [773, 342] width 1546 height 685
click at [565, 526] on div "CLOSE" at bounding box center [571, 534] width 75 height 24
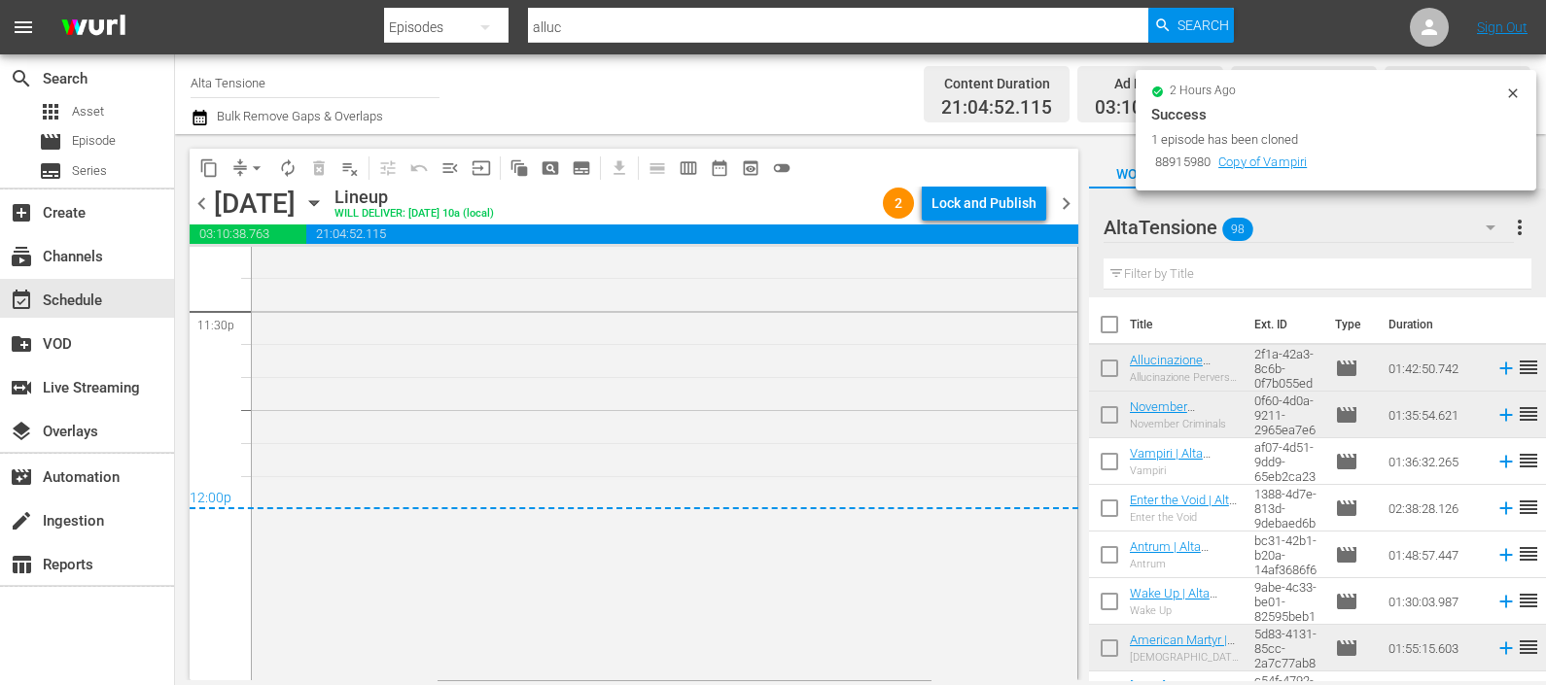
scroll to position [8772, 0]
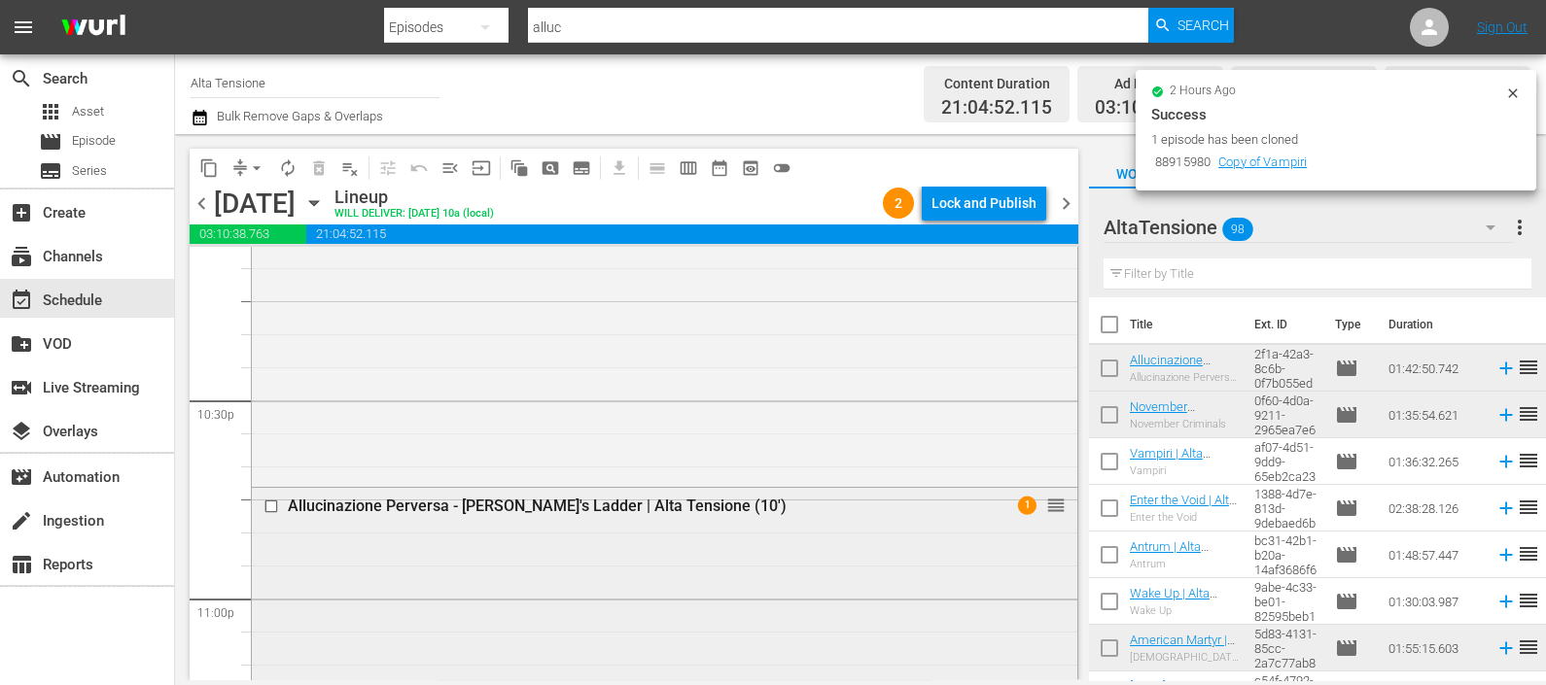
click at [909, 516] on div "Allucinazione Perversa - [PERSON_NAME]'s Ladder | Alta Tensione (10')" at bounding box center [615, 506] width 713 height 23
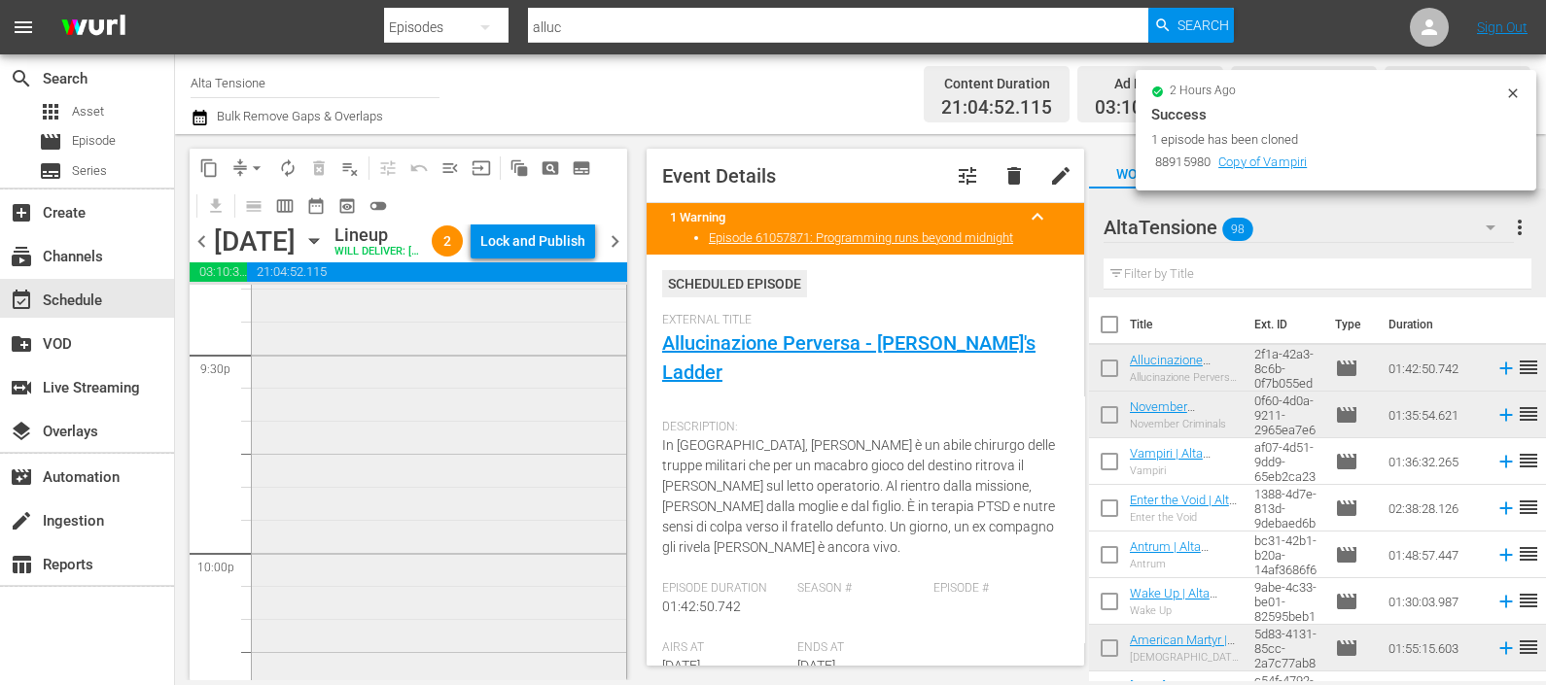
scroll to position [8408, 0]
click at [462, 482] on div "November Criminals | Alta Tensione (10') reorder" at bounding box center [439, 571] width 374 height 628
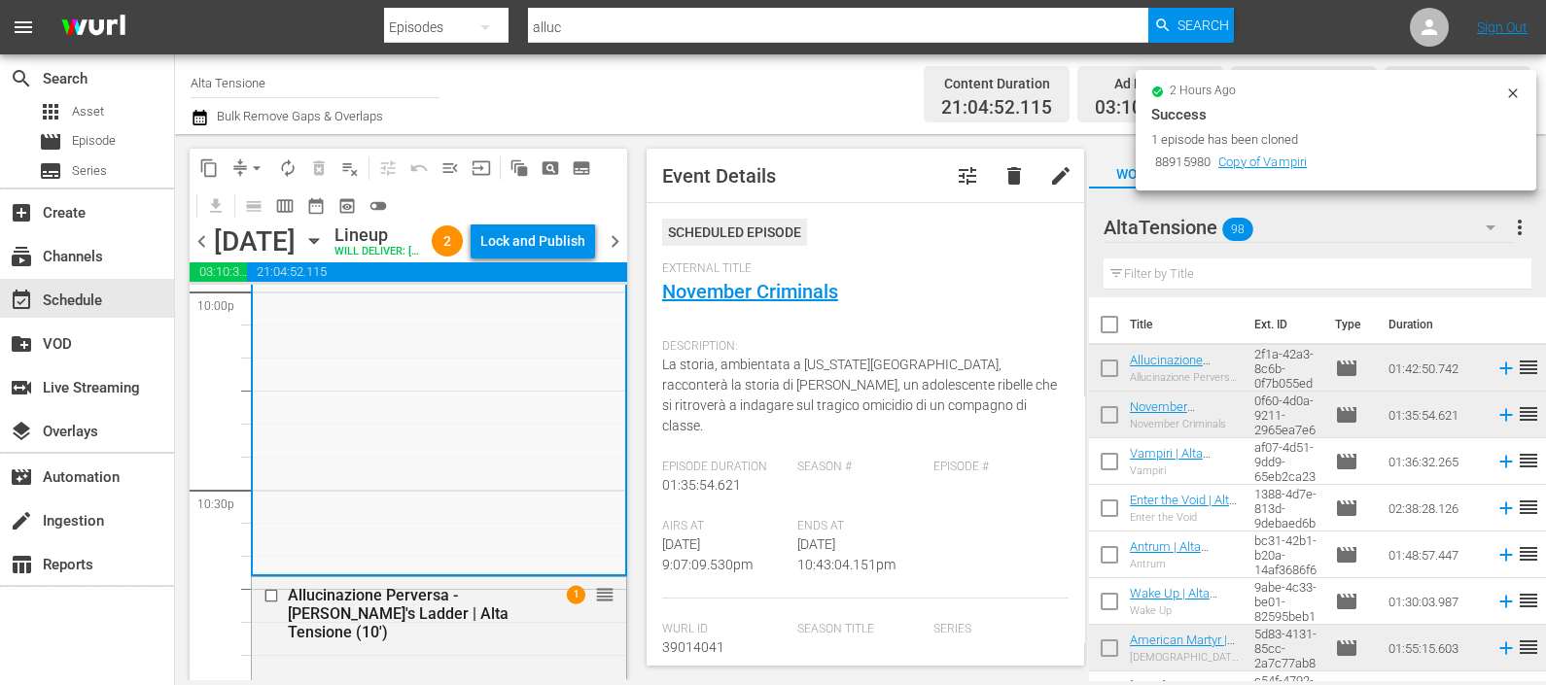
scroll to position [8720, 0]
click at [190, 109] on div "Channel Title Alta Tensione Bulk Remove Gaps & Overlaps Content Duration 21:04:…" at bounding box center [860, 94] width 1371 height 80
click at [199, 121] on icon "button" at bounding box center [200, 117] width 18 height 23
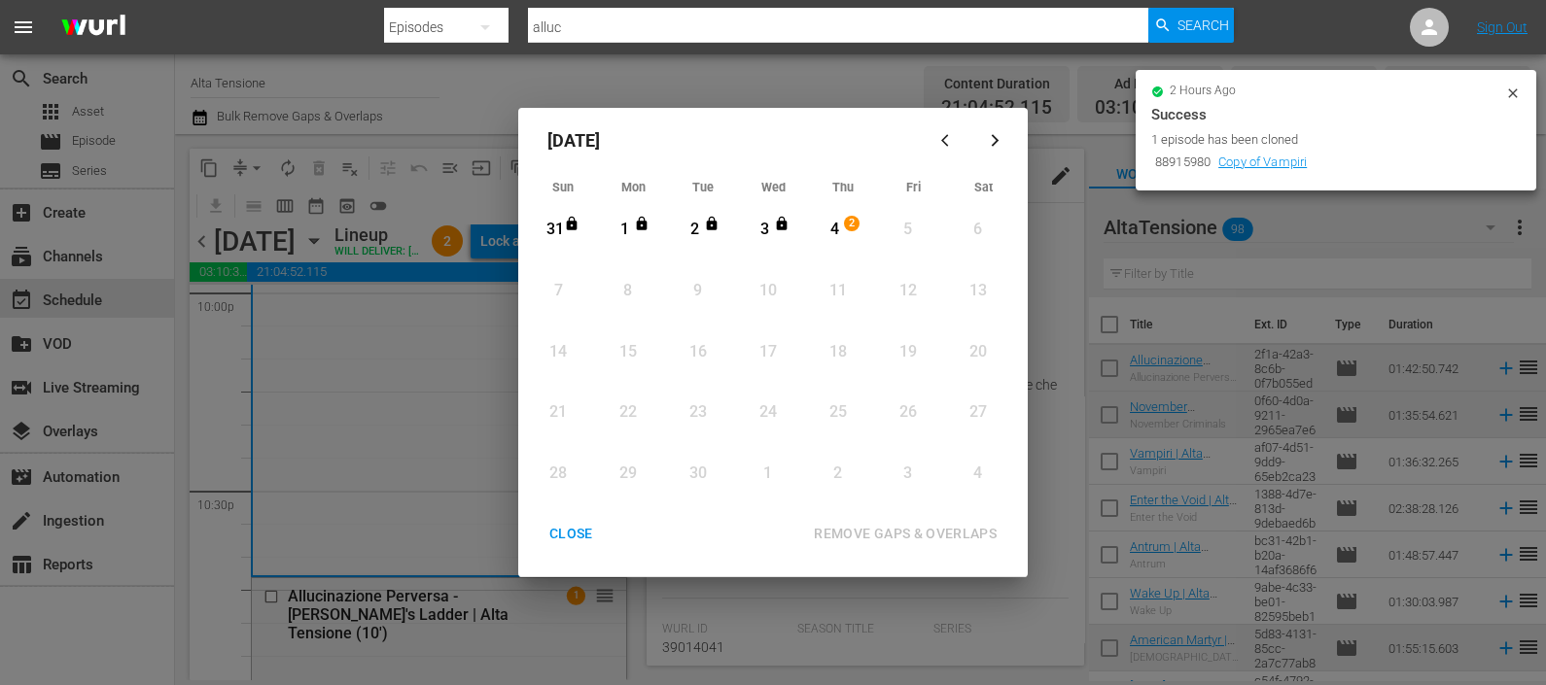
click at [833, 233] on div "4" at bounding box center [835, 230] width 24 height 22
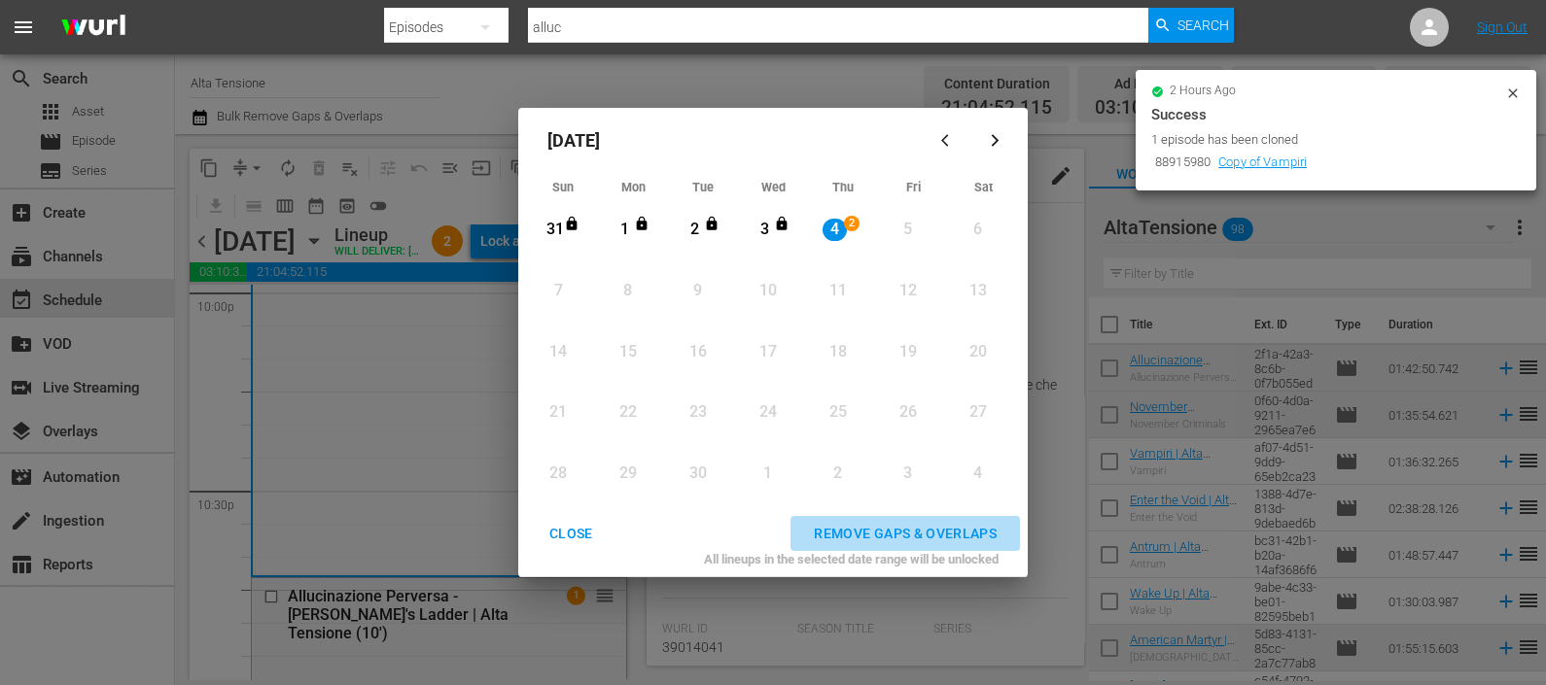
click at [870, 535] on div "REMOVE GAPS & OVERLAPS" at bounding box center [905, 534] width 214 height 24
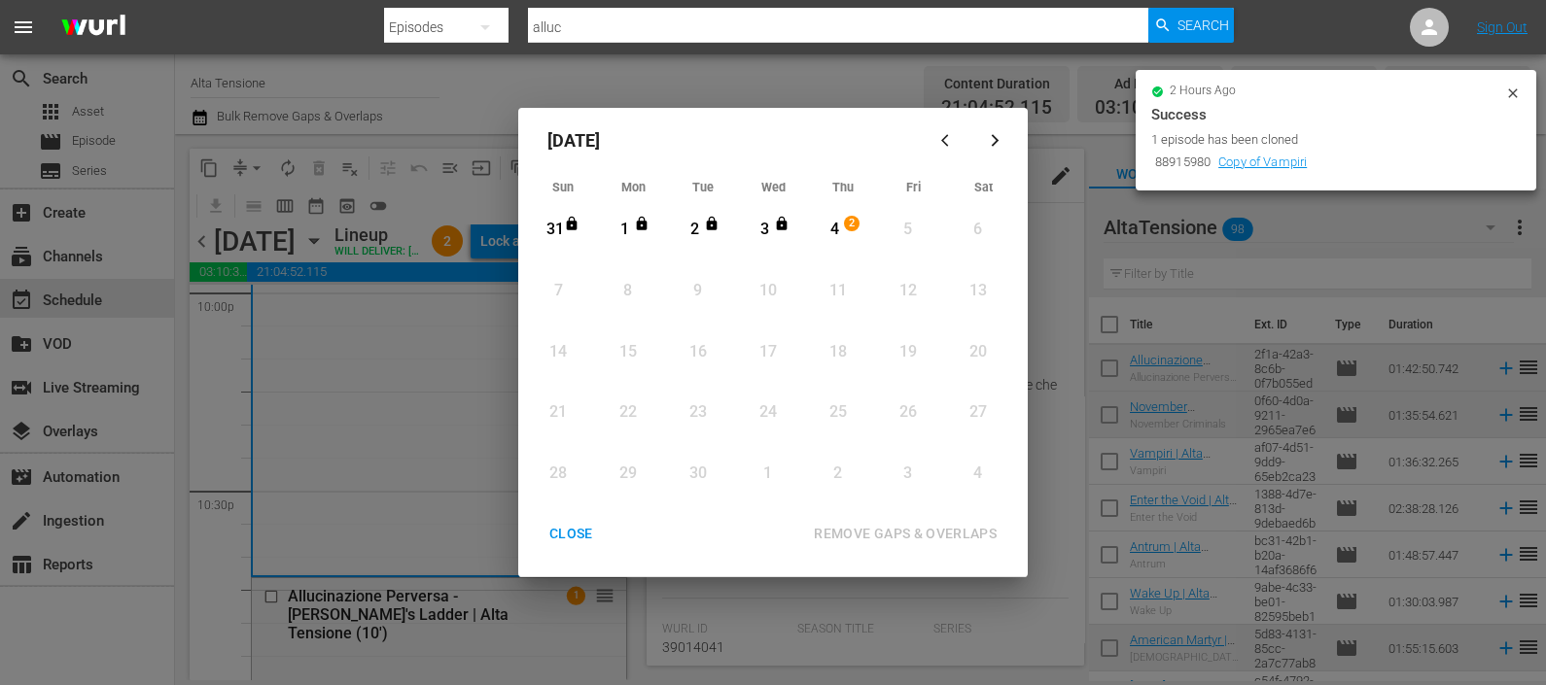
click at [569, 524] on div "CLOSE" at bounding box center [571, 534] width 75 height 24
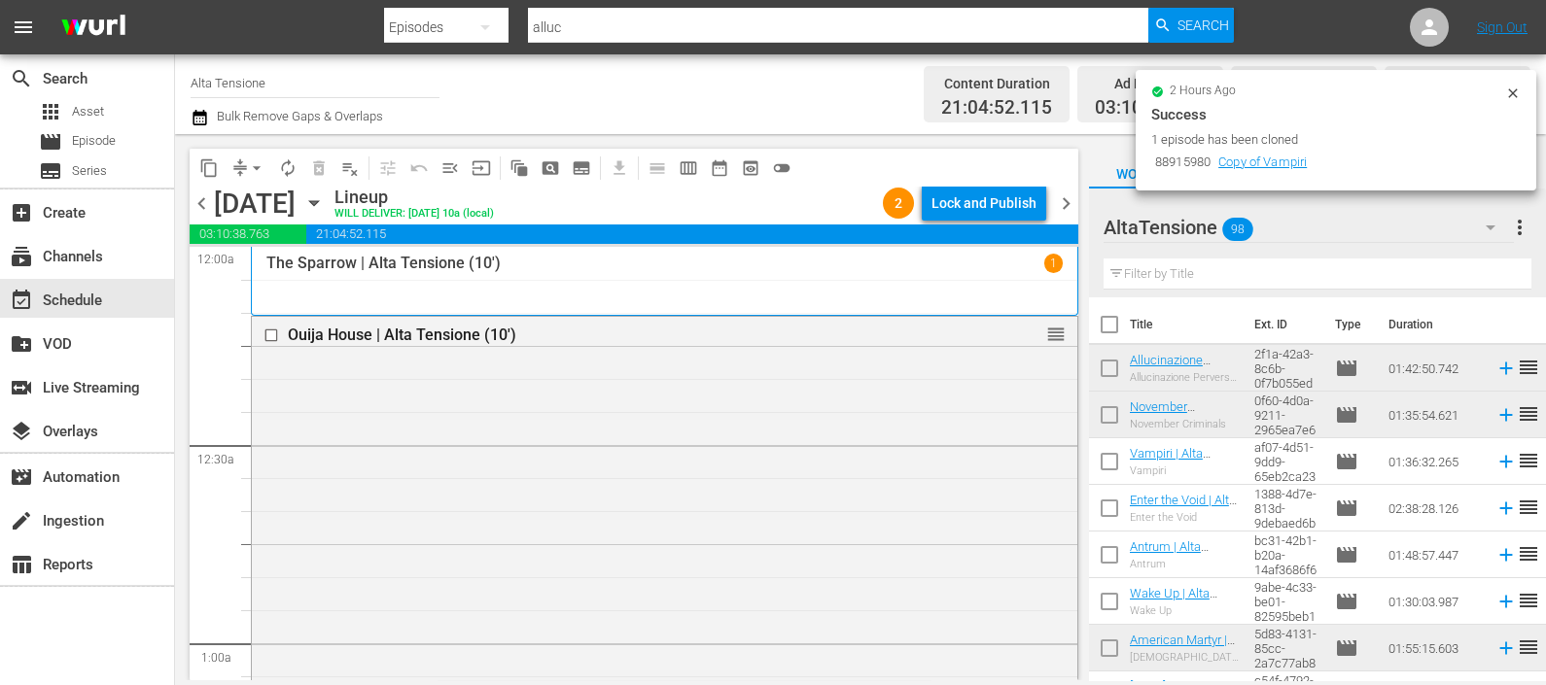
click at [1026, 200] on div "Lock and Publish" at bounding box center [983, 203] width 105 height 35
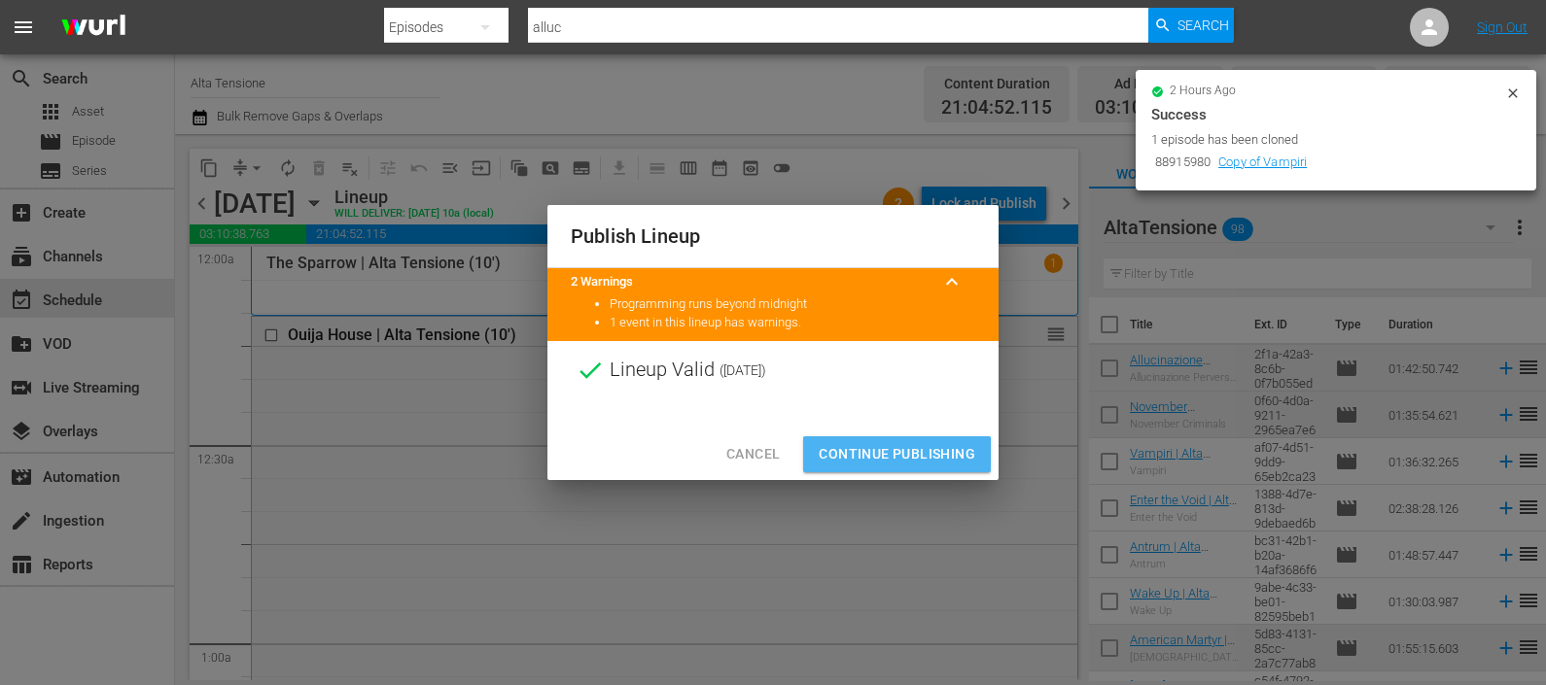
click at [858, 464] on span "Continue Publishing" at bounding box center [897, 454] width 157 height 24
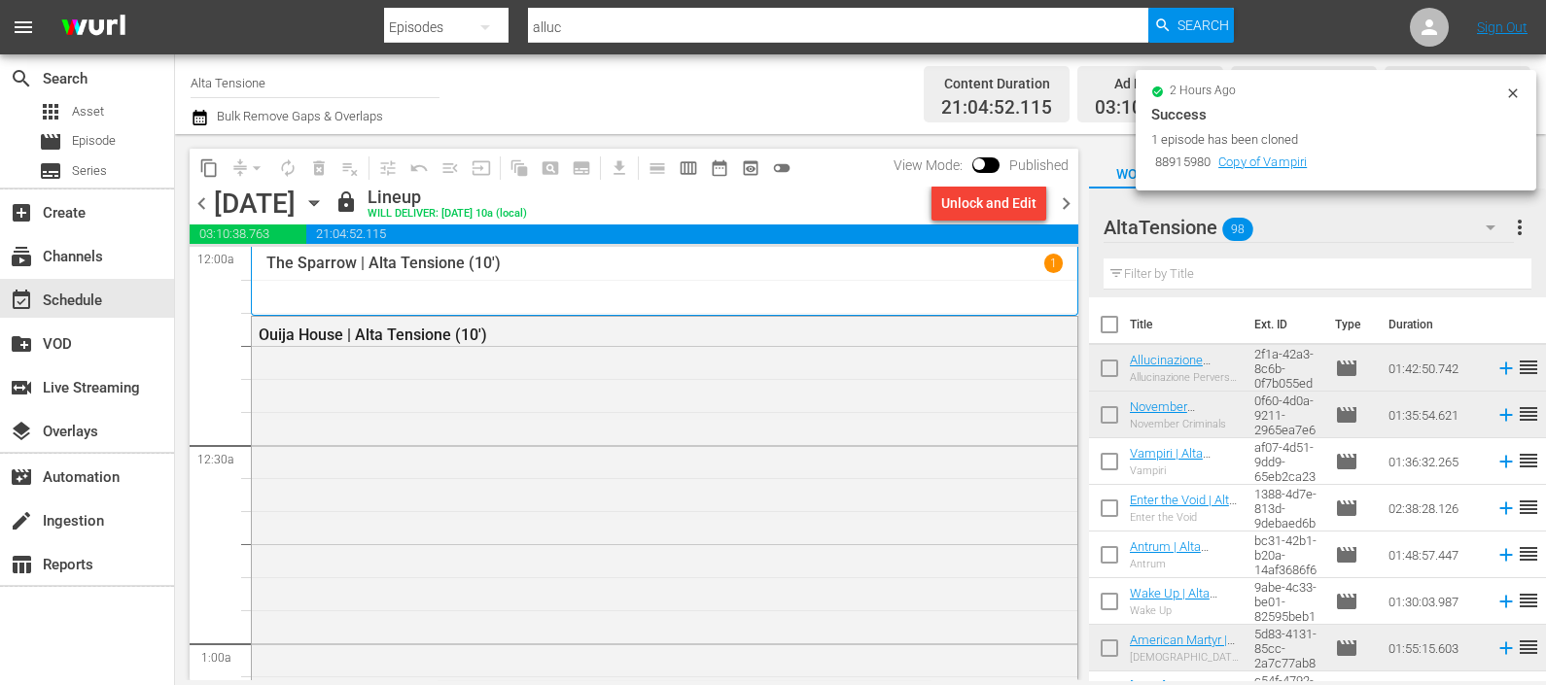
click at [1065, 207] on span "chevron_right" at bounding box center [1066, 204] width 24 height 24
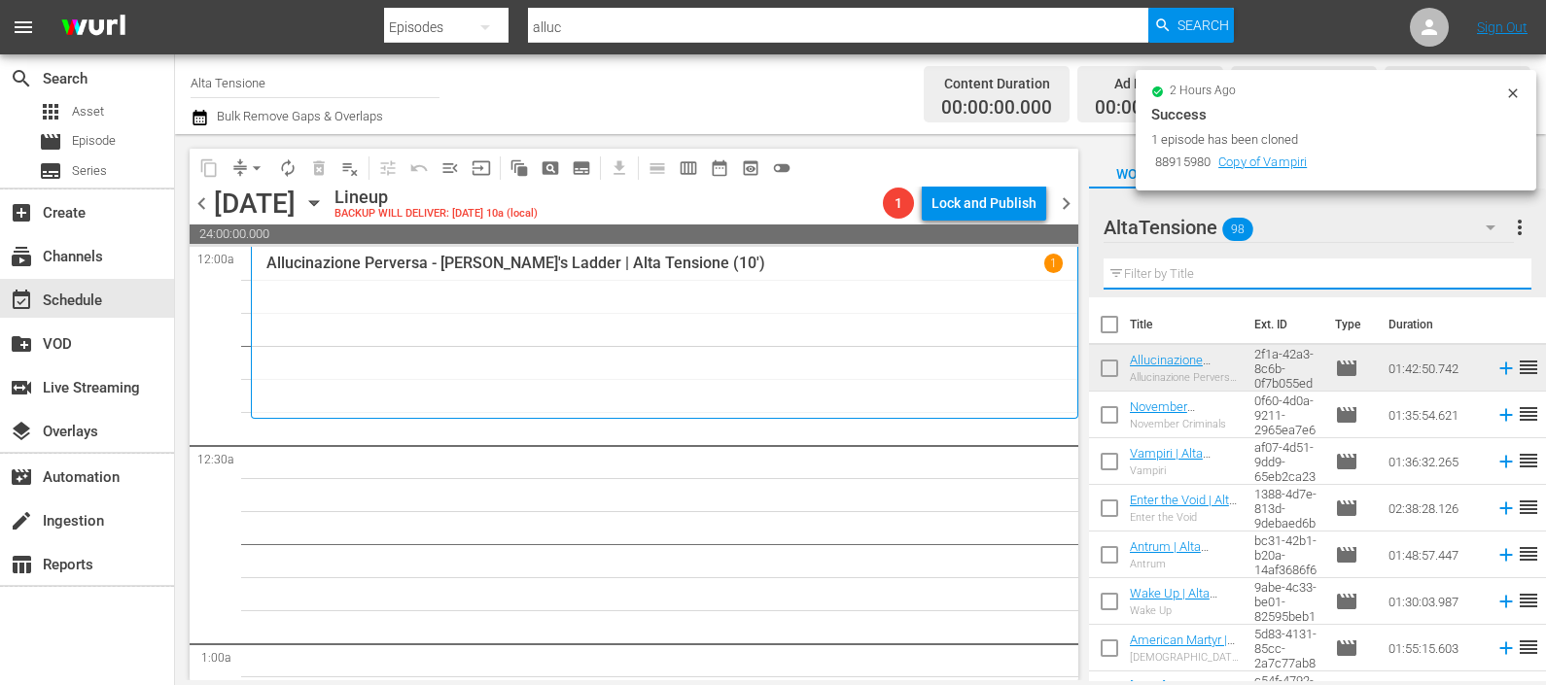
click at [1150, 274] on input "text" at bounding box center [1318, 274] width 428 height 31
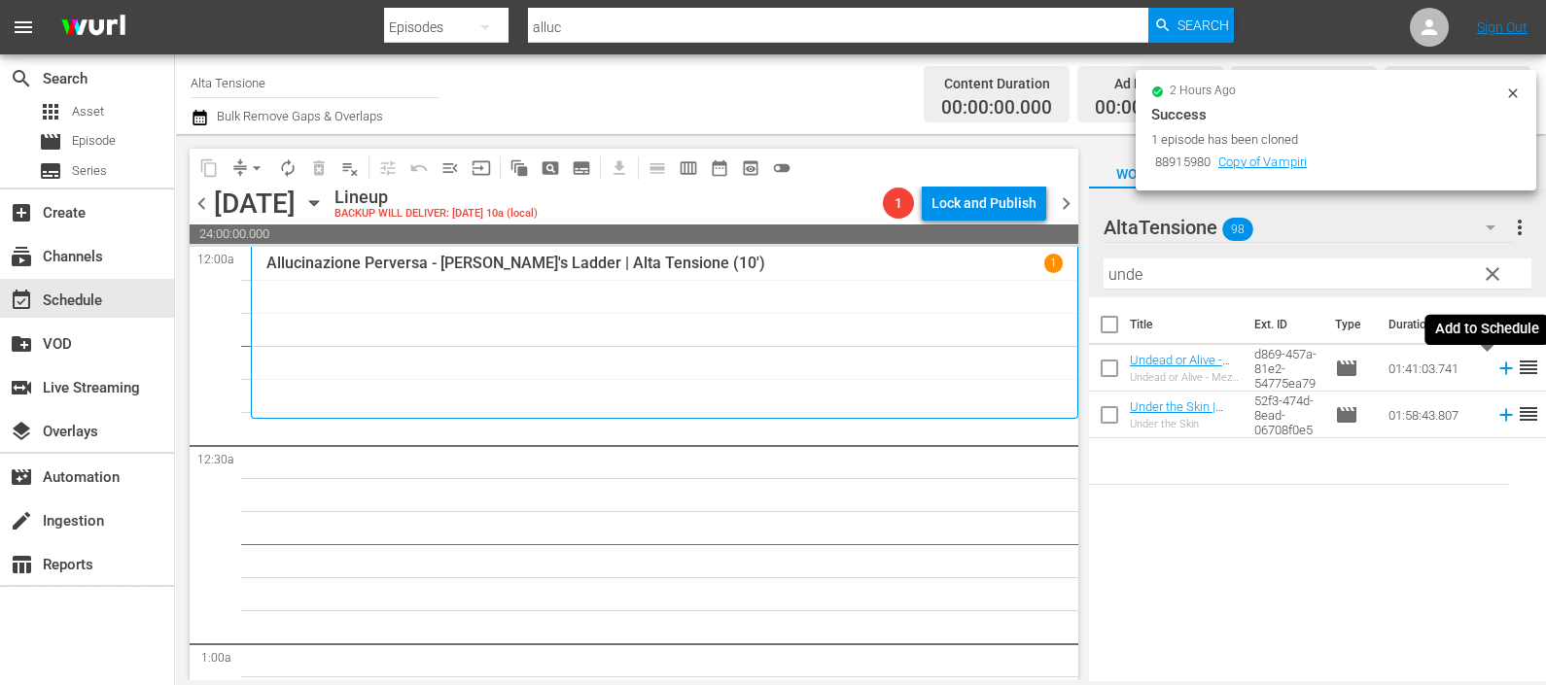
click at [1495, 369] on icon at bounding box center [1505, 368] width 21 height 21
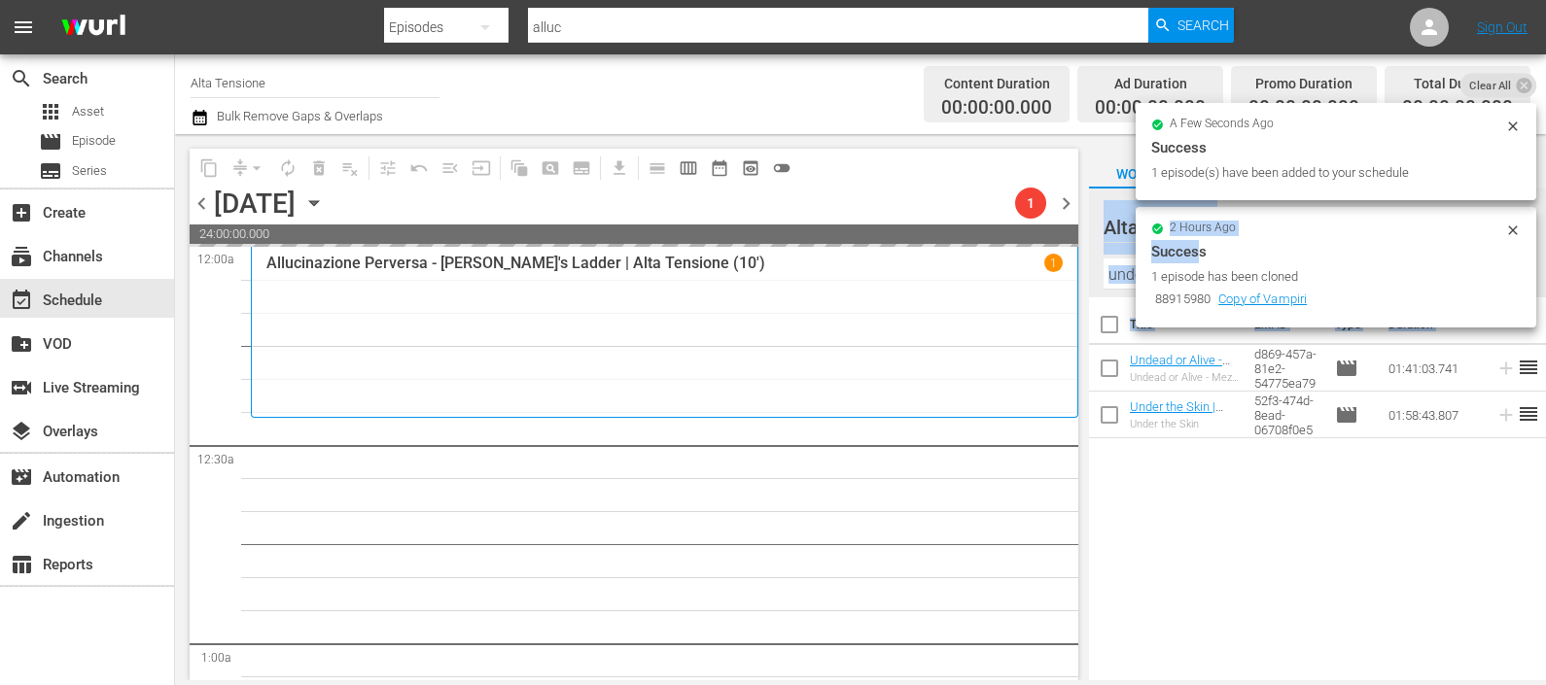
click at [1074, 0] on div "search Search apps Asset movie Episode subtitles Series add_box Create subscrip…" at bounding box center [860, 0] width 1371 height 0
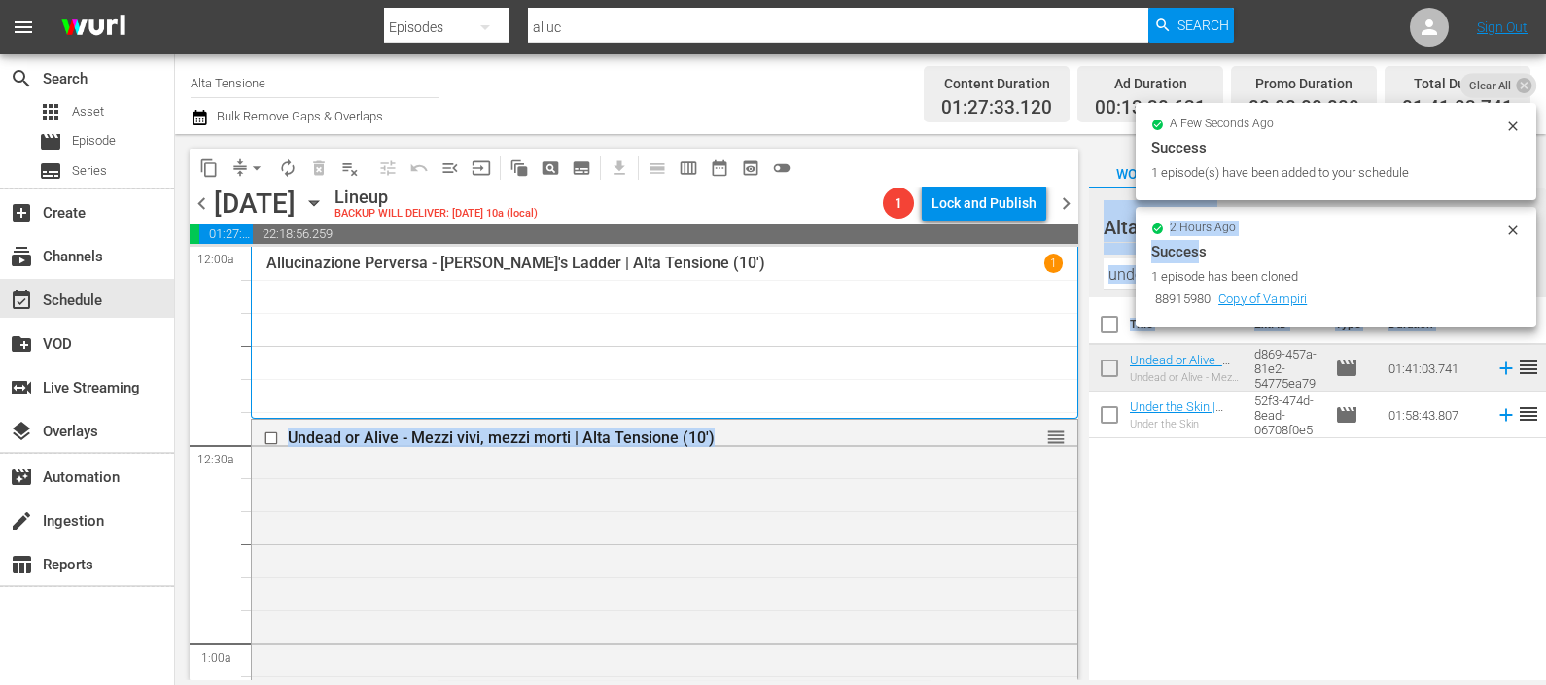
click at [1203, 582] on div "Title Ext. ID Type Duration Undead or Alive - Mezzi vivi, mezzi morti | Alta Te…" at bounding box center [1317, 491] width 457 height 386
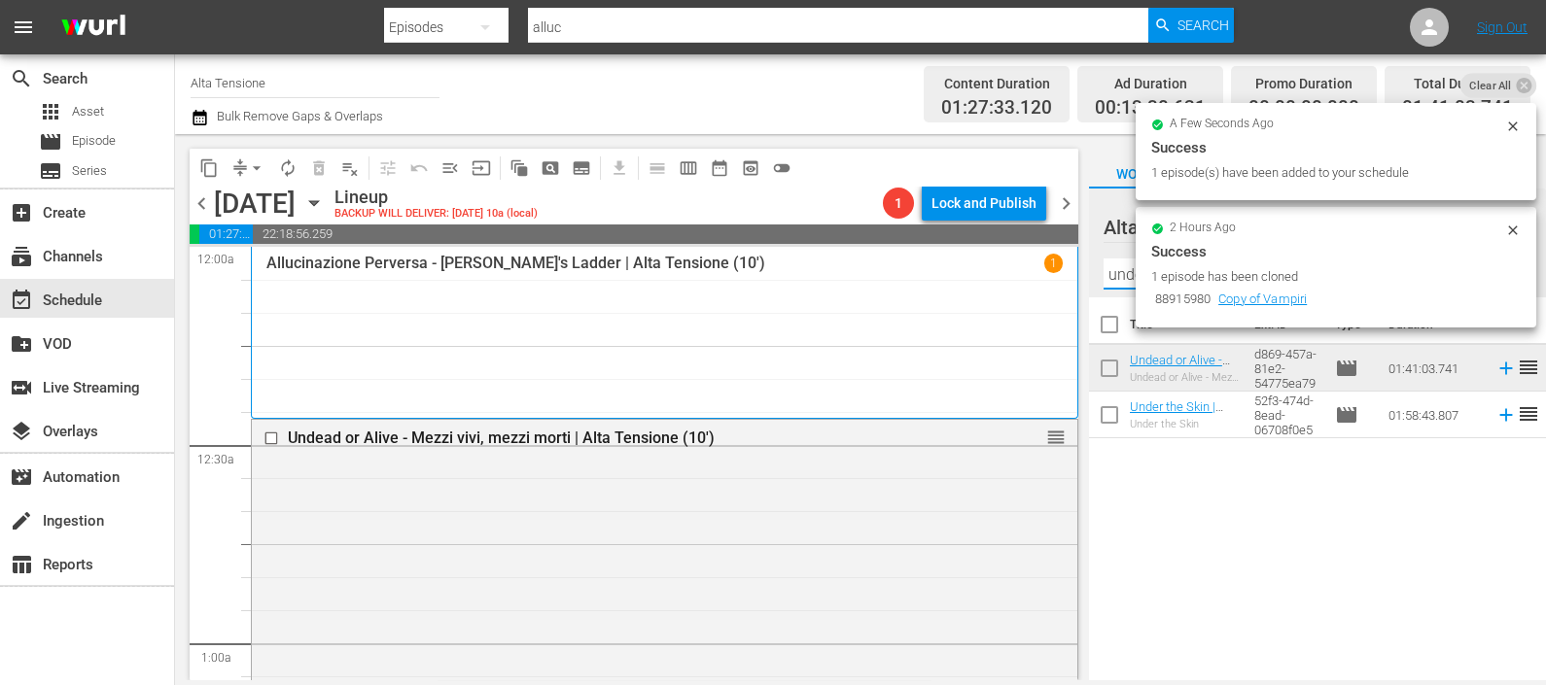
click at [1113, 271] on input "unde" at bounding box center [1318, 274] width 428 height 31
click at [1114, 272] on input "unde" at bounding box center [1318, 274] width 428 height 31
click at [1115, 272] on input "unde" at bounding box center [1318, 274] width 428 height 31
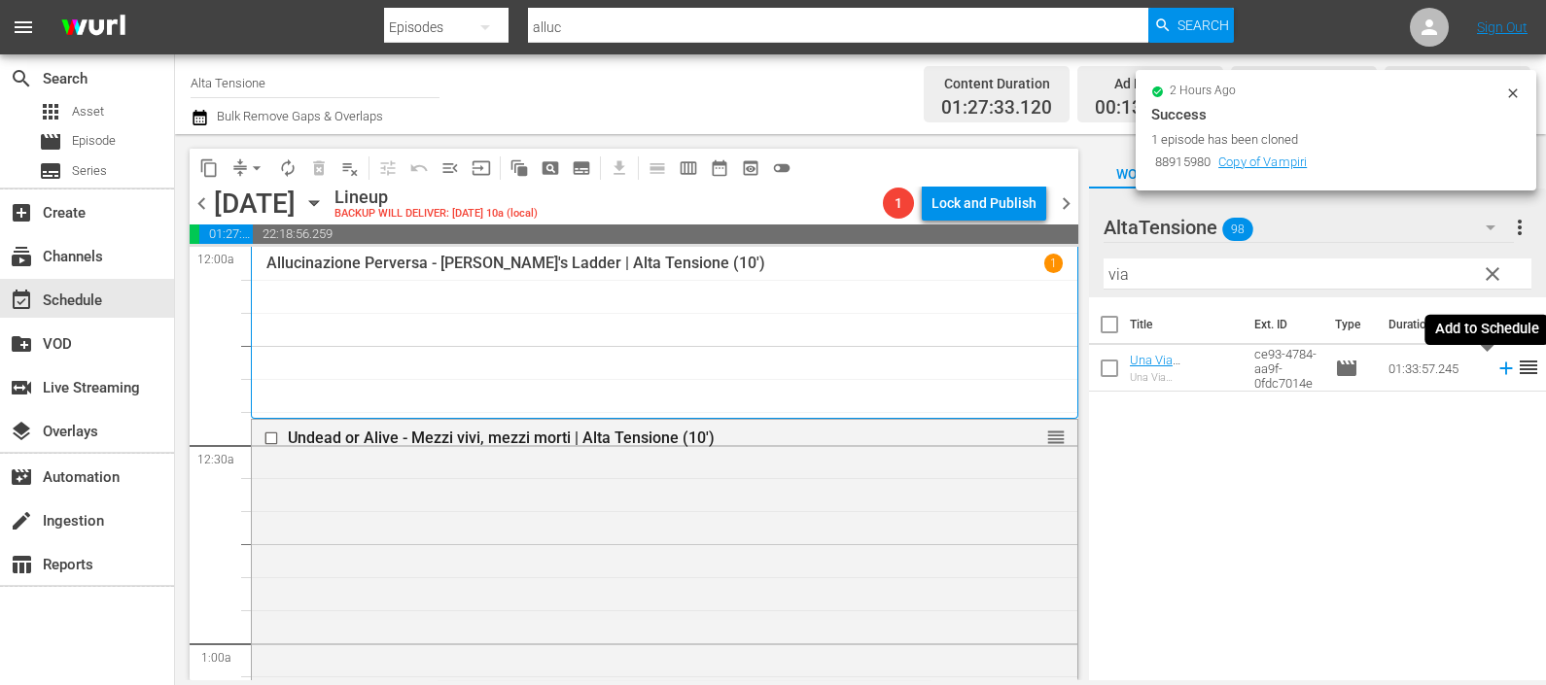
click at [1499, 369] on icon at bounding box center [1505, 369] width 13 height 13
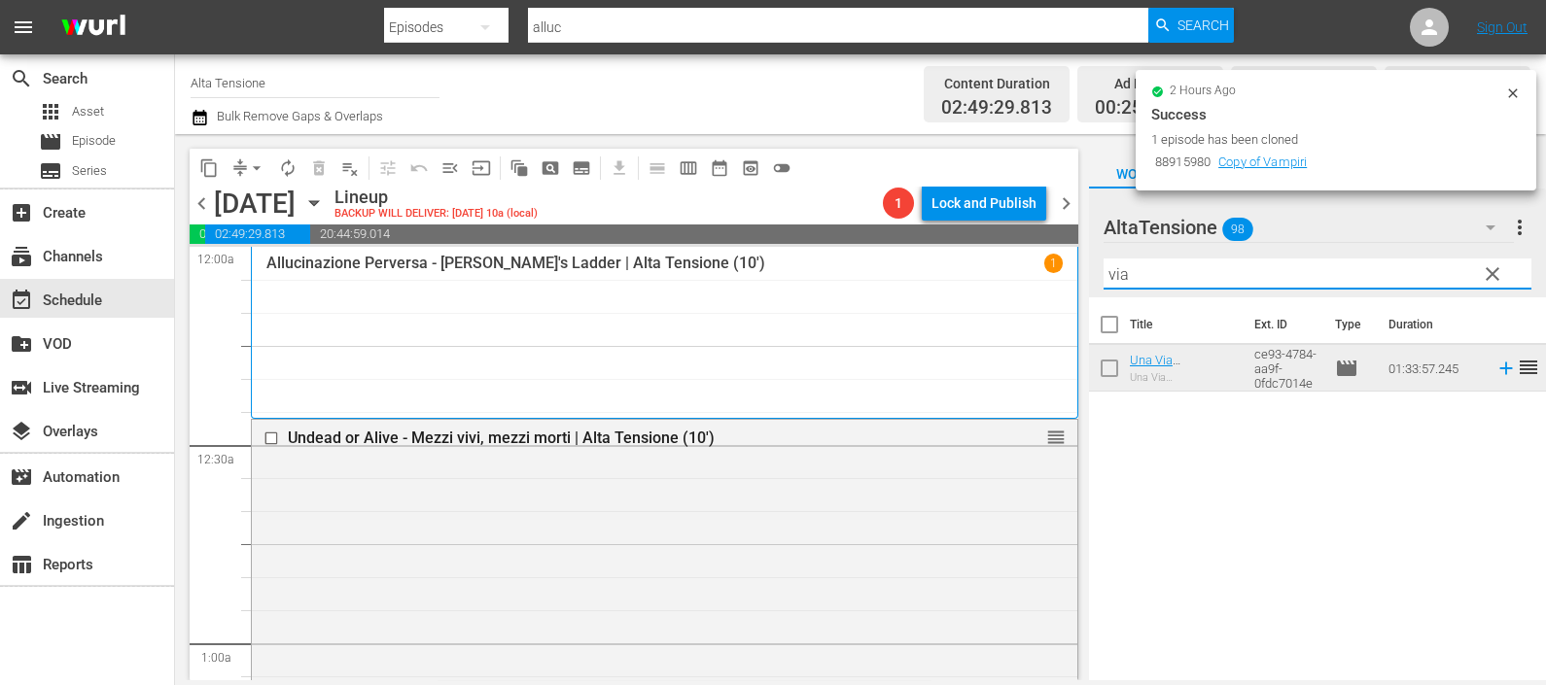
drag, startPoint x: 1137, startPoint y: 267, endPoint x: 1096, endPoint y: 277, distance: 42.0
click at [1096, 277] on div "AltaTensione 98 AltaTensione more_vert clear Filter by Title via" at bounding box center [1317, 243] width 457 height 109
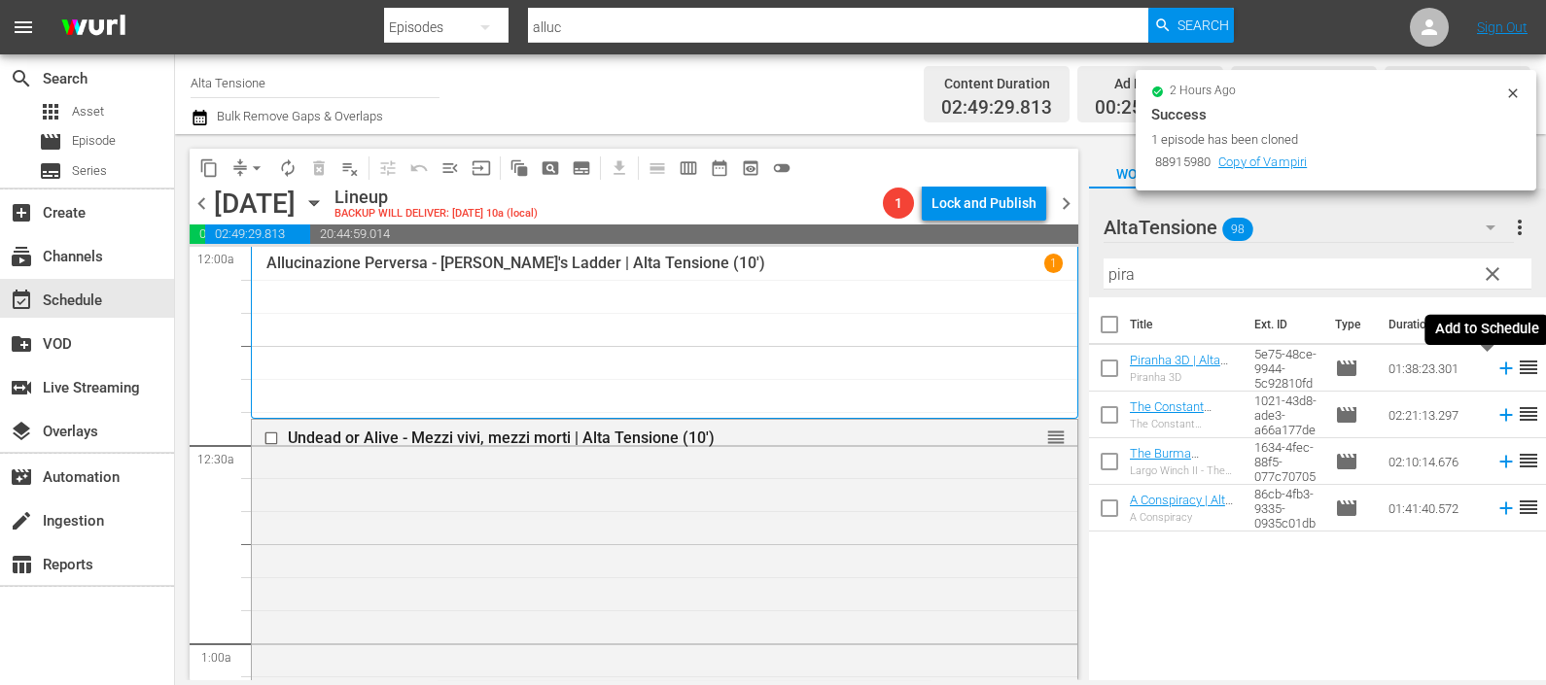
click at [1495, 368] on icon at bounding box center [1505, 368] width 21 height 21
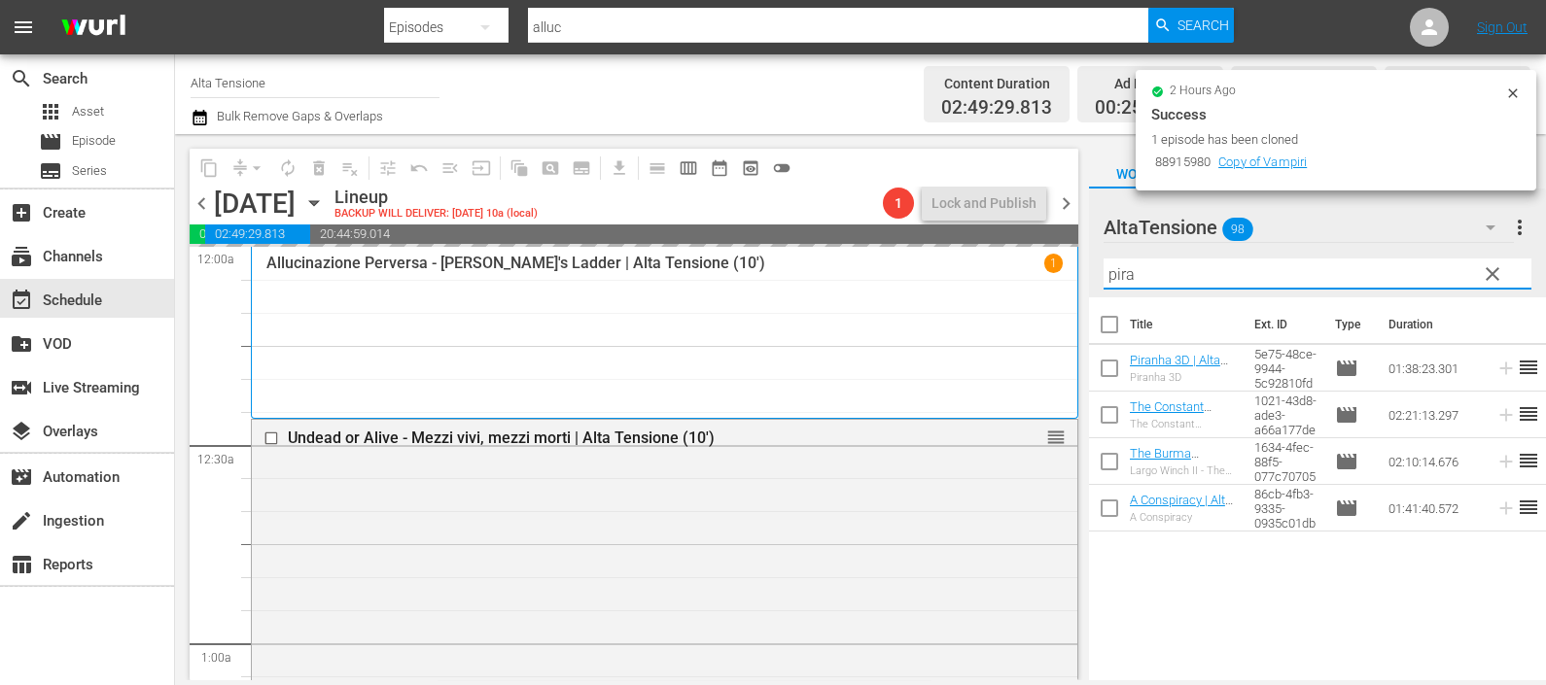
drag, startPoint x: 1202, startPoint y: 277, endPoint x: 1080, endPoint y: 289, distance: 122.1
click at [1082, 285] on div "content_copy compress arrow_drop_down autorenew_outlined delete_forever_outline…" at bounding box center [860, 407] width 1371 height 546
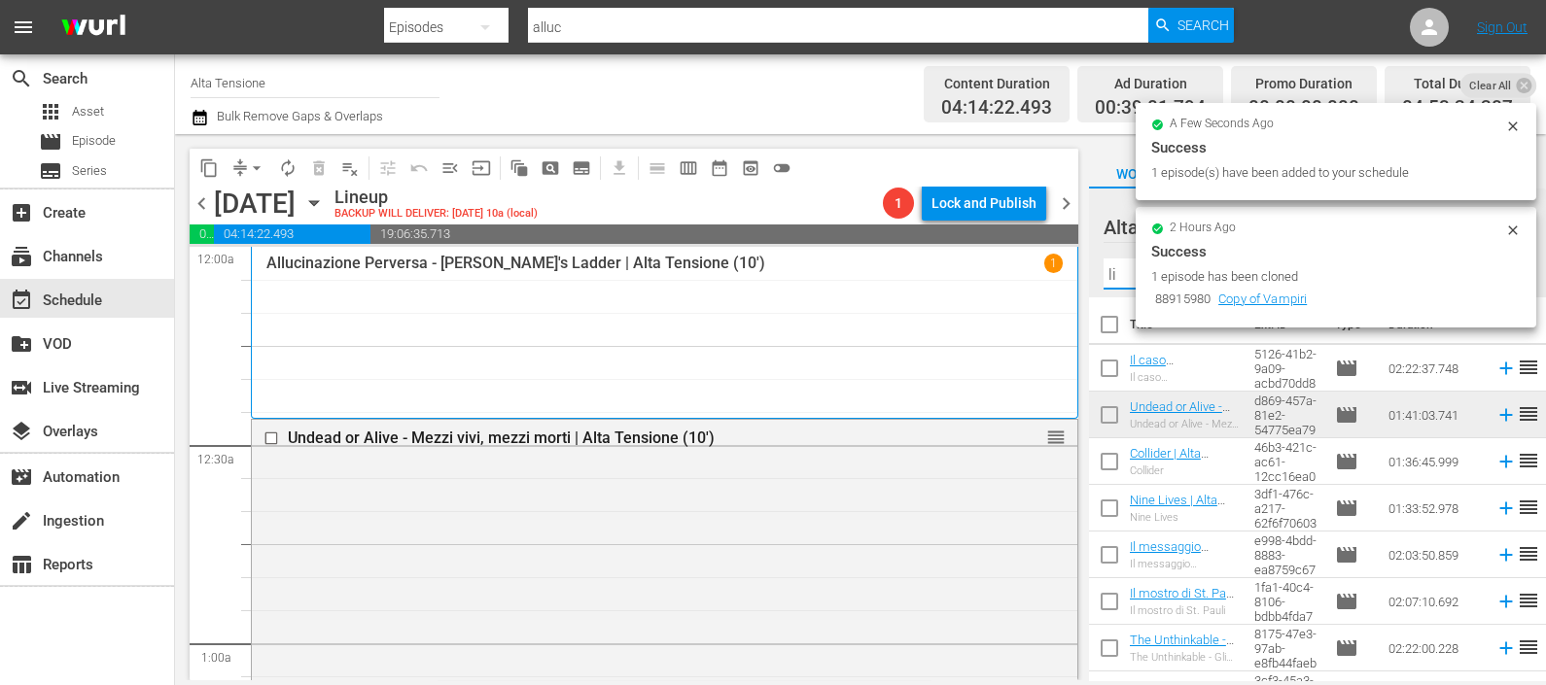
type input "l"
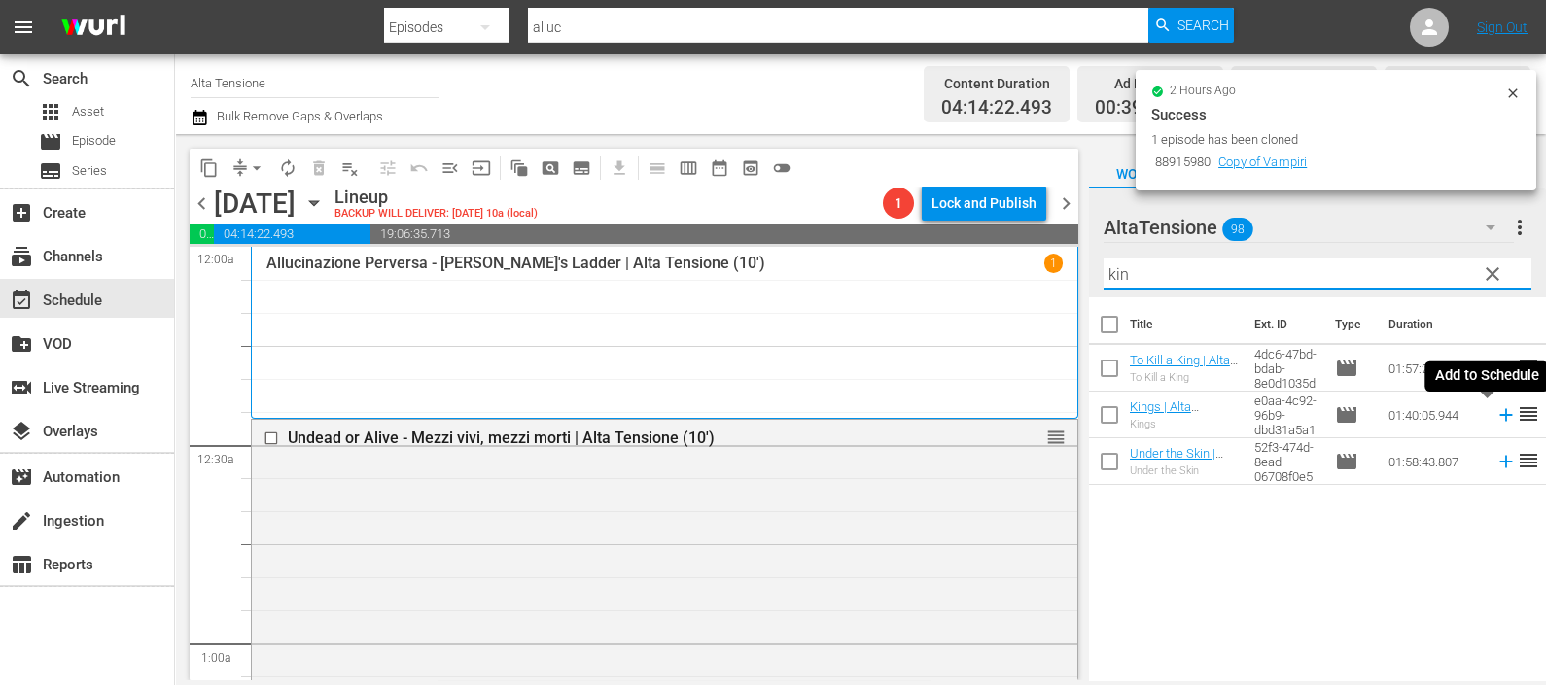
click at [1495, 412] on icon at bounding box center [1505, 414] width 21 height 21
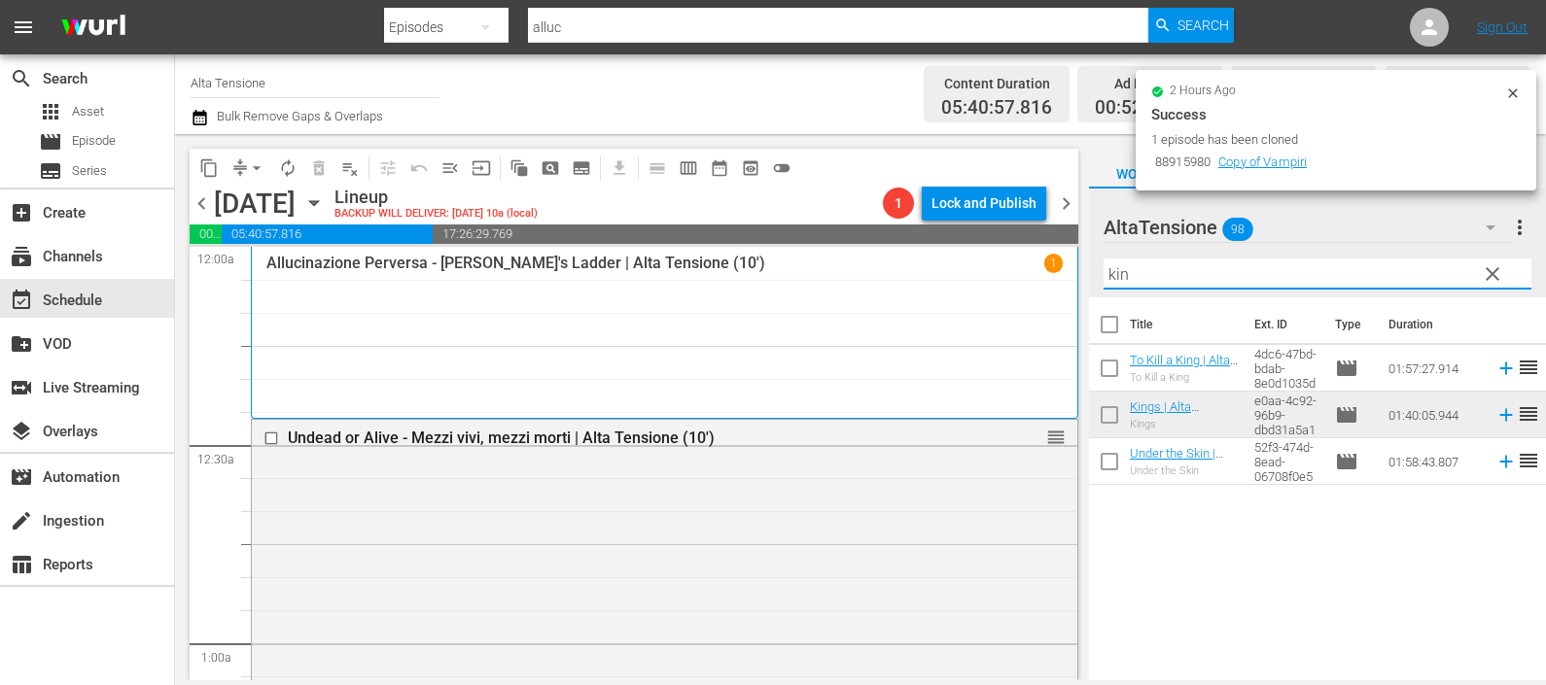
drag, startPoint x: 1153, startPoint y: 277, endPoint x: 1113, endPoint y: 283, distance: 40.3
click at [1113, 283] on input "kin" at bounding box center [1318, 274] width 428 height 31
type input "k"
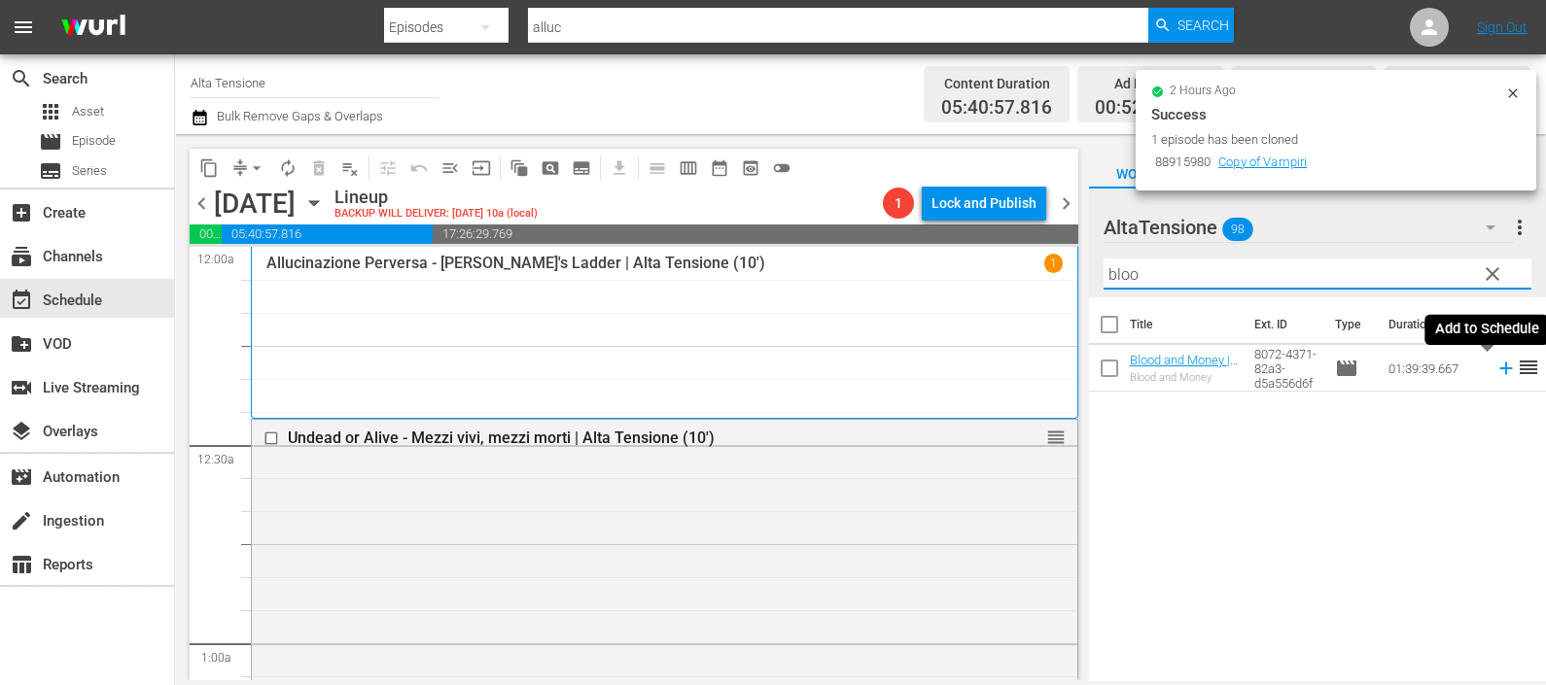
click at [1495, 365] on icon at bounding box center [1505, 368] width 21 height 21
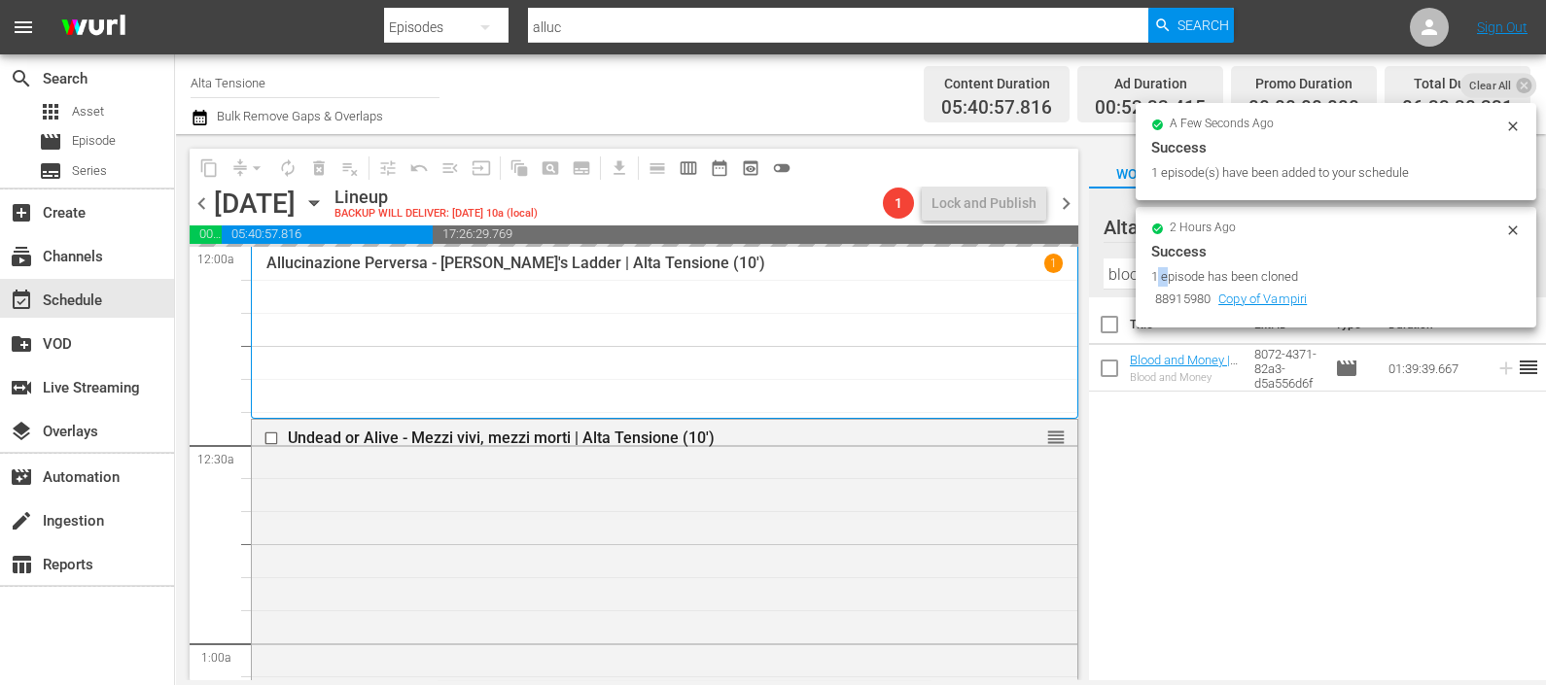
click at [1158, 280] on div "1 episode has been cloned" at bounding box center [1325, 276] width 349 height 19
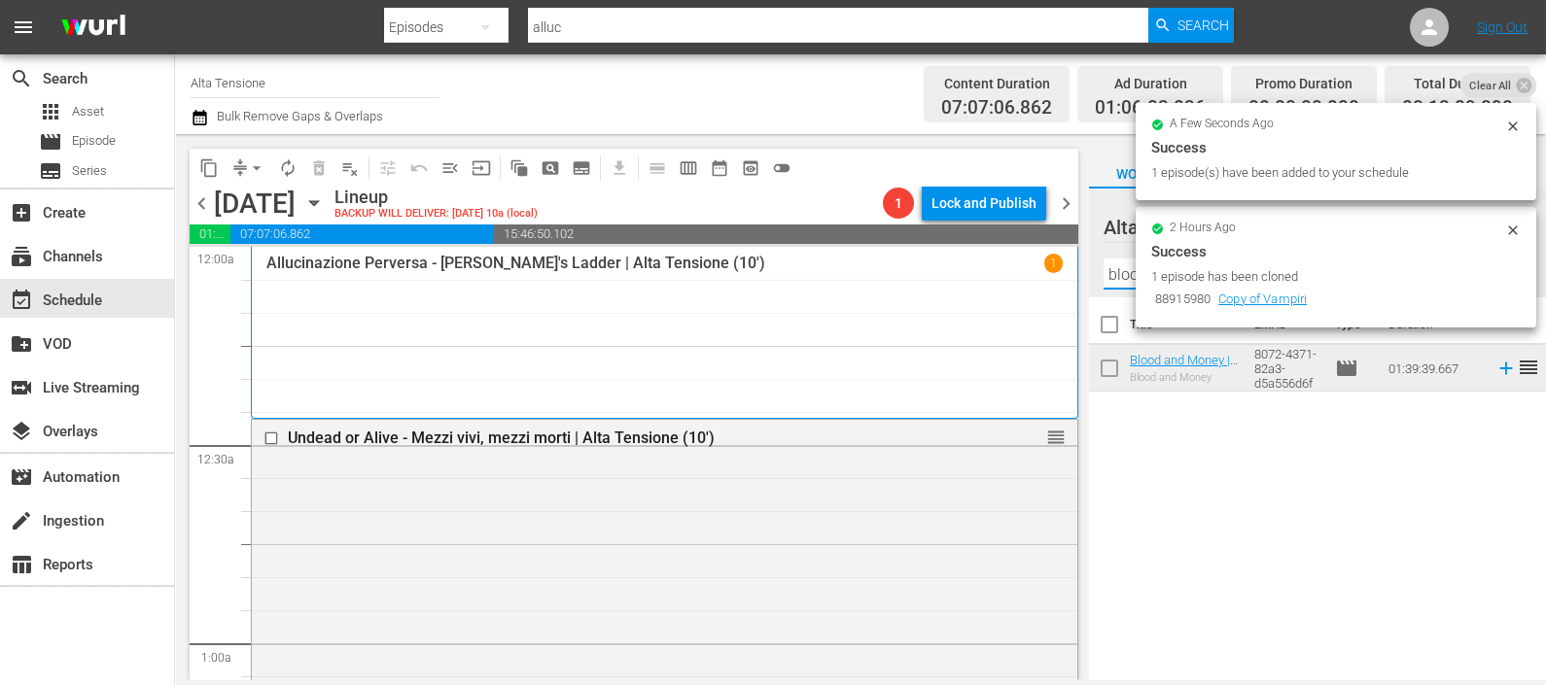
click at [1121, 273] on input "bloo" at bounding box center [1318, 274] width 428 height 31
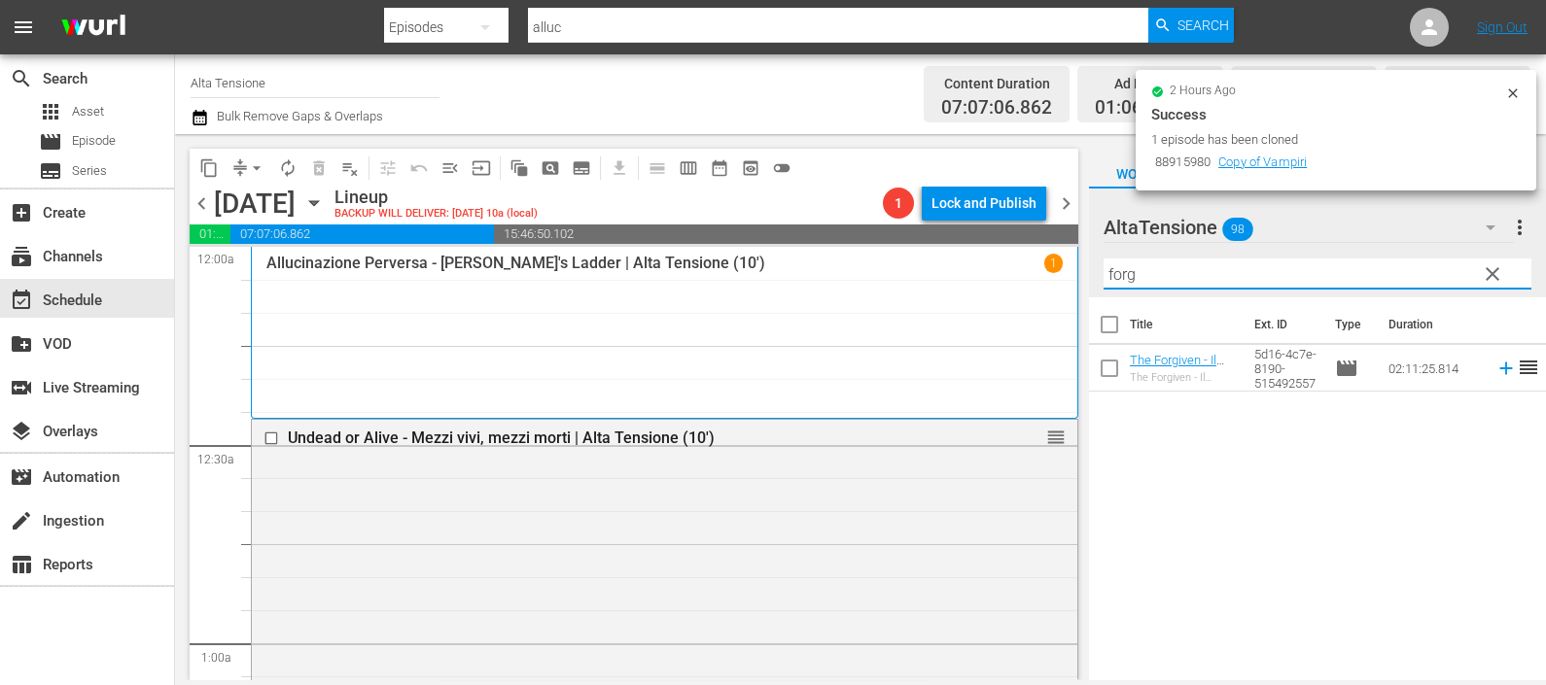
click at [1495, 369] on icon at bounding box center [1505, 368] width 21 height 21
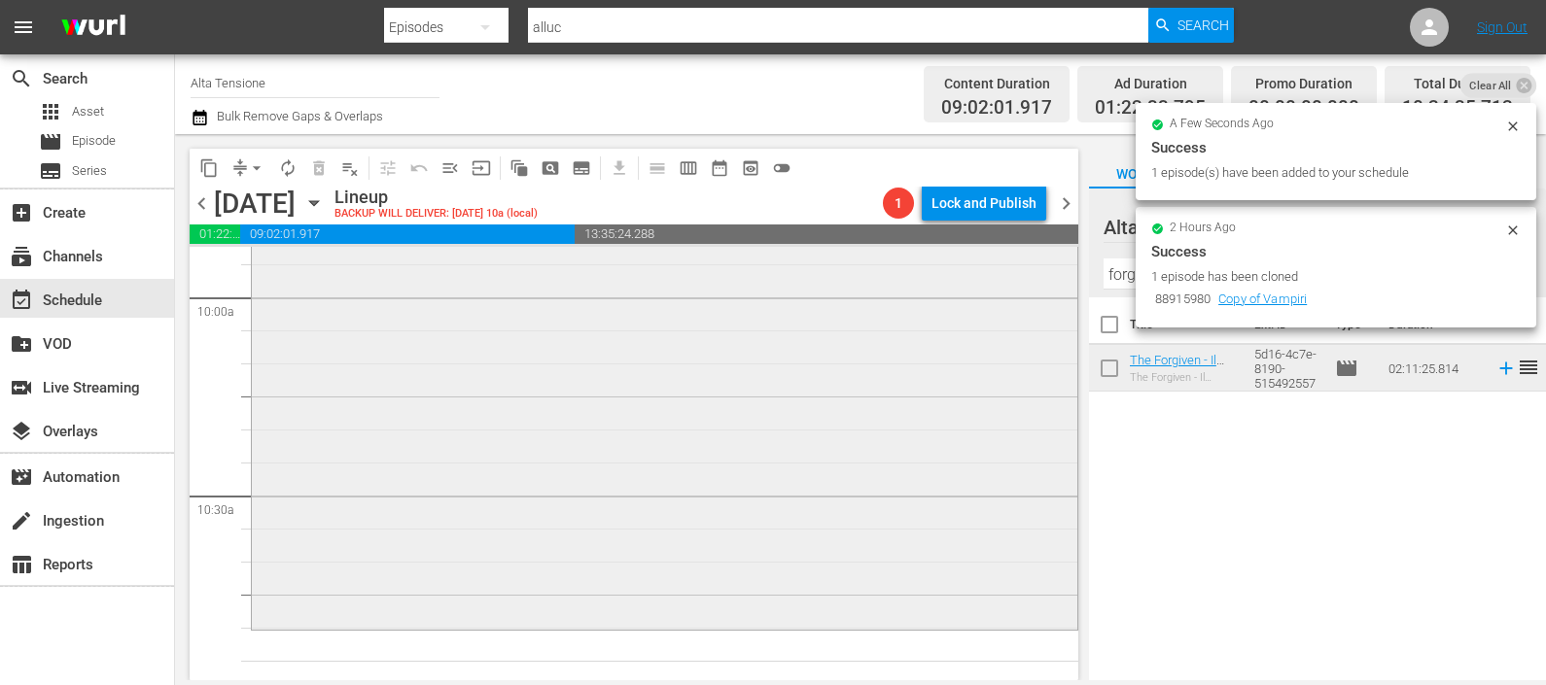
scroll to position [4011, 0]
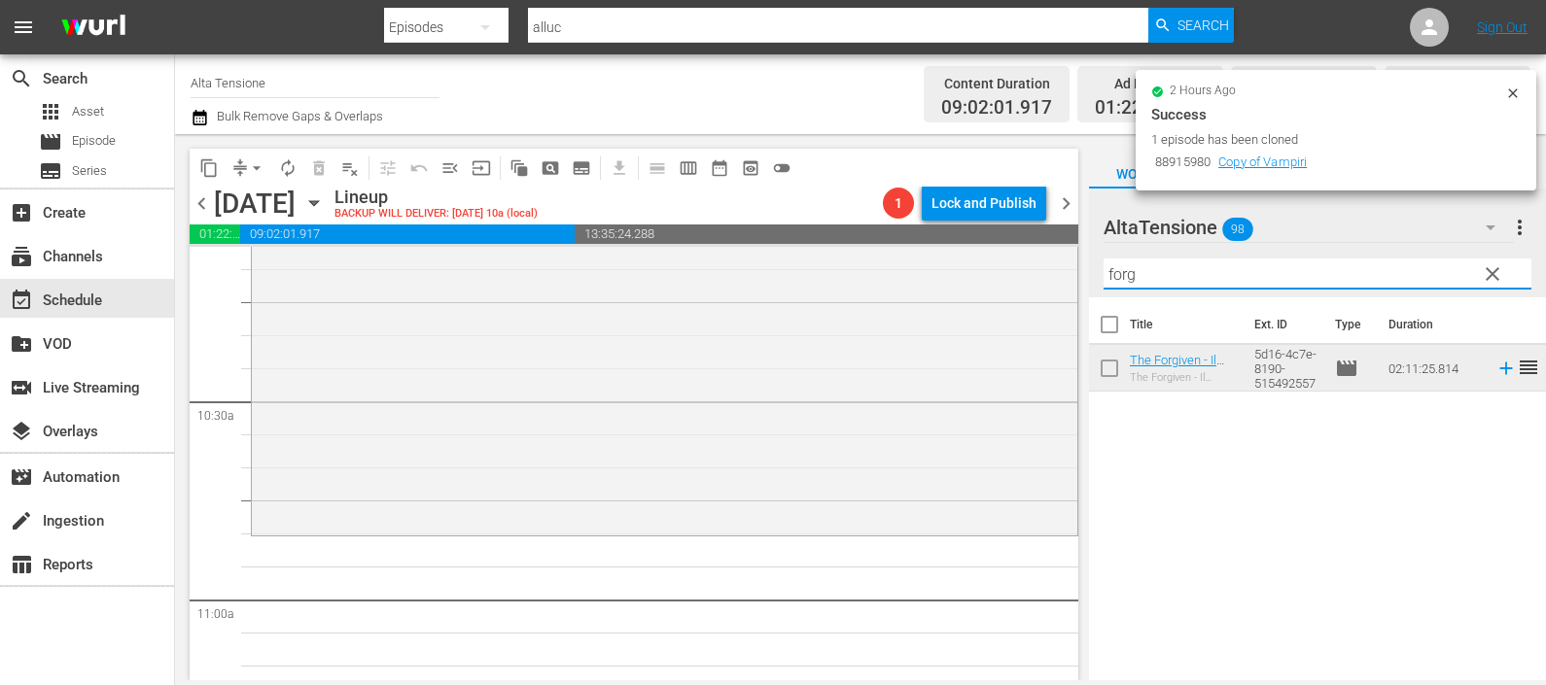
drag, startPoint x: 1144, startPoint y: 280, endPoint x: 1103, endPoint y: 273, distance: 42.4
click at [1104, 273] on input "forg" at bounding box center [1318, 274] width 428 height 31
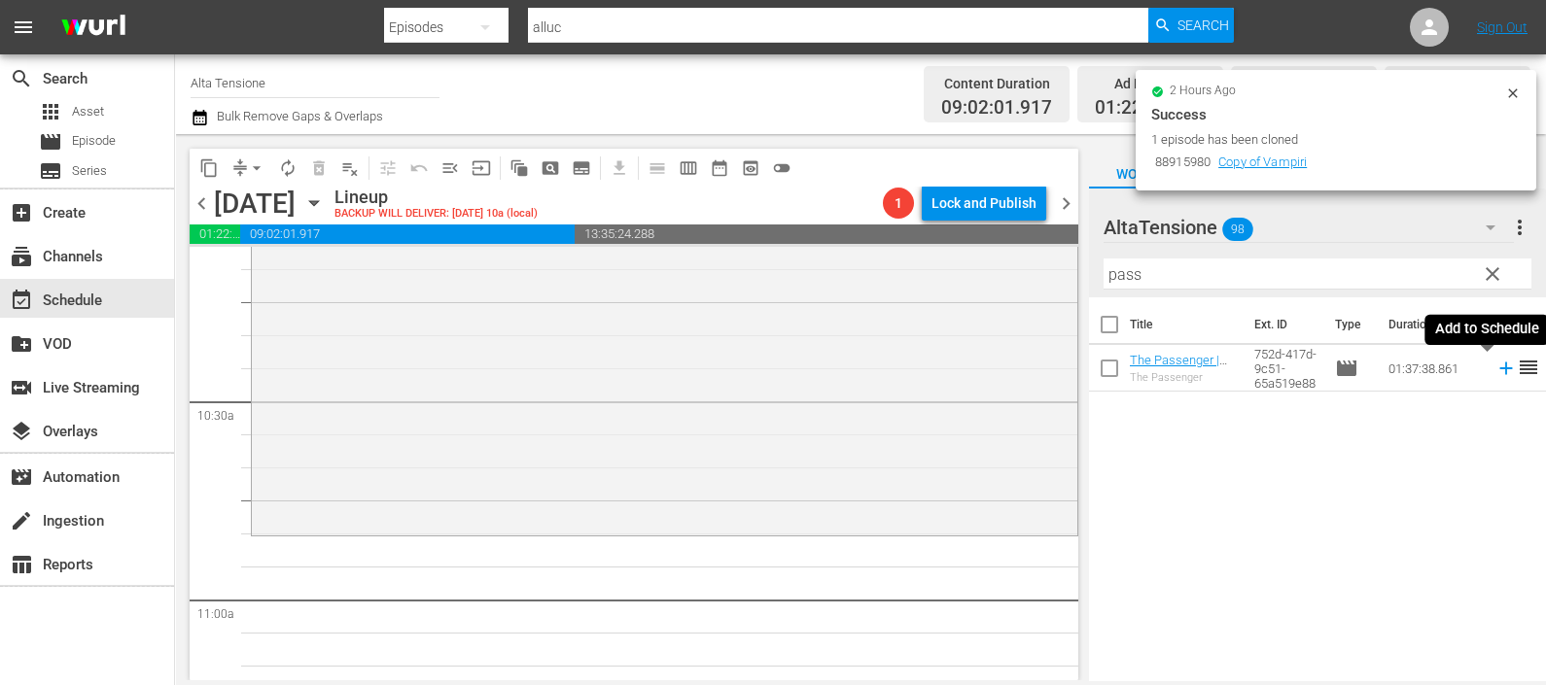
click at [1499, 366] on icon at bounding box center [1505, 369] width 13 height 13
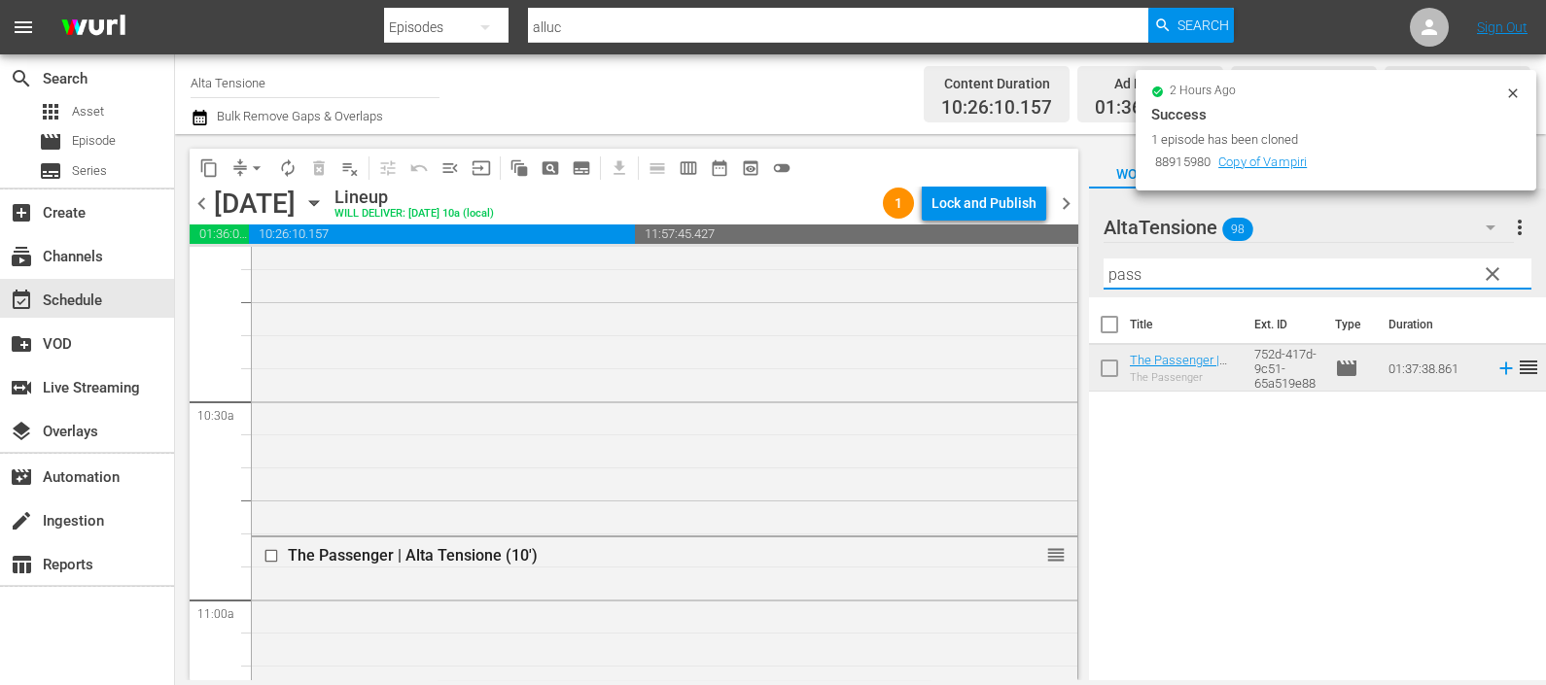
drag, startPoint x: 1160, startPoint y: 273, endPoint x: 1104, endPoint y: 272, distance: 56.4
click at [1104, 272] on input "pass" at bounding box center [1318, 274] width 428 height 31
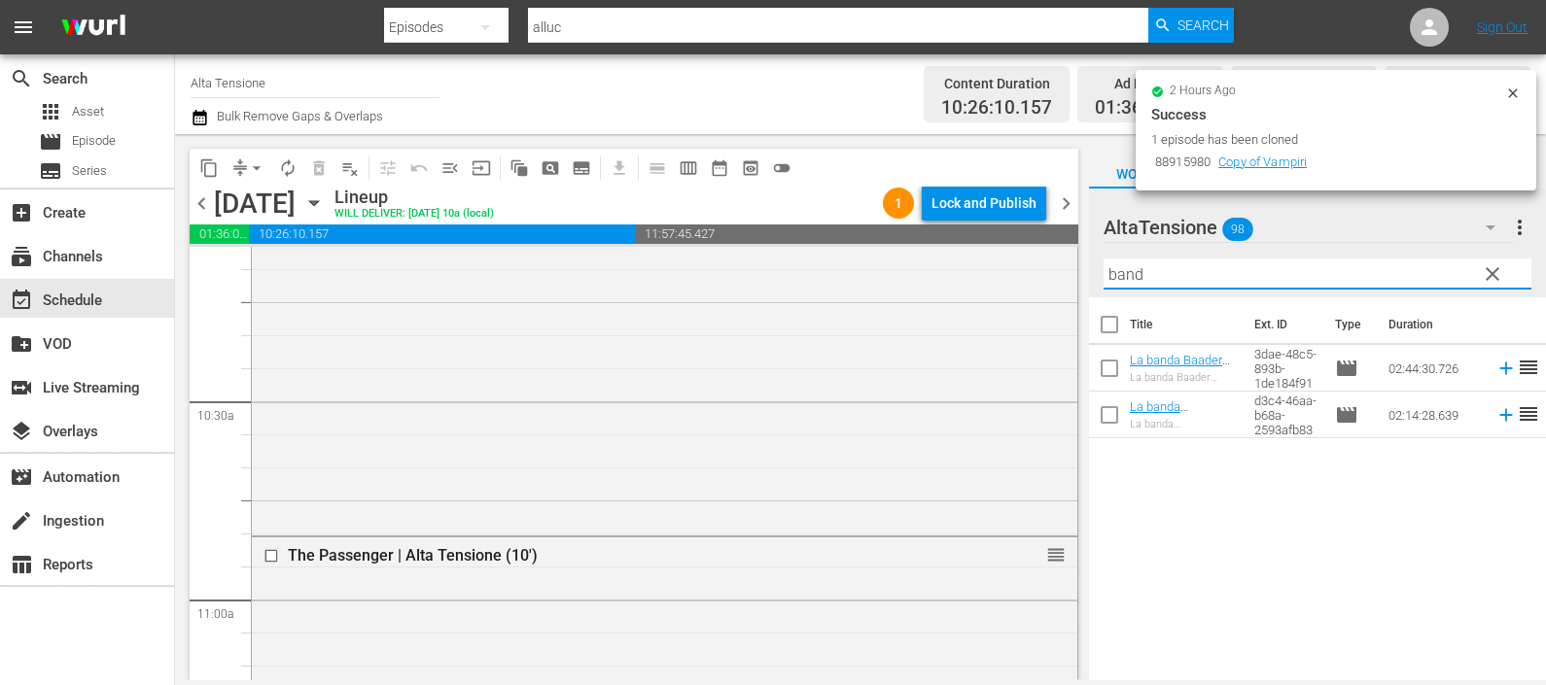
click at [1495, 373] on icon at bounding box center [1505, 368] width 21 height 21
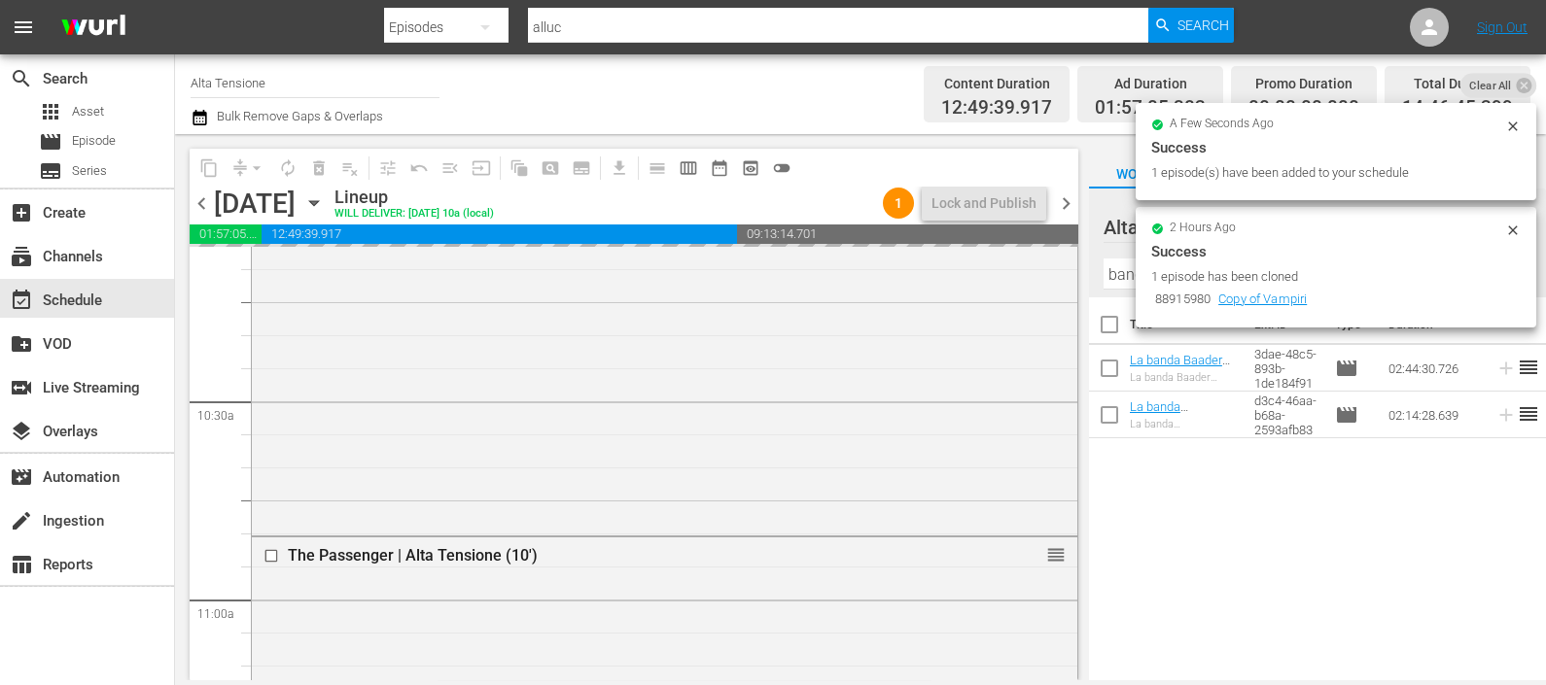
click at [1127, 277] on input "band" at bounding box center [1318, 274] width 428 height 31
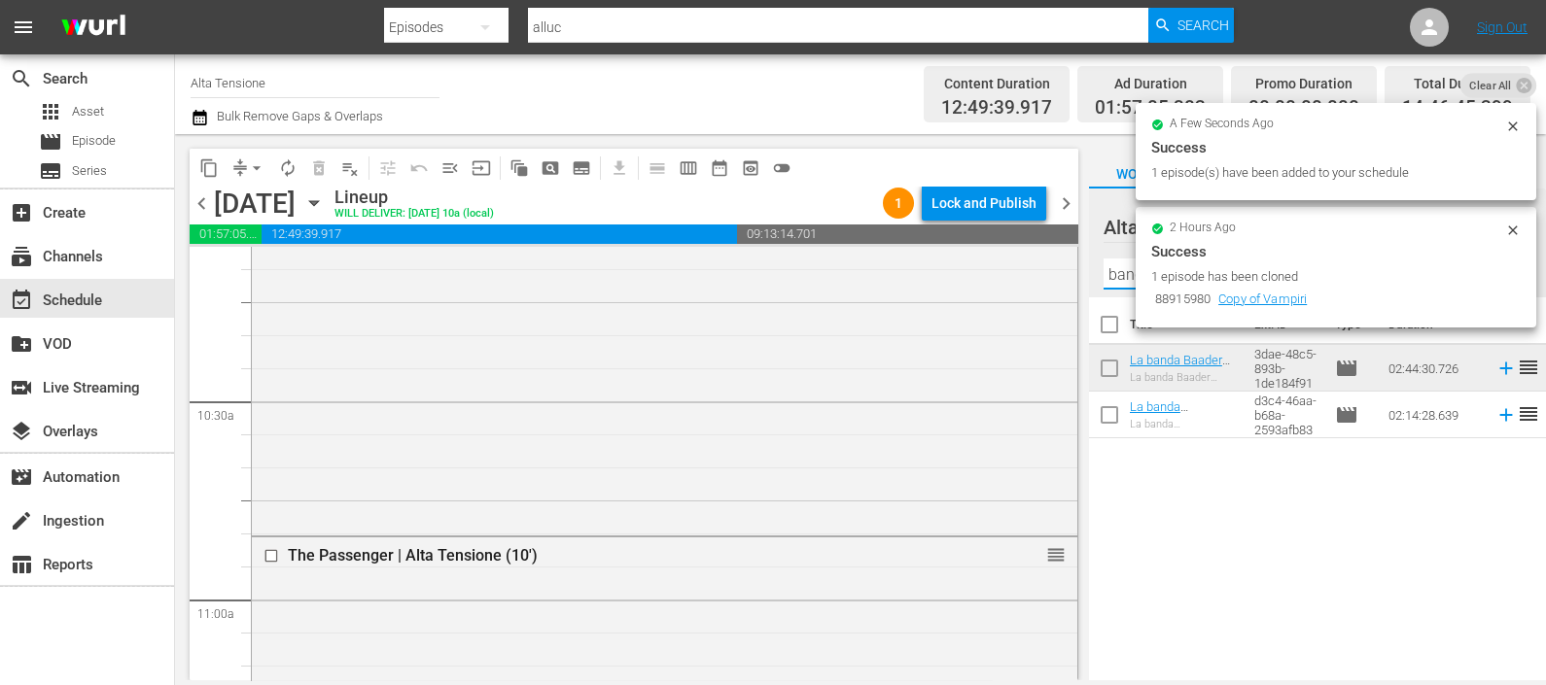
click at [1127, 276] on input "band" at bounding box center [1318, 274] width 428 height 31
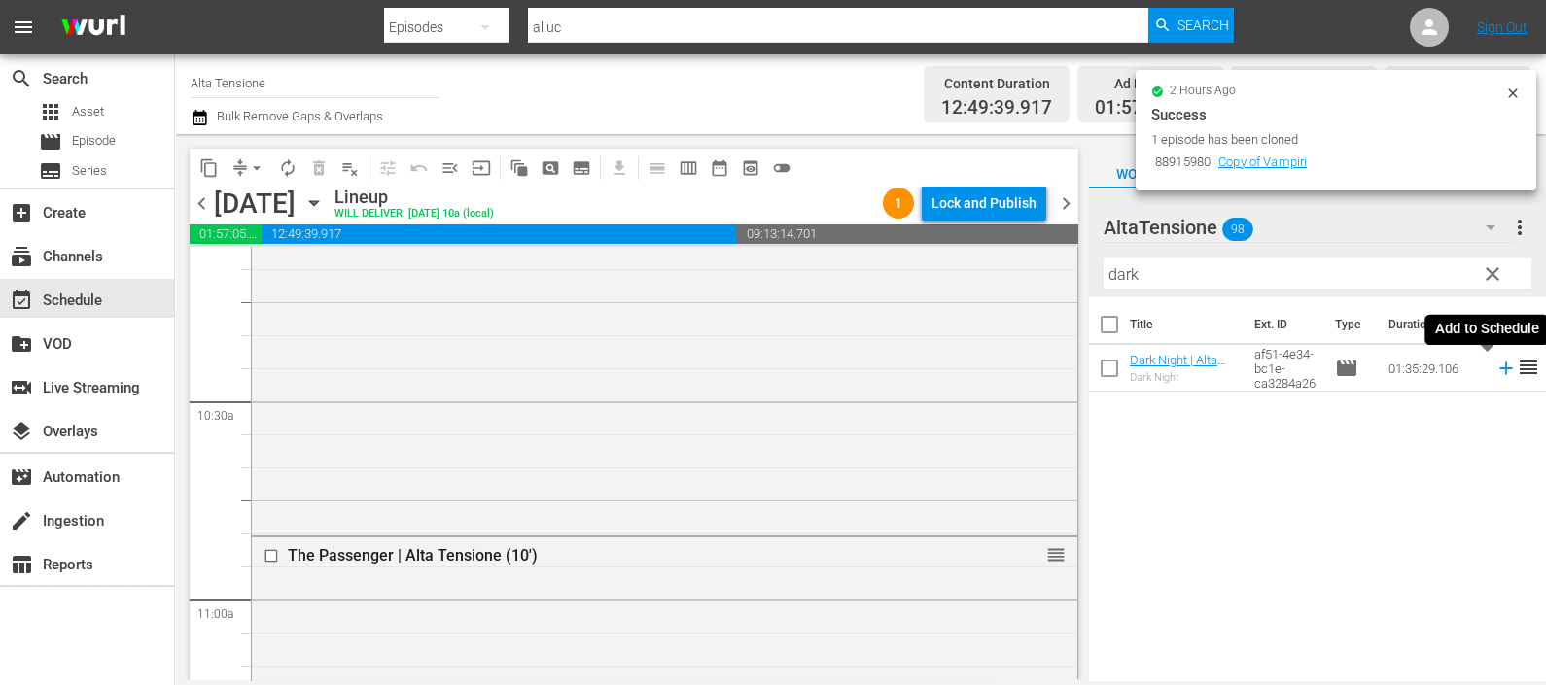
click at [1495, 367] on icon at bounding box center [1505, 368] width 21 height 21
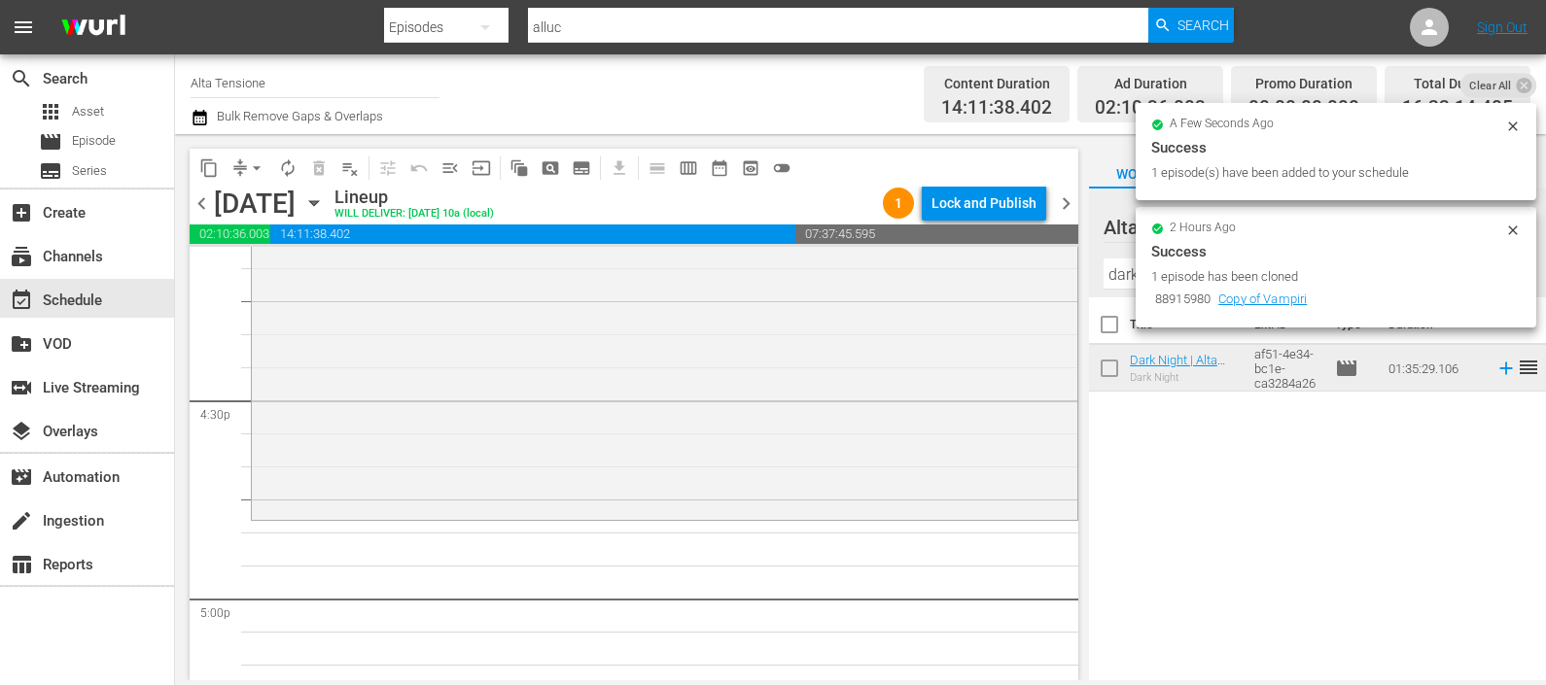
scroll to position [6562, 0]
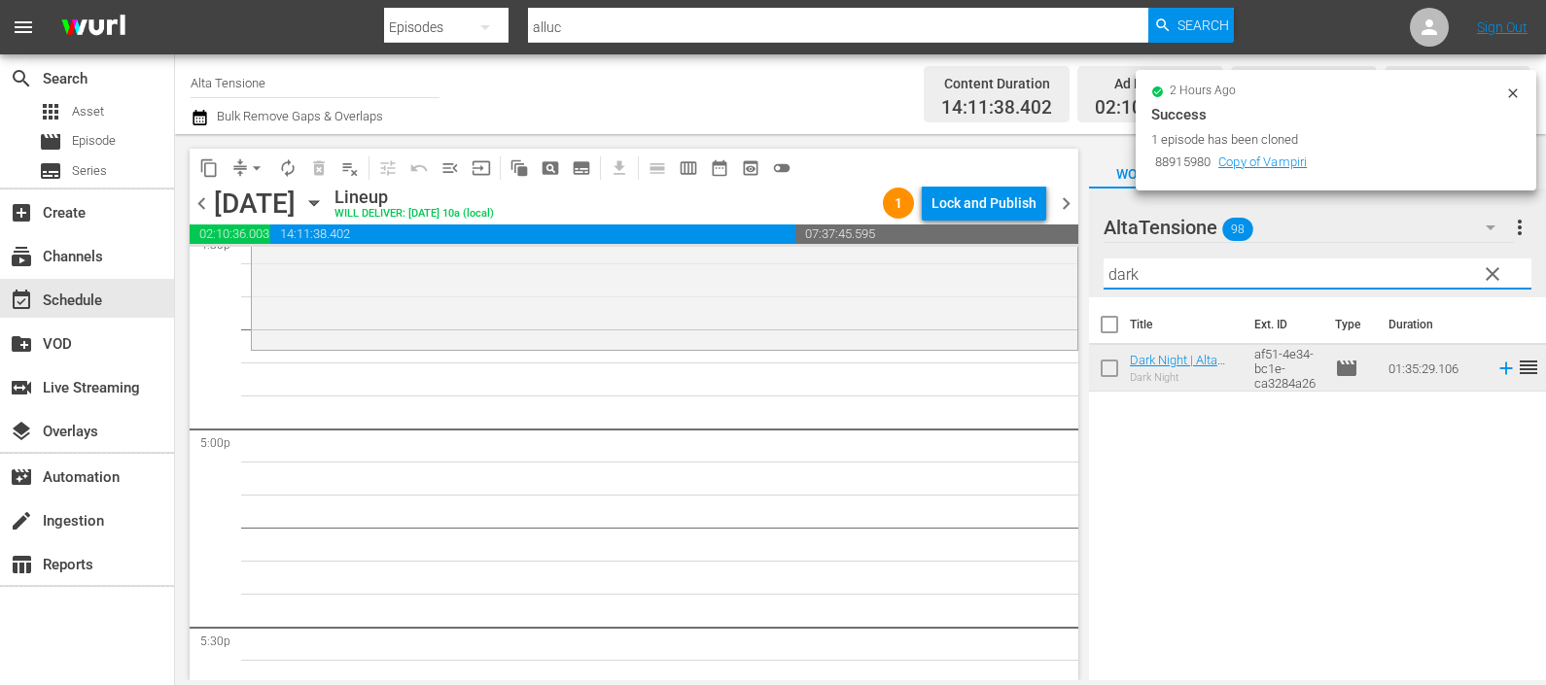
drag, startPoint x: 1158, startPoint y: 263, endPoint x: 1105, endPoint y: 266, distance: 53.6
click at [1105, 266] on input "dark" at bounding box center [1318, 274] width 428 height 31
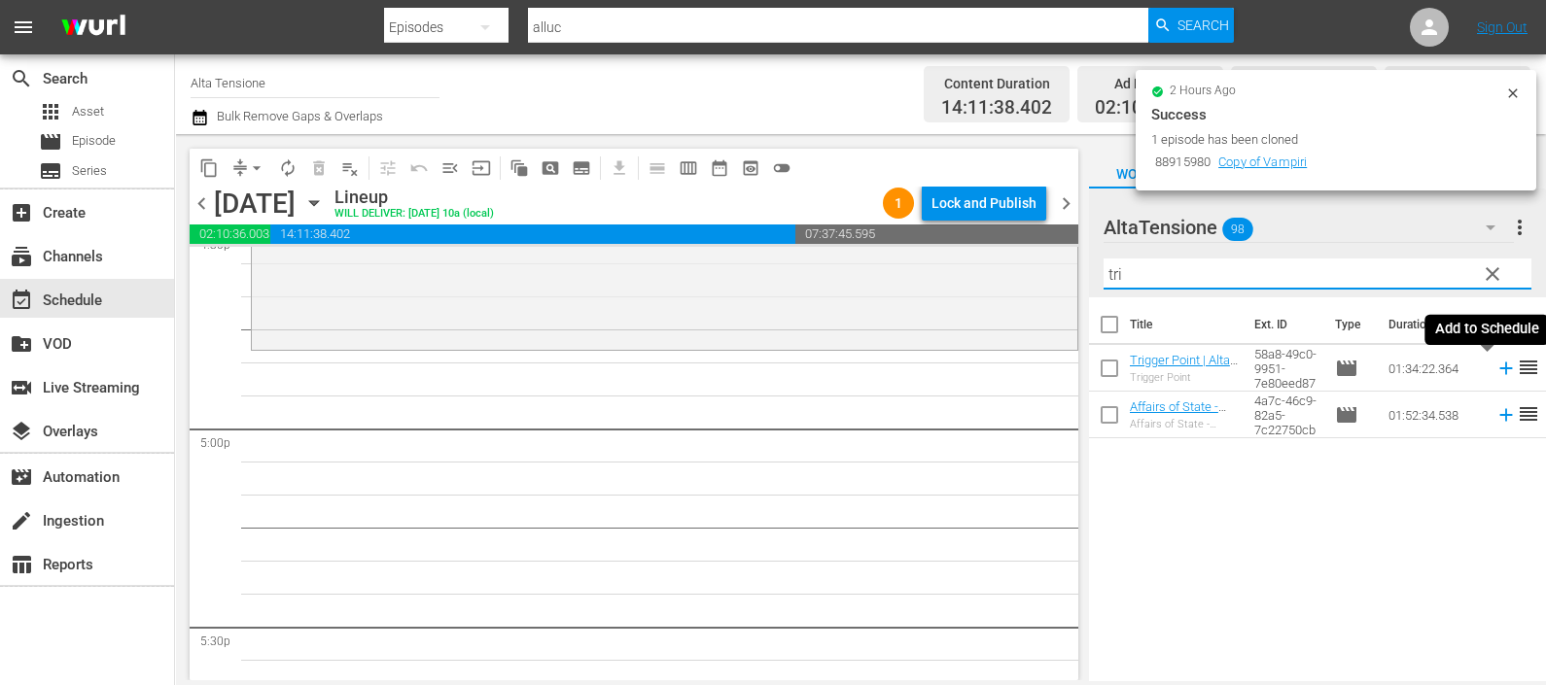
click at [1495, 369] on icon at bounding box center [1505, 368] width 21 height 21
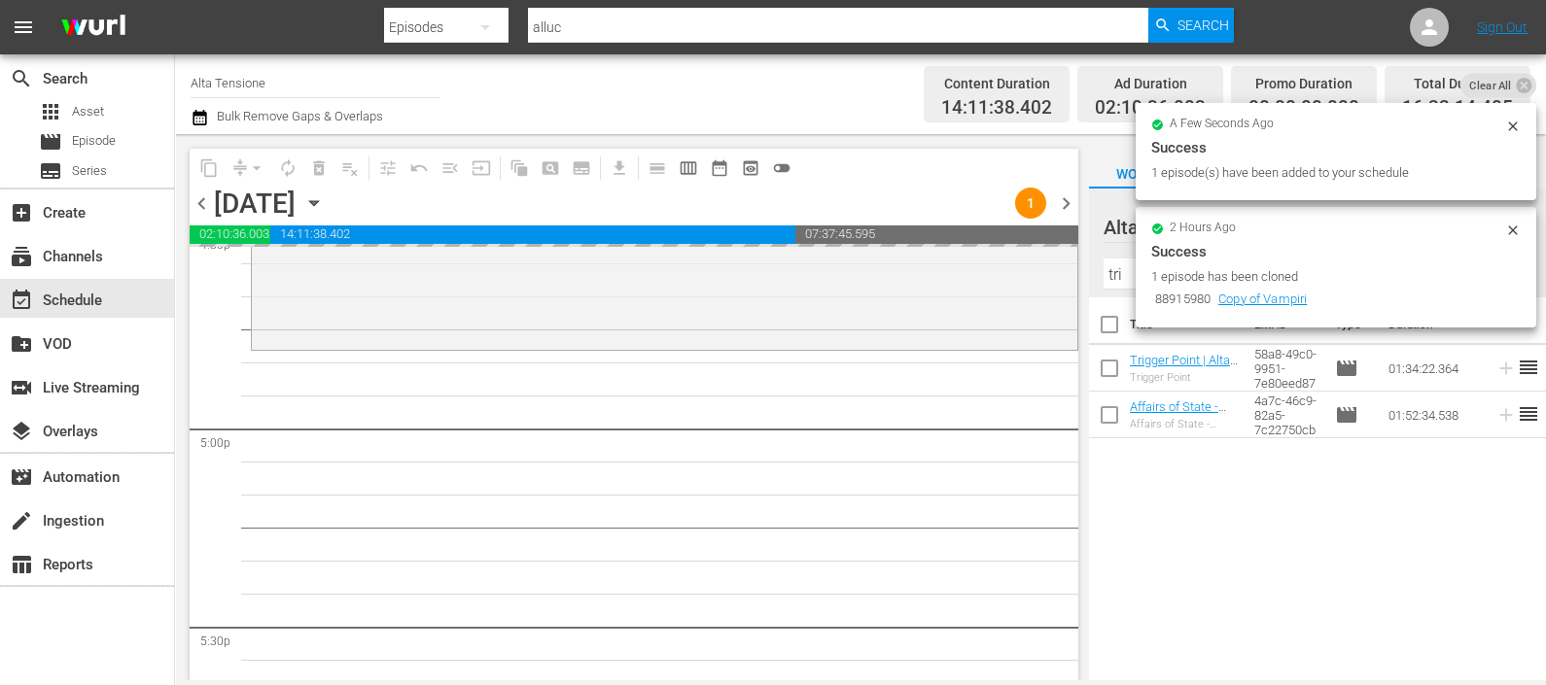
scroll to position [7170, 0]
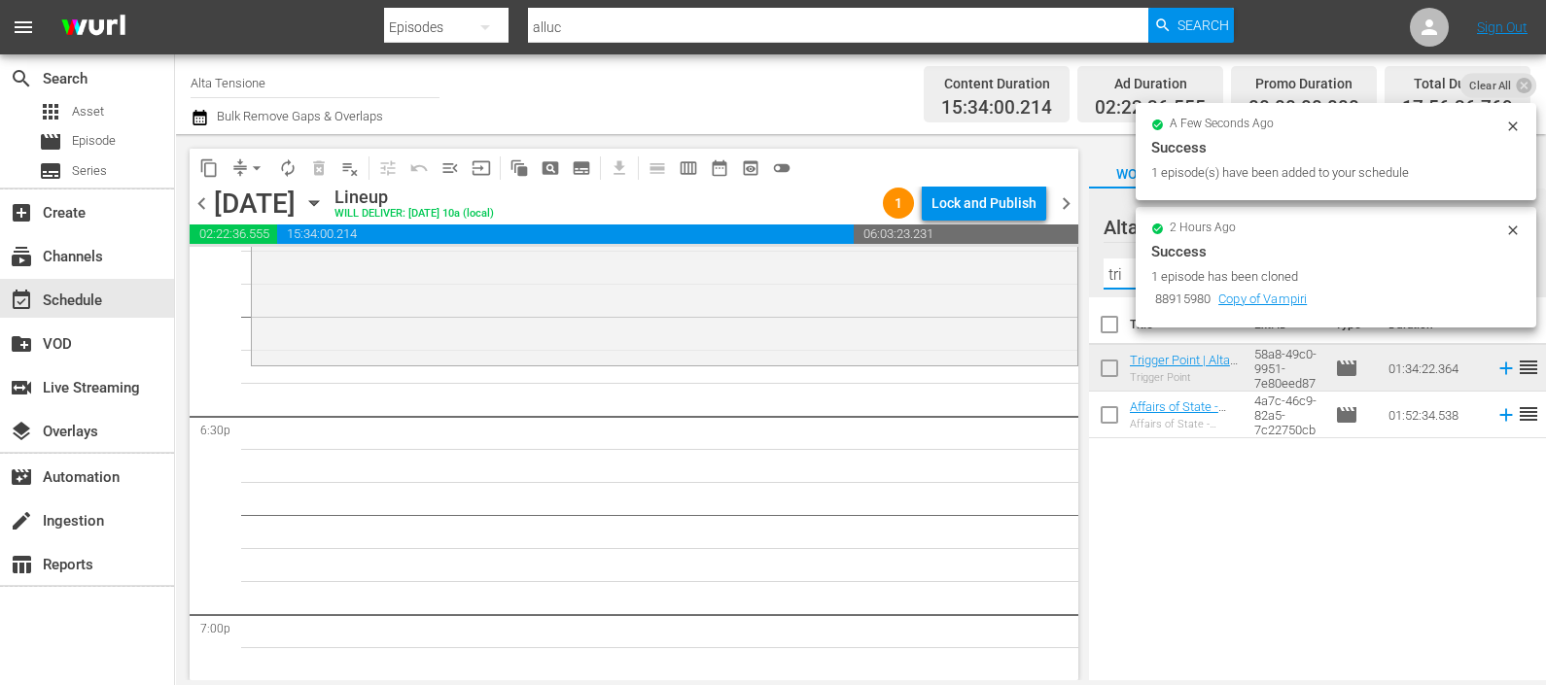
click at [1112, 268] on input "tri" at bounding box center [1318, 274] width 428 height 31
click at [1112, 267] on input "tri" at bounding box center [1318, 274] width 428 height 31
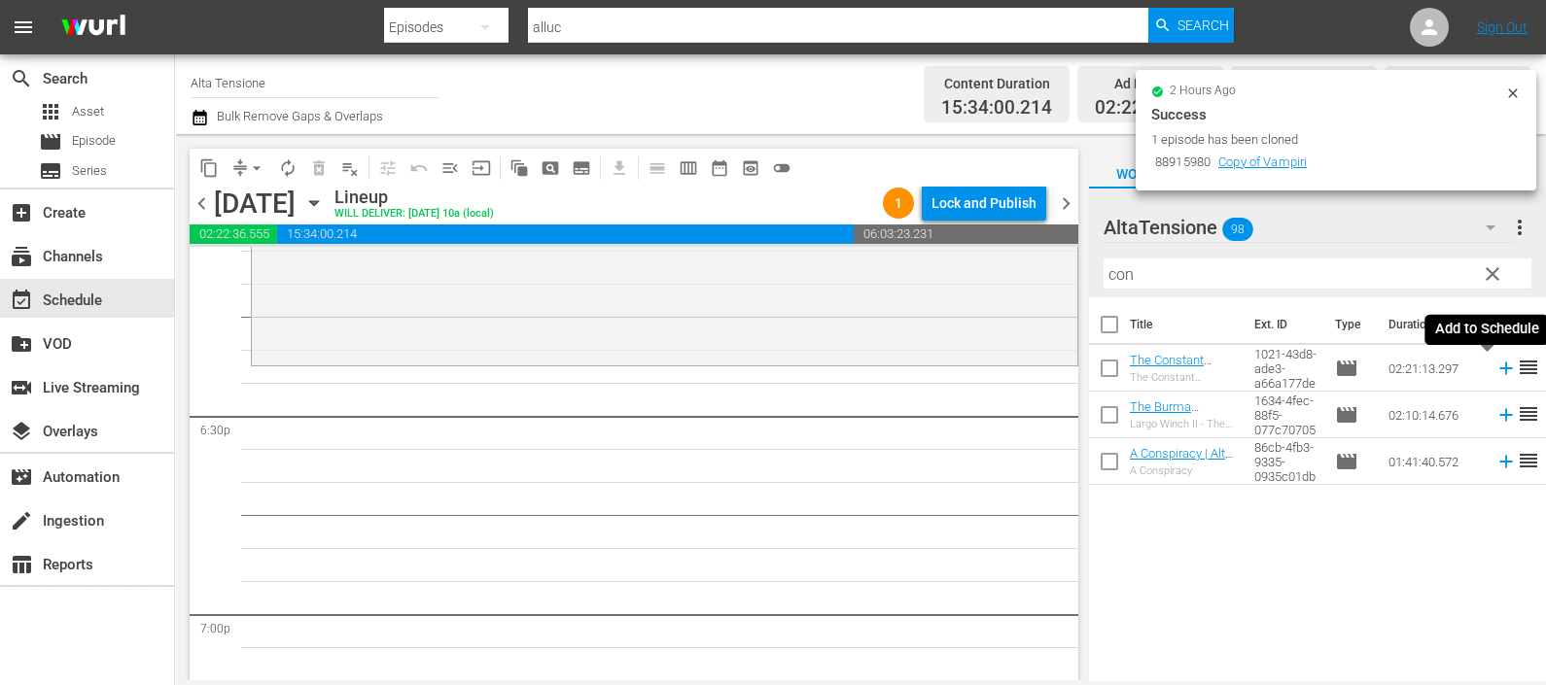
click at [1495, 363] on icon at bounding box center [1505, 368] width 21 height 21
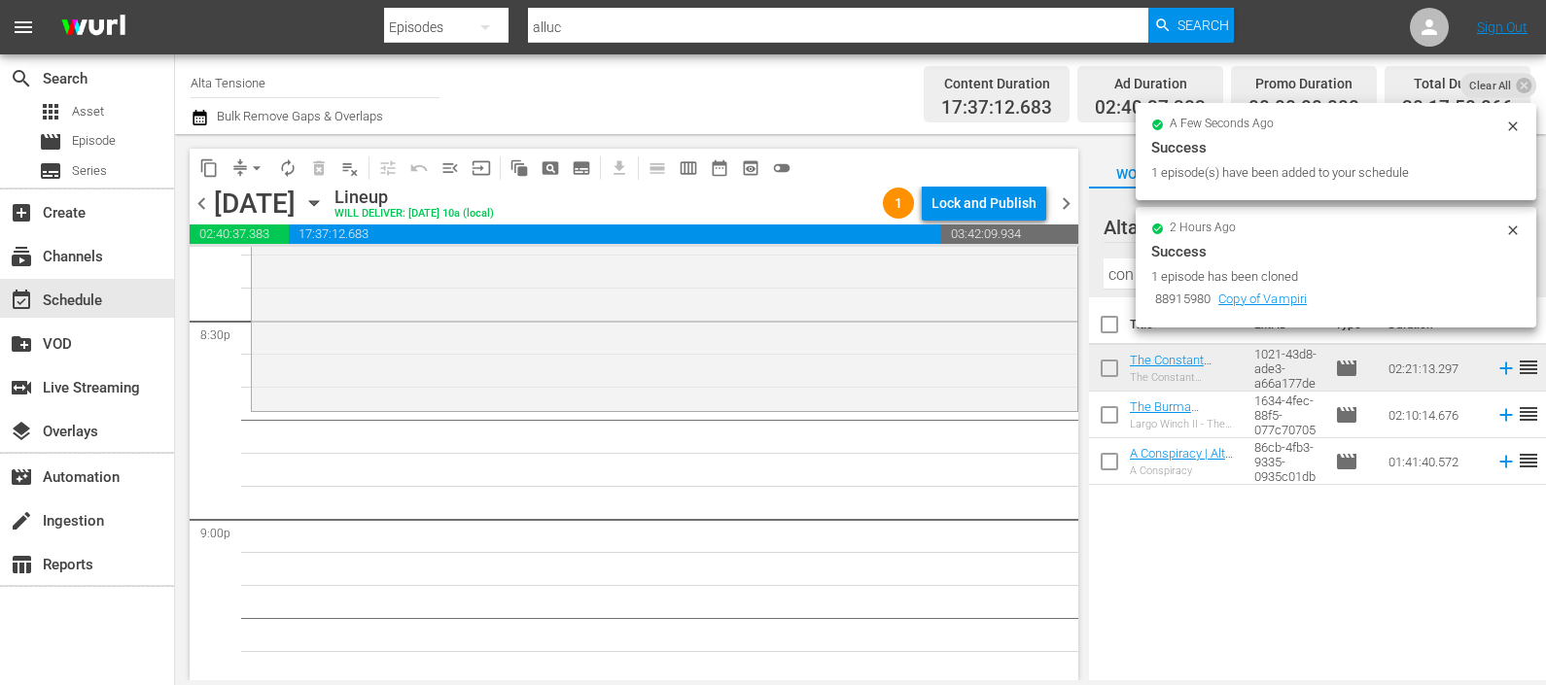
scroll to position [8143, 0]
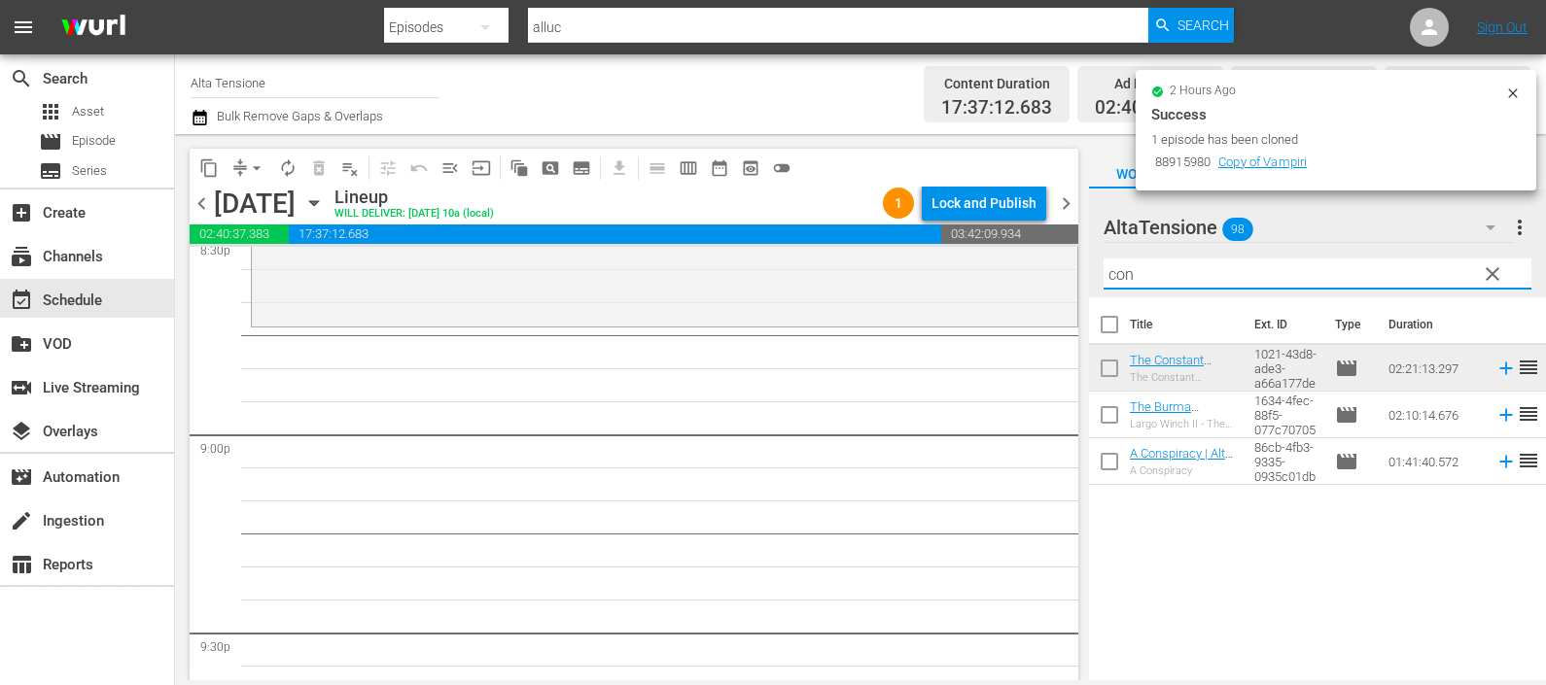
drag, startPoint x: 1156, startPoint y: 271, endPoint x: 1072, endPoint y: 268, distance: 83.7
click at [1072, 268] on div "content_copy compress arrow_drop_down autorenew_outlined delete_forever_outline…" at bounding box center [860, 407] width 1371 height 546
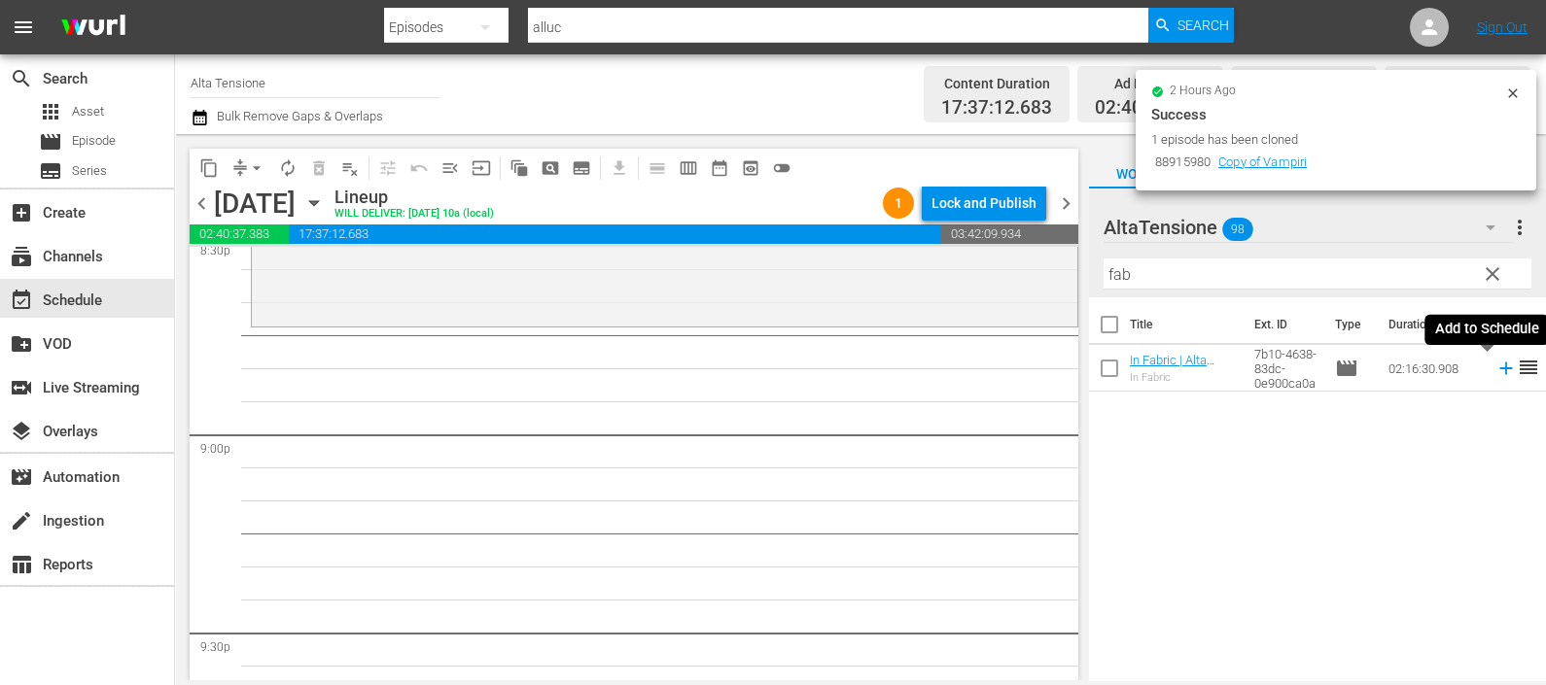
click at [1495, 367] on icon at bounding box center [1505, 368] width 21 height 21
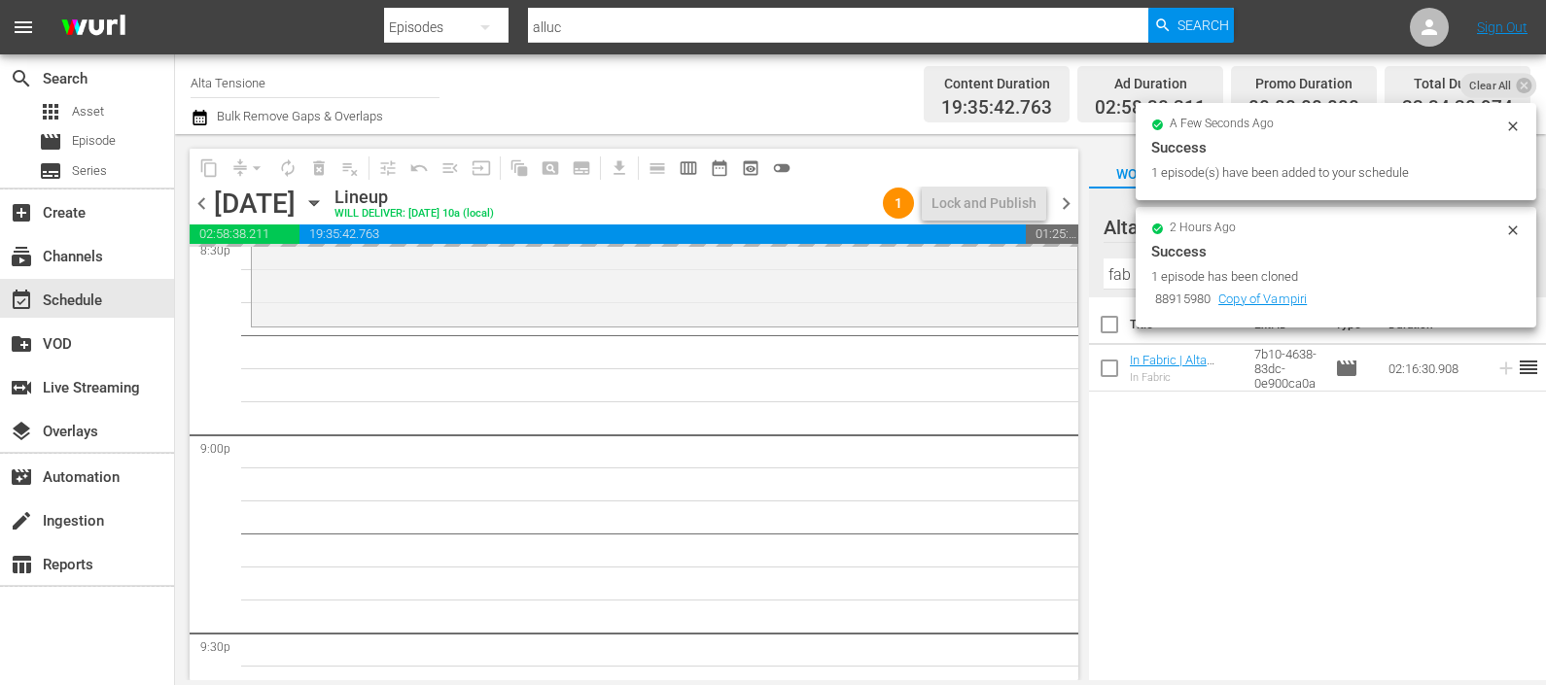
click at [1124, 269] on input "fab" at bounding box center [1318, 274] width 428 height 31
drag, startPoint x: 1130, startPoint y: 274, endPoint x: 1105, endPoint y: 267, distance: 26.2
click at [1105, 267] on input "fab" at bounding box center [1318, 274] width 428 height 31
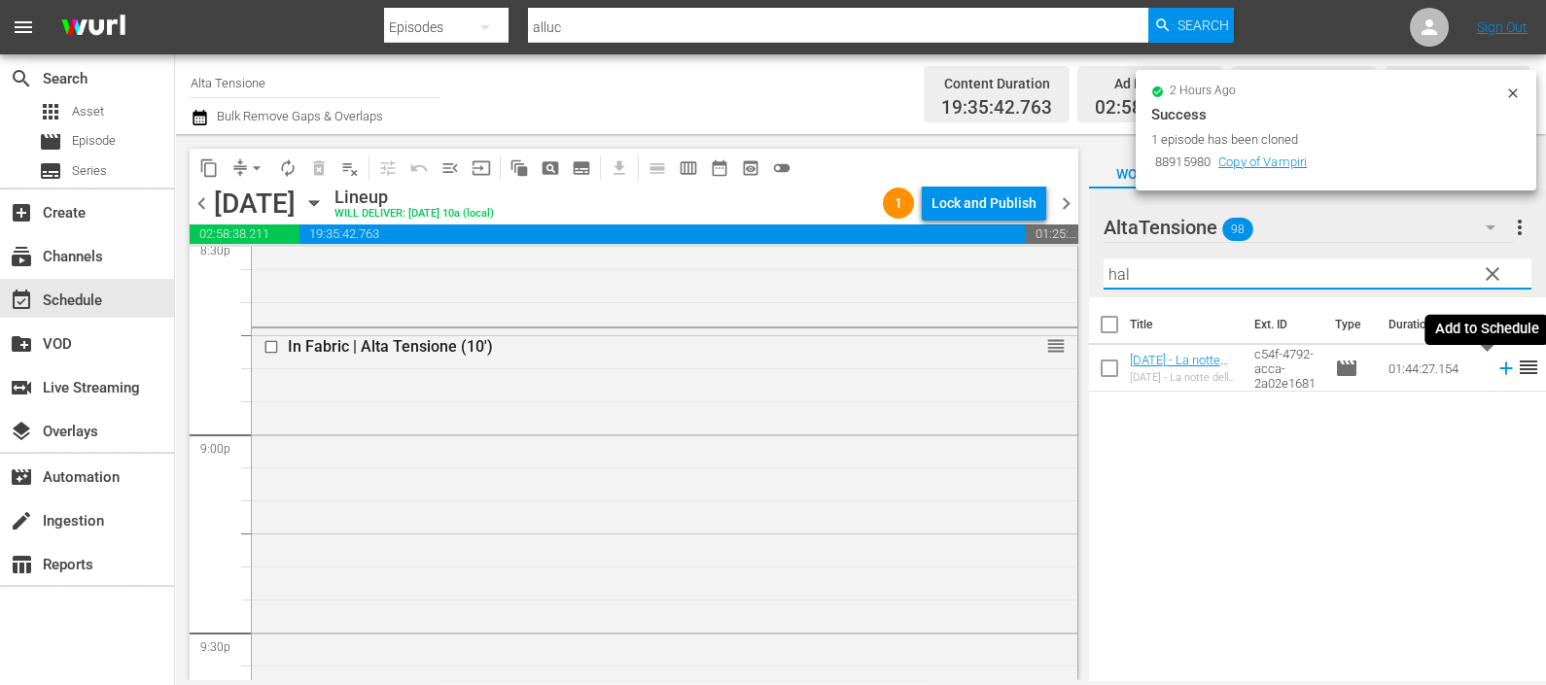
type input "hal"
click at [1495, 368] on icon at bounding box center [1505, 368] width 21 height 21
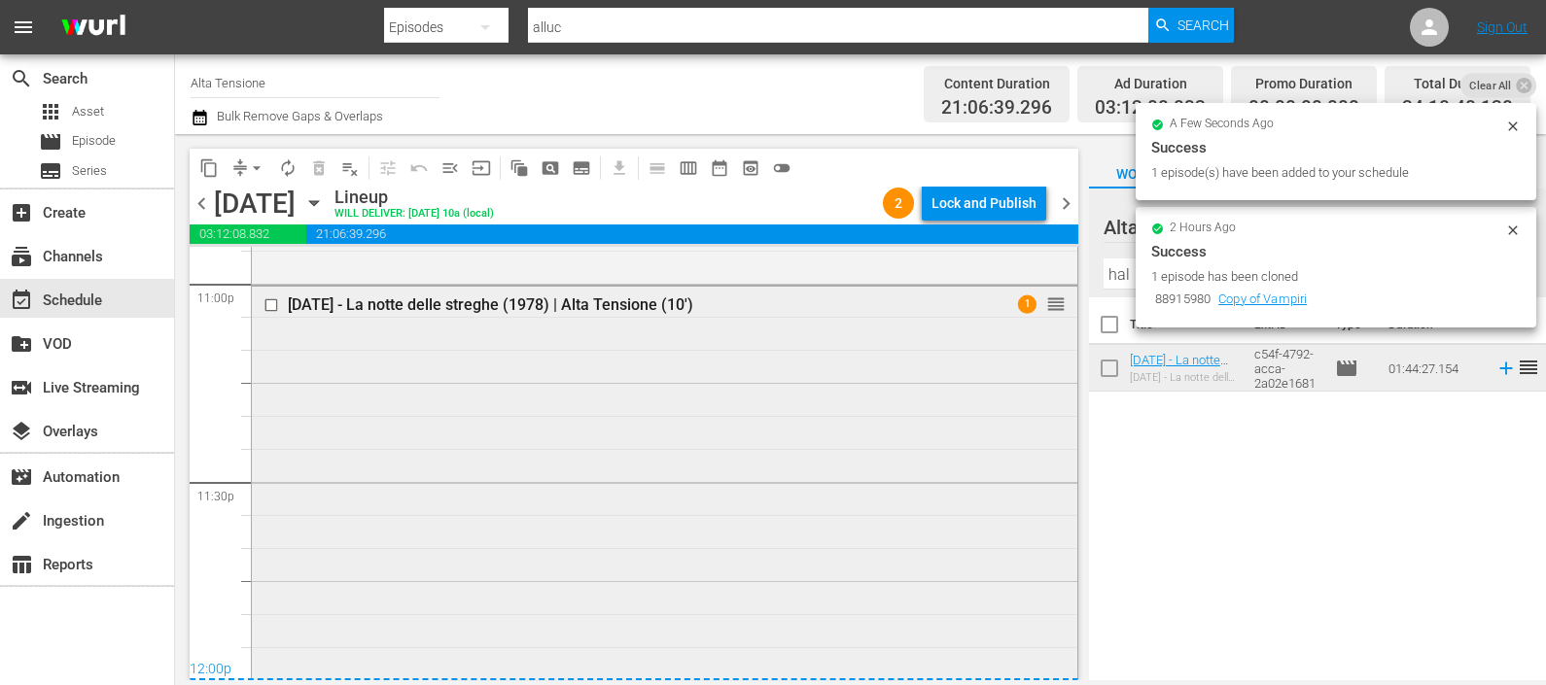
scroll to position [9383, 0]
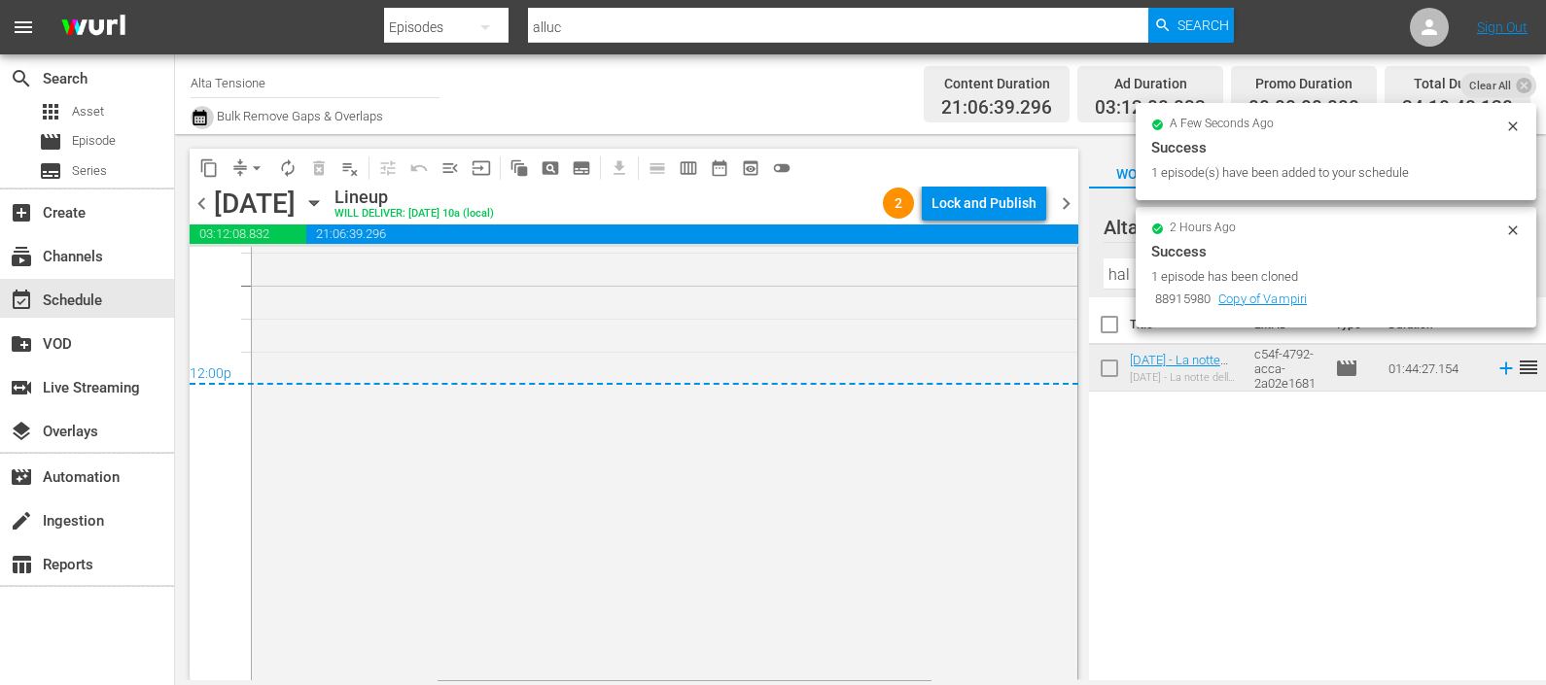
click at [204, 115] on icon "button" at bounding box center [200, 118] width 14 height 16
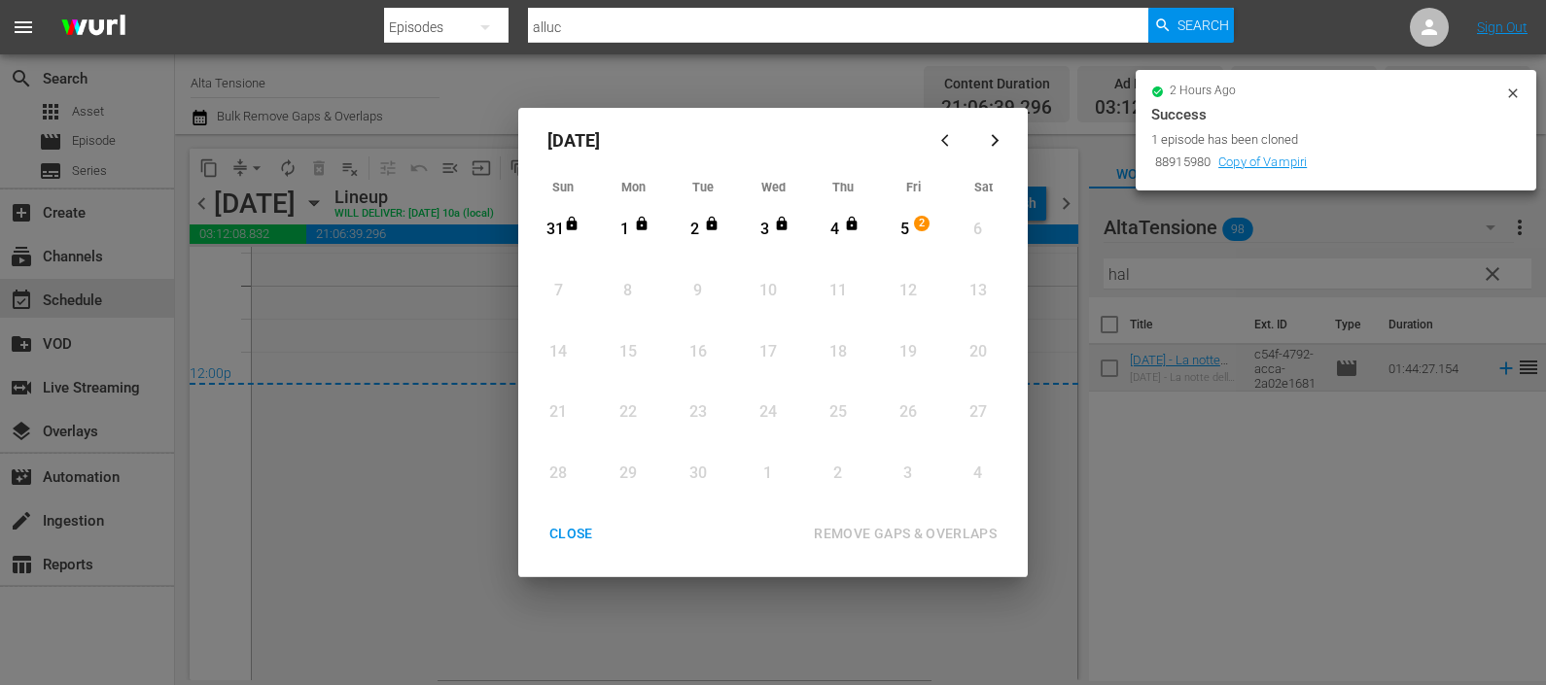
click at [908, 227] on div "5" at bounding box center [905, 230] width 24 height 22
click at [896, 519] on button "REMOVE GAPS & OVERLAPS" at bounding box center [905, 534] width 229 height 36
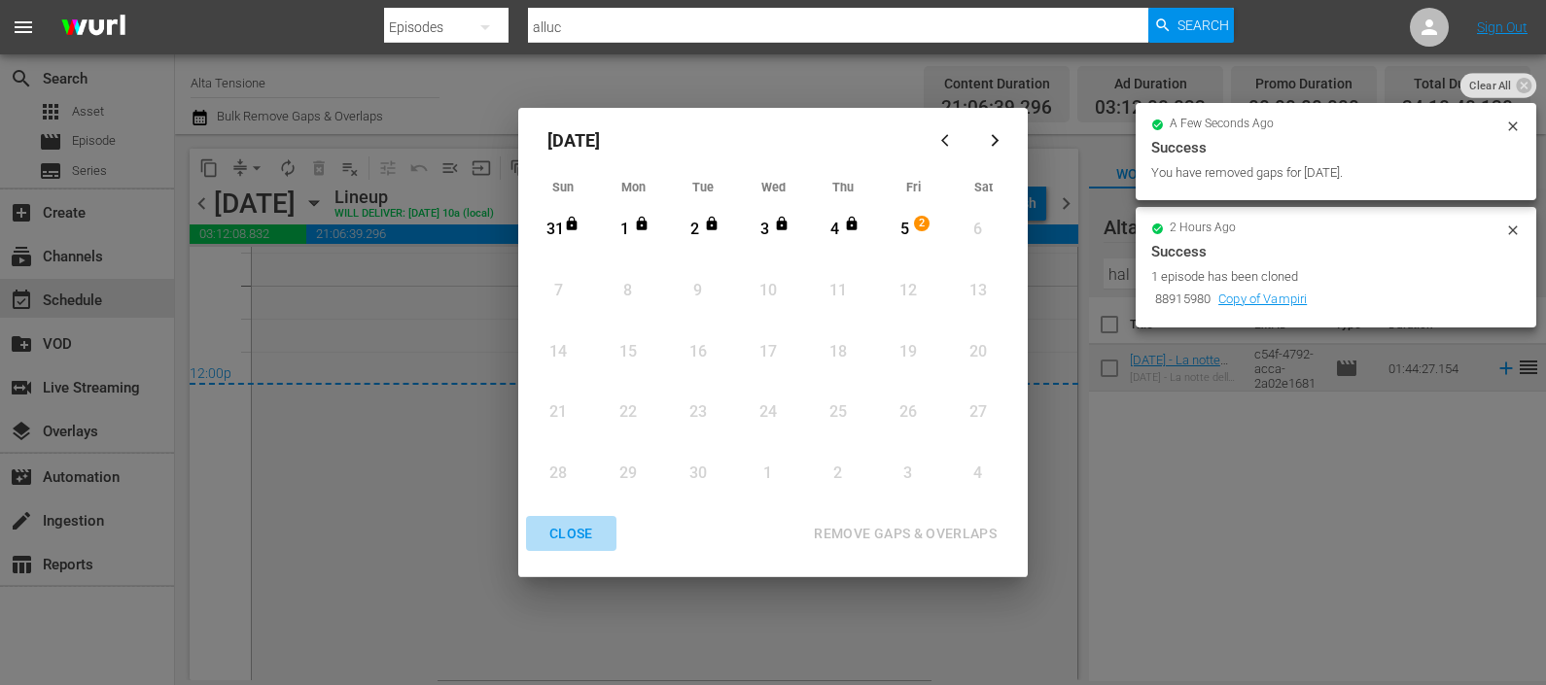
click at [572, 533] on div "CLOSE" at bounding box center [571, 534] width 75 height 24
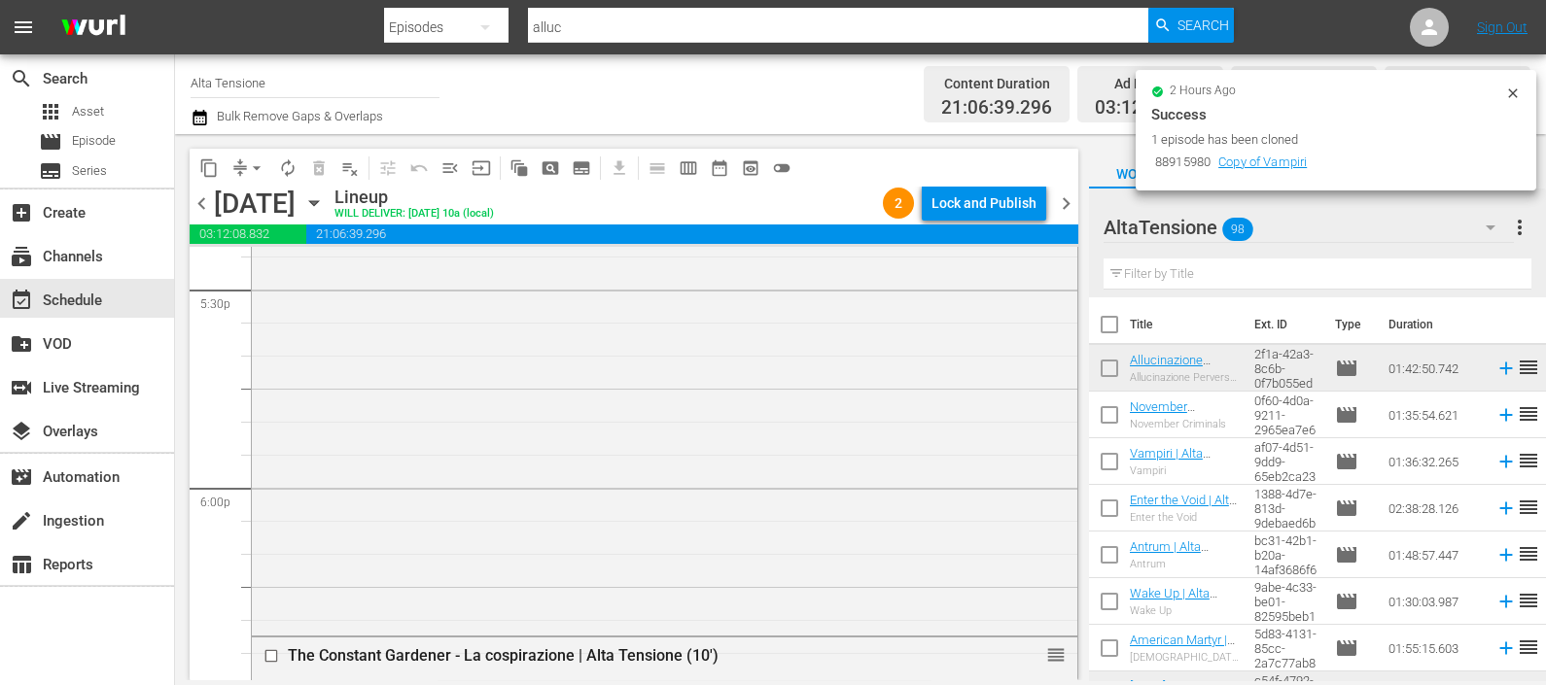
scroll to position [6344, 0]
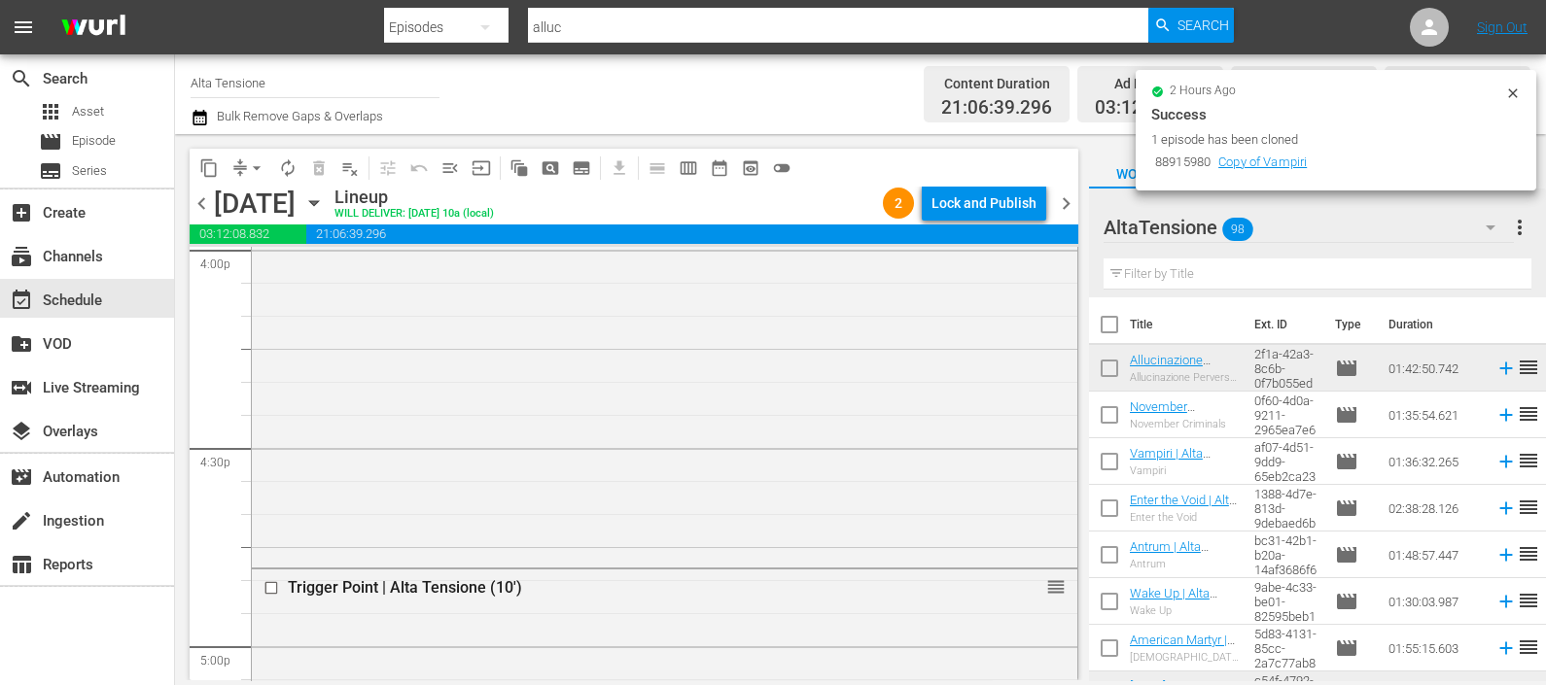
click at [199, 118] on icon "button" at bounding box center [200, 117] width 18 height 23
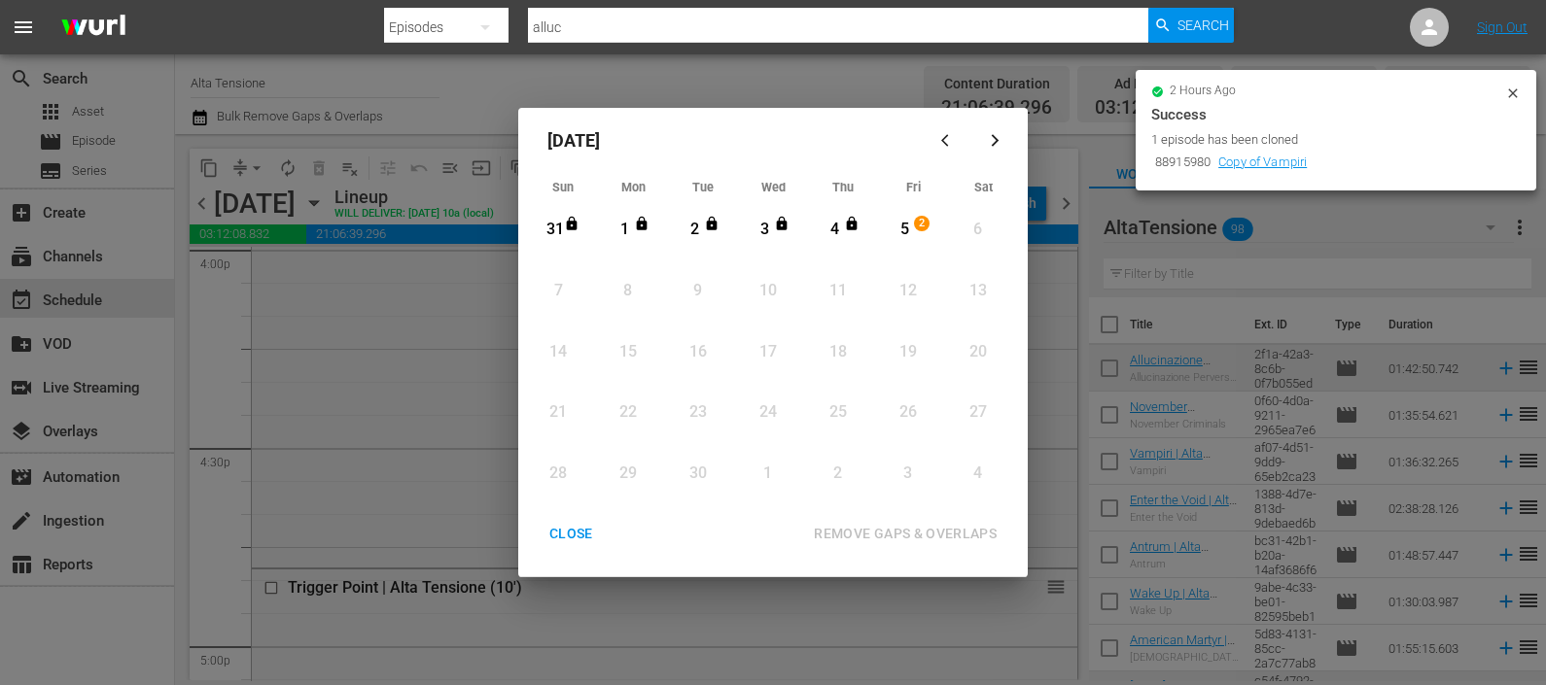
drag, startPoint x: 902, startPoint y: 226, endPoint x: 936, endPoint y: 329, distance: 108.5
click at [902, 228] on div "5" at bounding box center [905, 230] width 24 height 22
click at [908, 530] on div "REMOVE GAPS & OVERLAPS" at bounding box center [905, 534] width 214 height 24
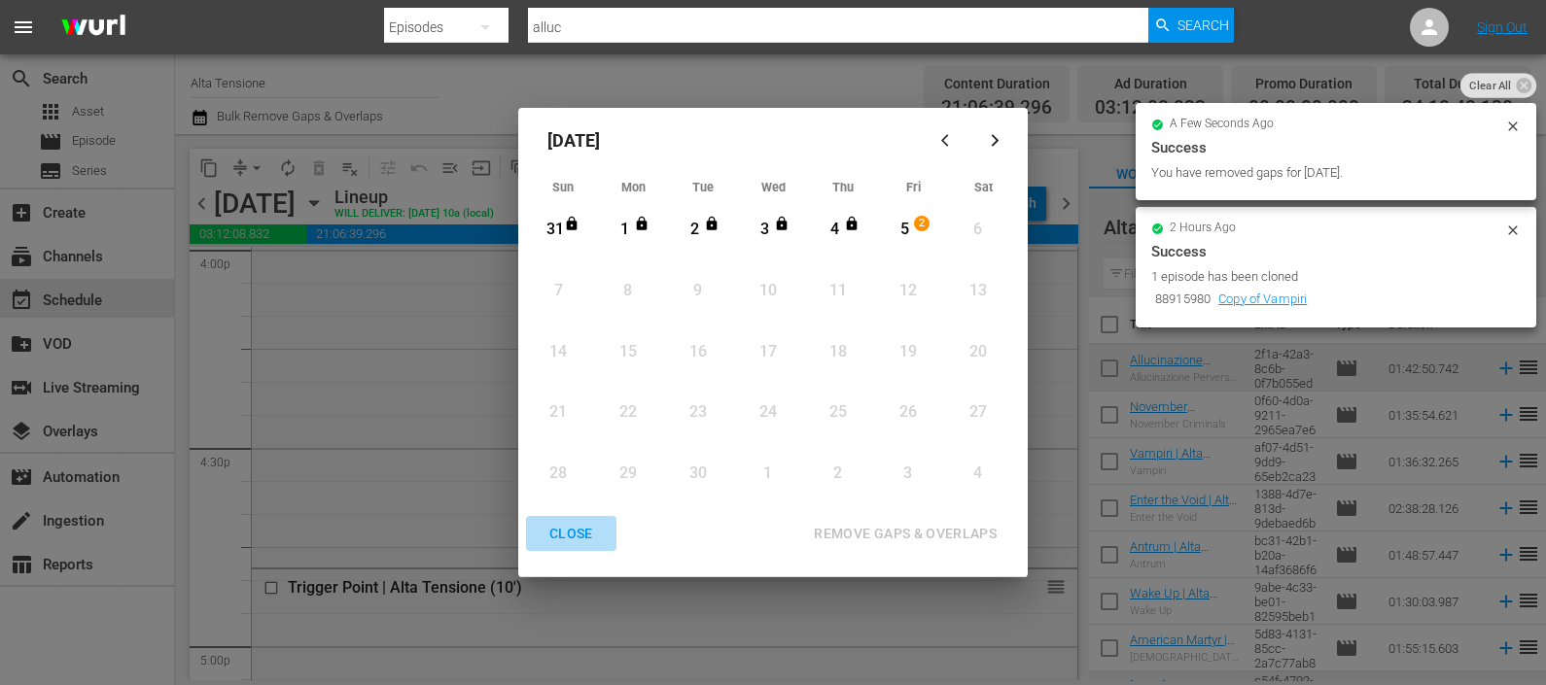
click at [579, 538] on div "CLOSE" at bounding box center [571, 534] width 75 height 24
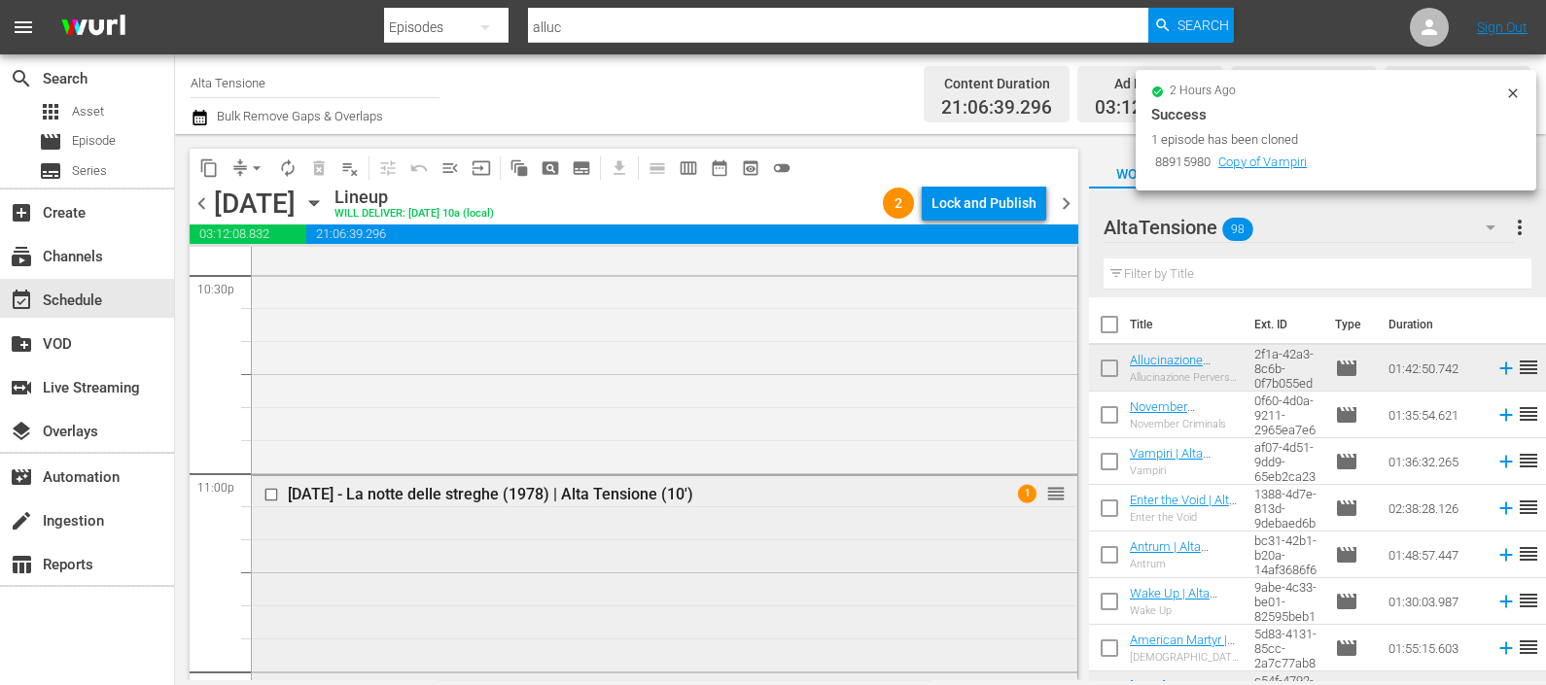
scroll to position [8897, 0]
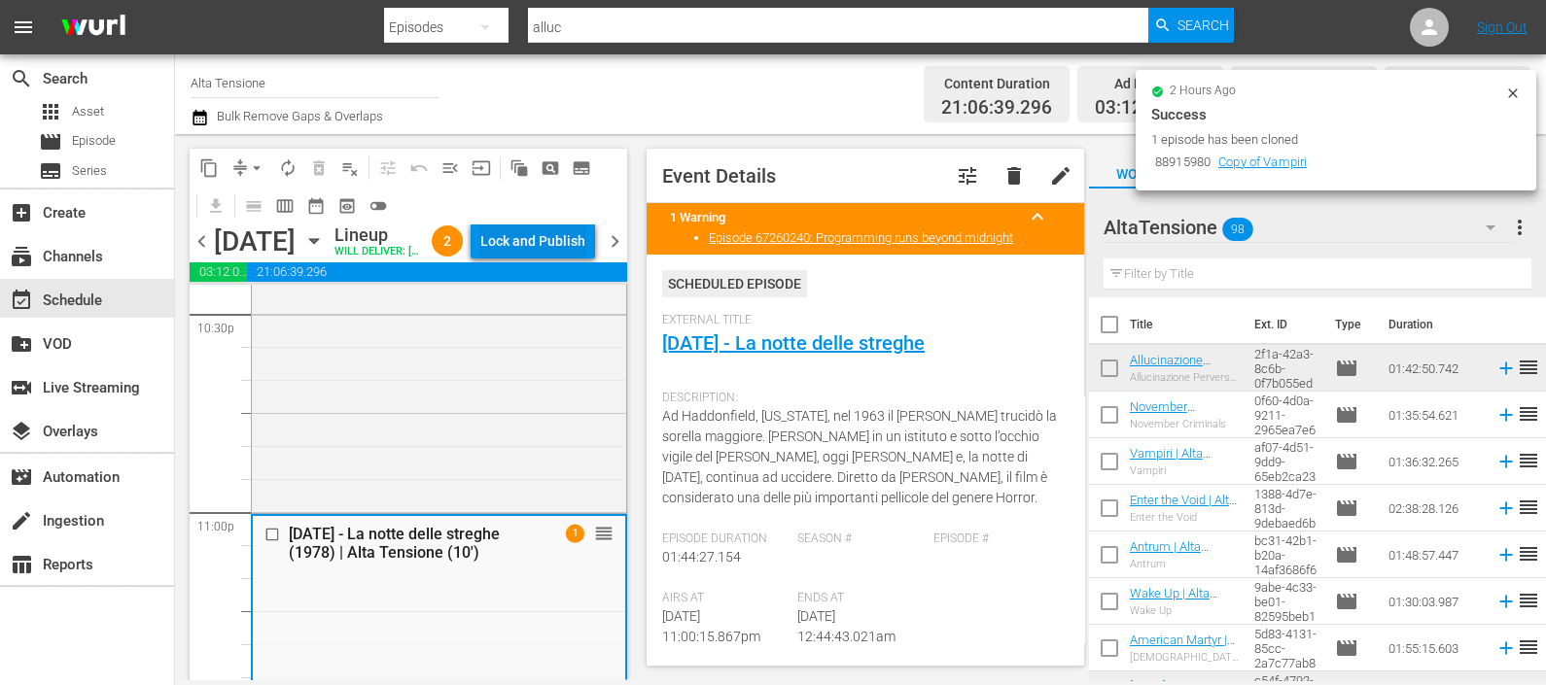
click at [540, 227] on div "chevron_left [DATE] [DATE] Lineup WILL DELIVER: [DATE] 10a (local) 2 Lock and P…" at bounding box center [409, 244] width 438 height 38
click at [574, 254] on div "Lock and Publish" at bounding box center [532, 241] width 105 height 35
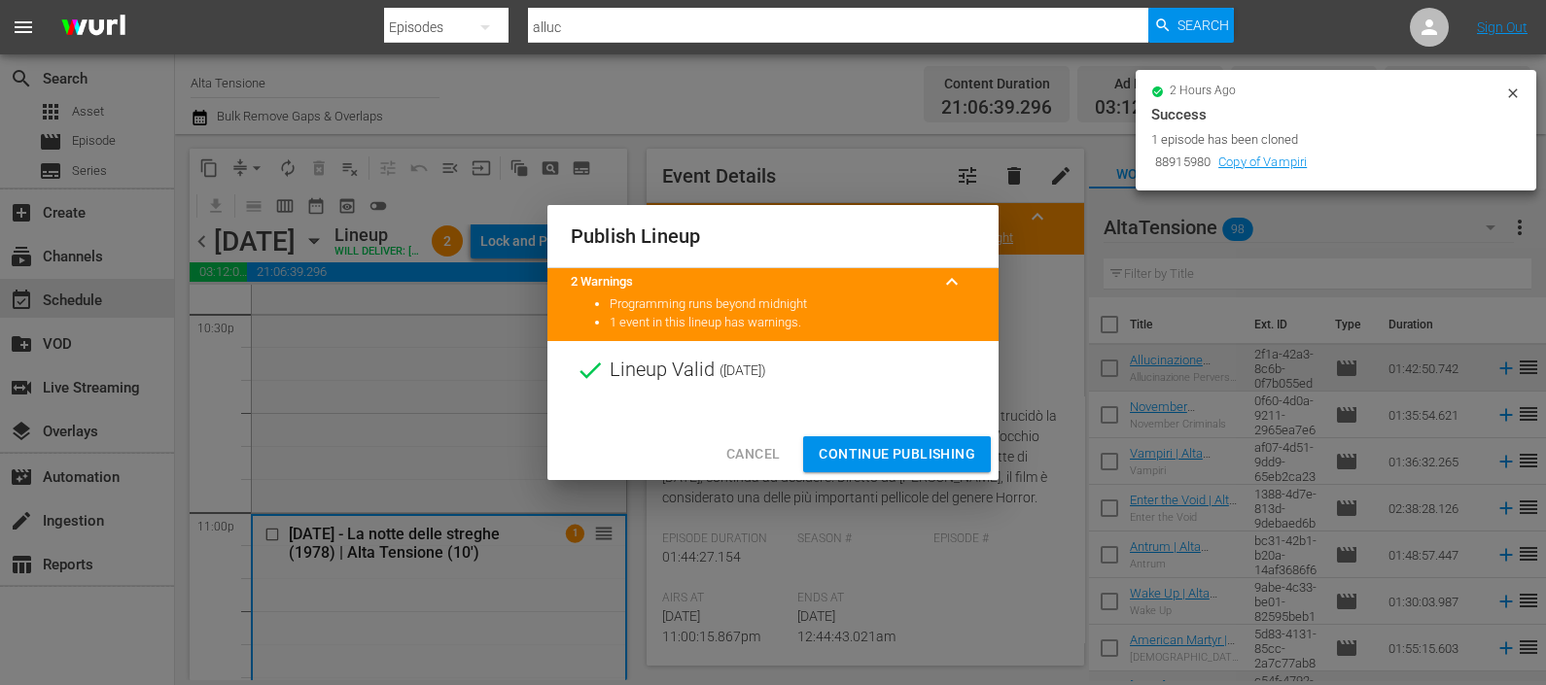
click at [933, 440] on button "Continue Publishing" at bounding box center [897, 455] width 188 height 36
